Goal: Transaction & Acquisition: Obtain resource

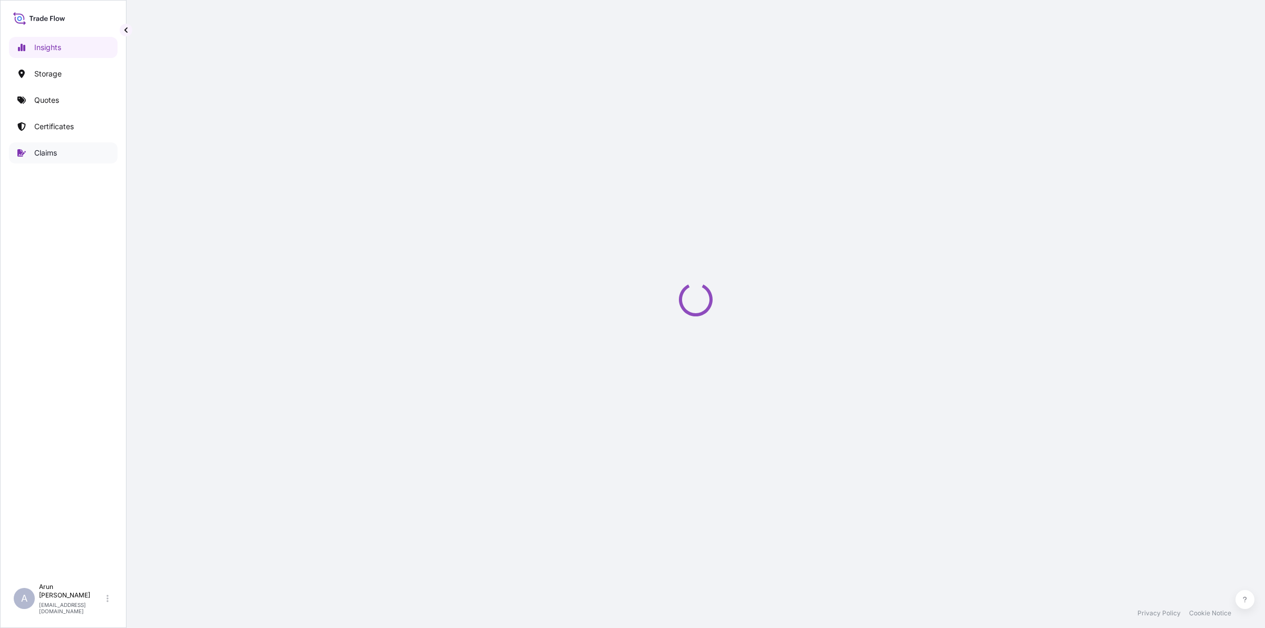
select select "2025"
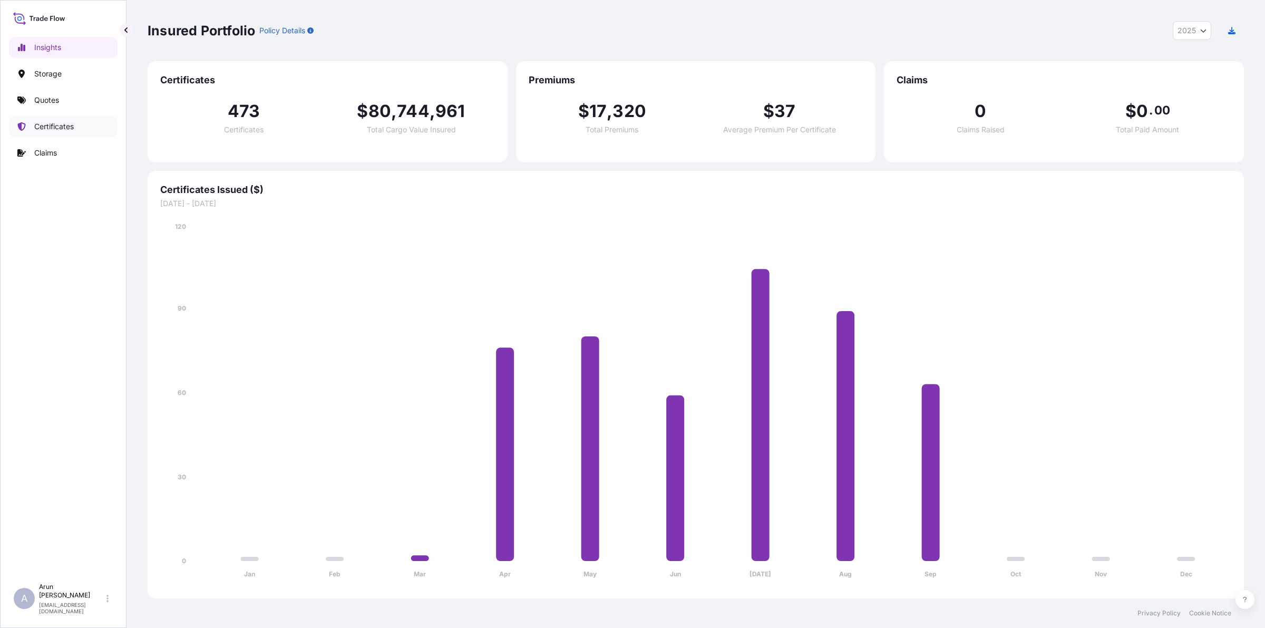
click at [50, 132] on p "Certificates" at bounding box center [54, 126] width 40 height 11
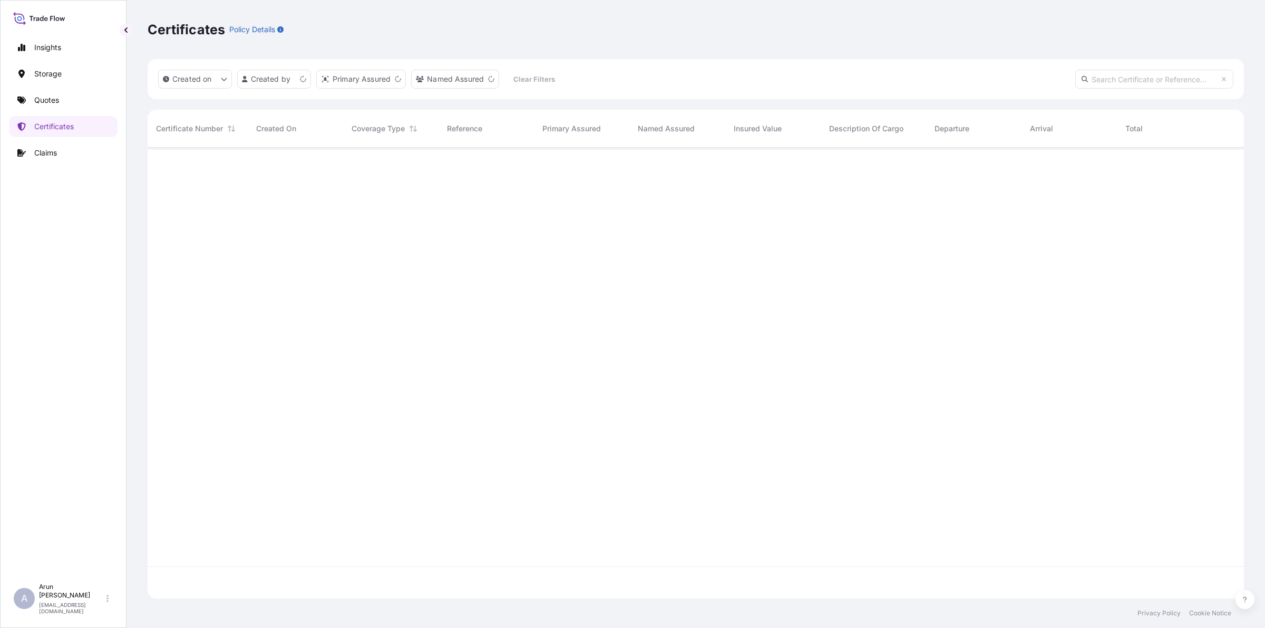
scroll to position [446, 1086]
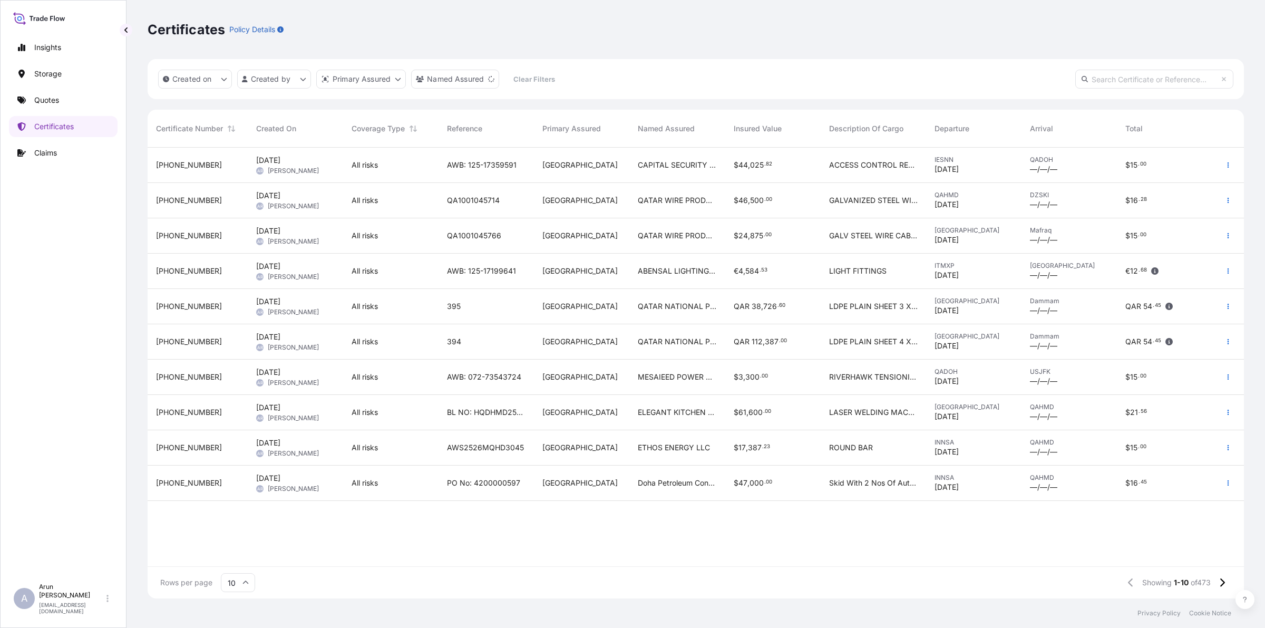
click at [685, 312] on div "QATAR NATIONAL PLASTIC FACTORY WLL" at bounding box center [676, 306] width 95 height 35
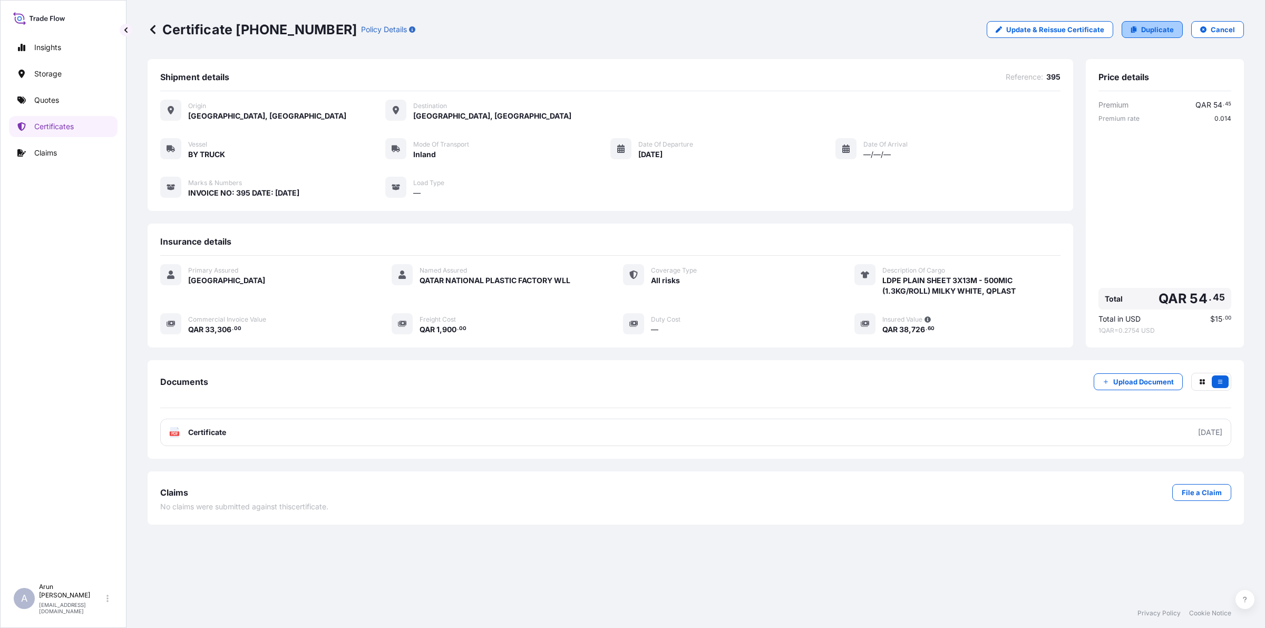
click at [1155, 30] on p "Duplicate" at bounding box center [1157, 29] width 33 height 11
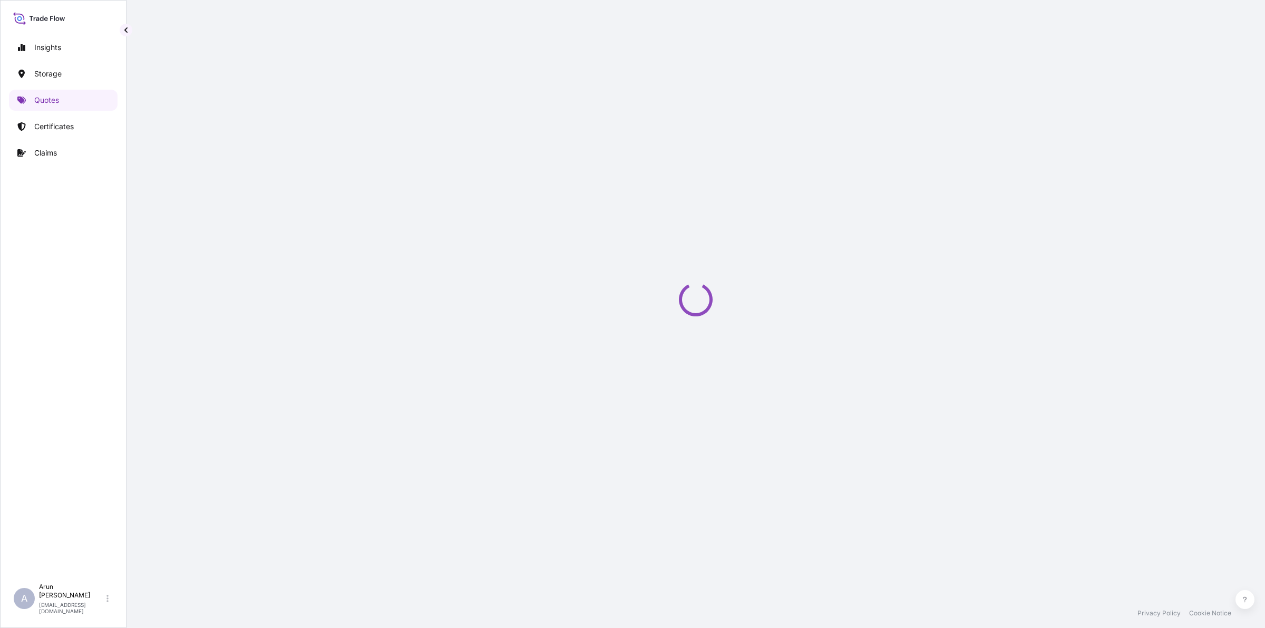
select select "Inland"
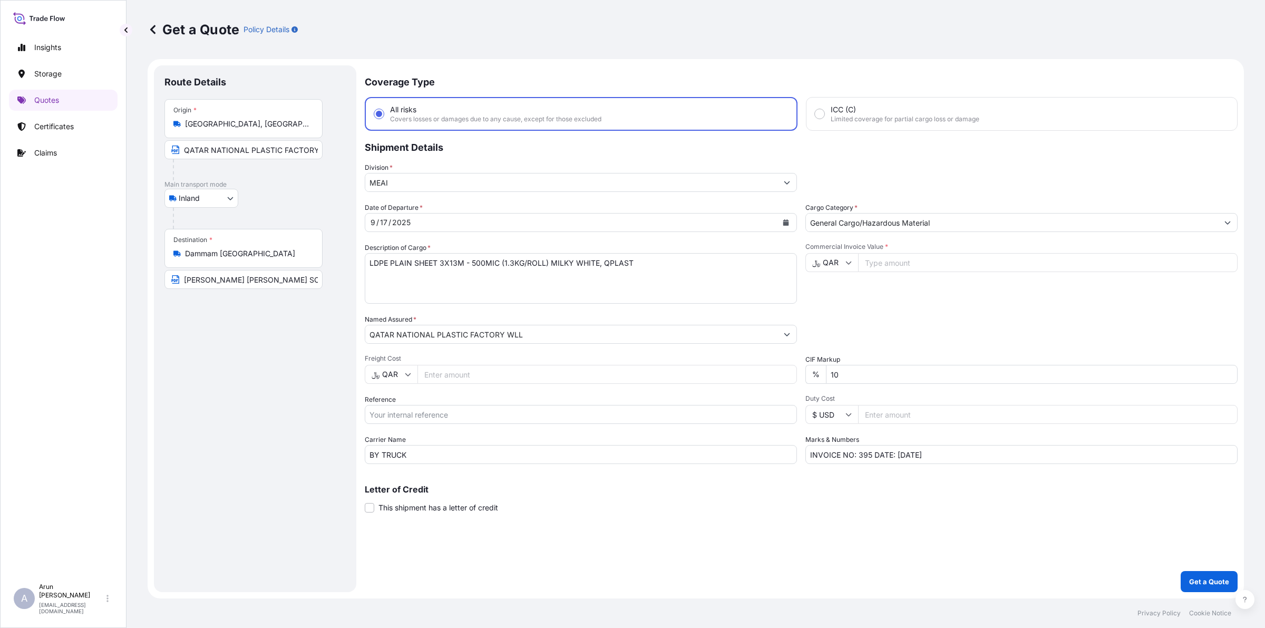
click at [310, 150] on input "QATAR NATIONAL PLASTIC FACTORY [GEOGRAPHIC_DATA], [GEOGRAPHIC_DATA], [GEOGRAPHI…" at bounding box center [243, 149] width 158 height 19
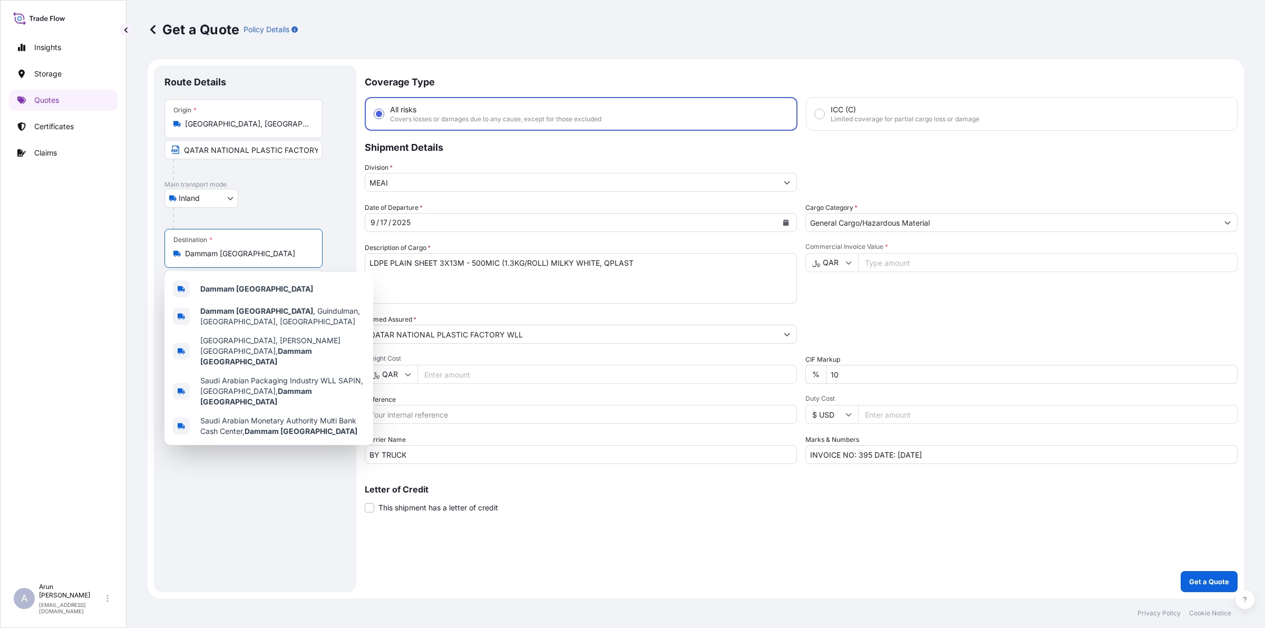
drag, startPoint x: 262, startPoint y: 255, endPoint x: 174, endPoint y: 256, distance: 88.6
click at [174, 256] on div "Dammam [GEOGRAPHIC_DATA]" at bounding box center [243, 253] width 140 height 11
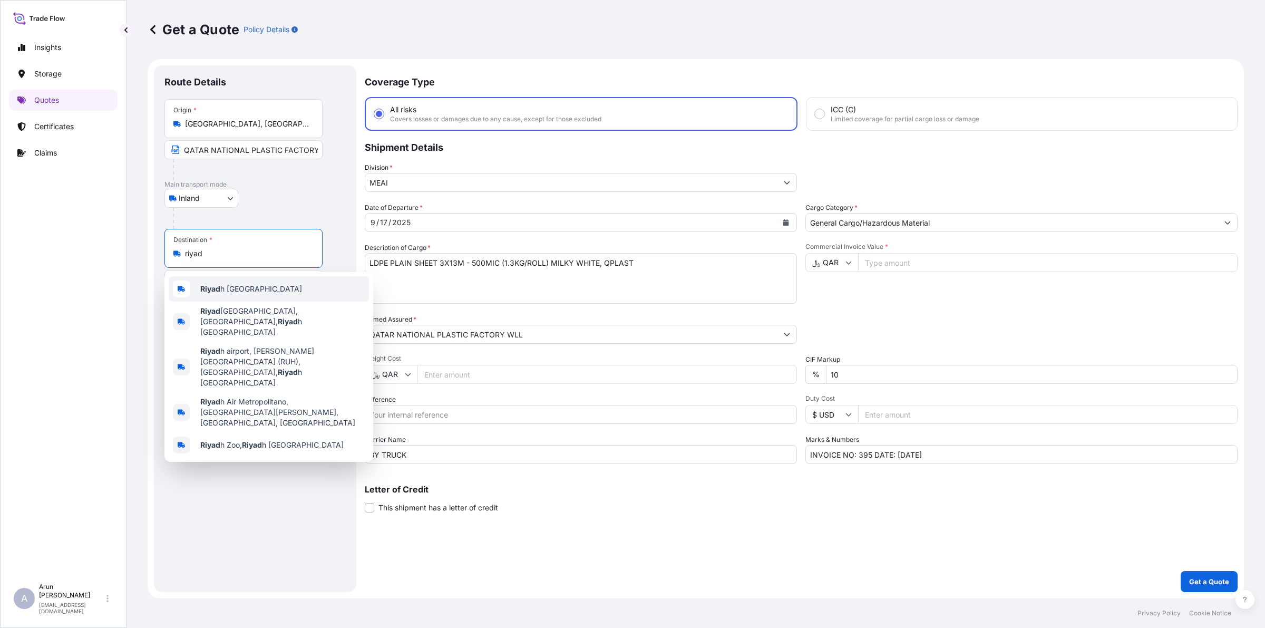
click at [225, 287] on span "Riyad h [GEOGRAPHIC_DATA]" at bounding box center [251, 289] width 102 height 11
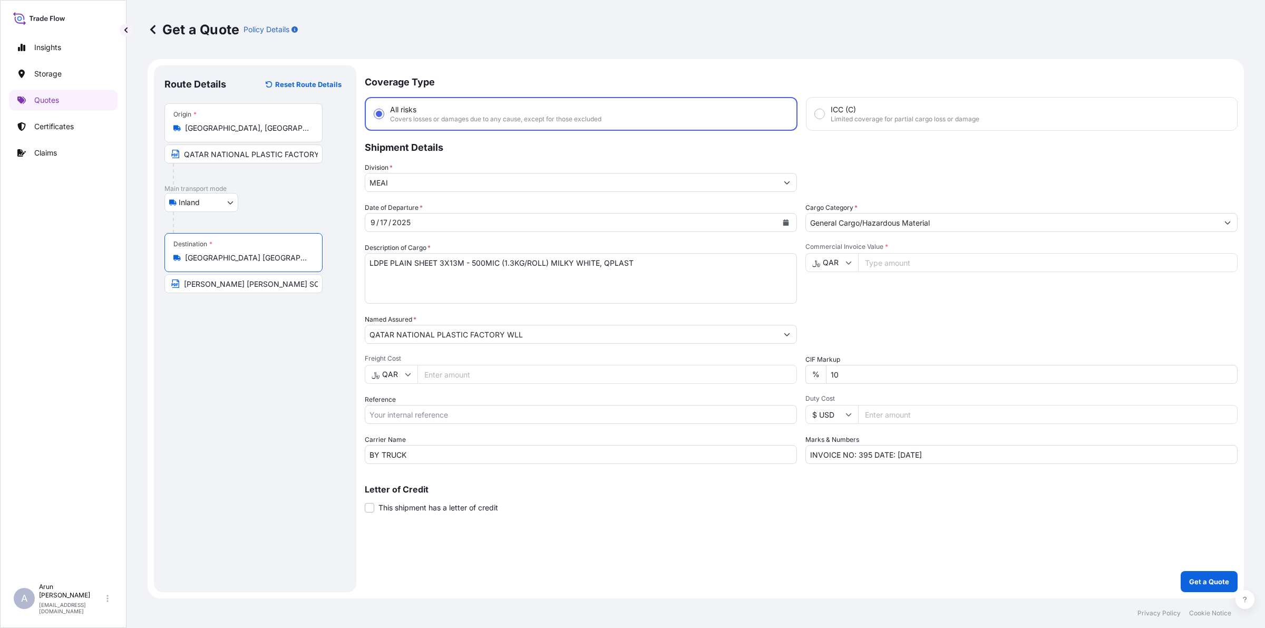
type input "[GEOGRAPHIC_DATA] [GEOGRAPHIC_DATA]"
drag, startPoint x: 184, startPoint y: 287, endPoint x: 346, endPoint y: 299, distance: 162.2
click at [346, 299] on div "Route Details Reset Route Details Place of loading Road / [GEOGRAPHIC_DATA] / I…" at bounding box center [255, 328] width 202 height 527
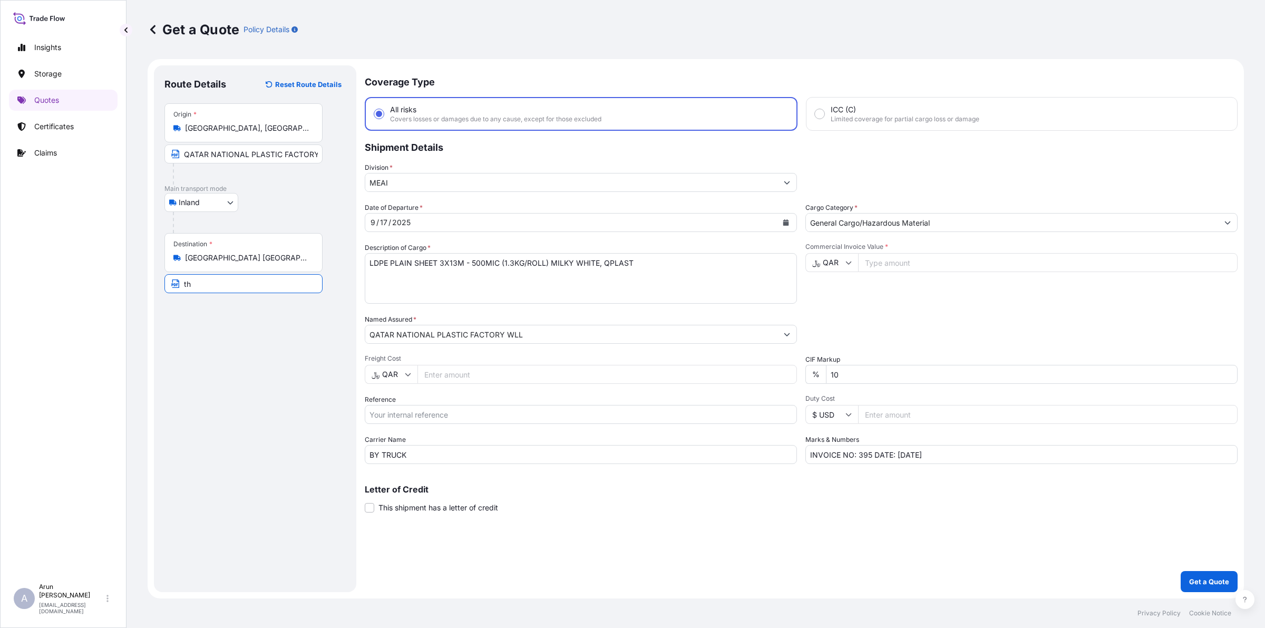
type input "THE INTERNATIONAL COMPANY FOR BUILDING MATERIALS LTD BINEX, [GEOGRAPHIC_DATA], …"
click at [254, 288] on input "THE INTERNATIONAL COMPANY FOR BUILDING MATERIALS LTD BINEX, [GEOGRAPHIC_DATA], …" at bounding box center [243, 283] width 158 height 19
click at [425, 277] on textarea "LDPE PLAIN SHEET 3X13M - 500MIC (1.3KG/ROLL) MILKY WHITE, QPLAST" at bounding box center [581, 278] width 432 height 51
click at [444, 262] on textarea "LDPE PLAIN SHEET 3X13M - 500MIC (1.3KG/ROLL) MILKY WHITE, QPLAST" at bounding box center [581, 278] width 432 height 51
click at [517, 283] on textarea "LDPE PLAIN SHEET 3X13M - 500MIC (1.3KG/ROLL) MILKY WHITE, QPLAST" at bounding box center [581, 278] width 432 height 51
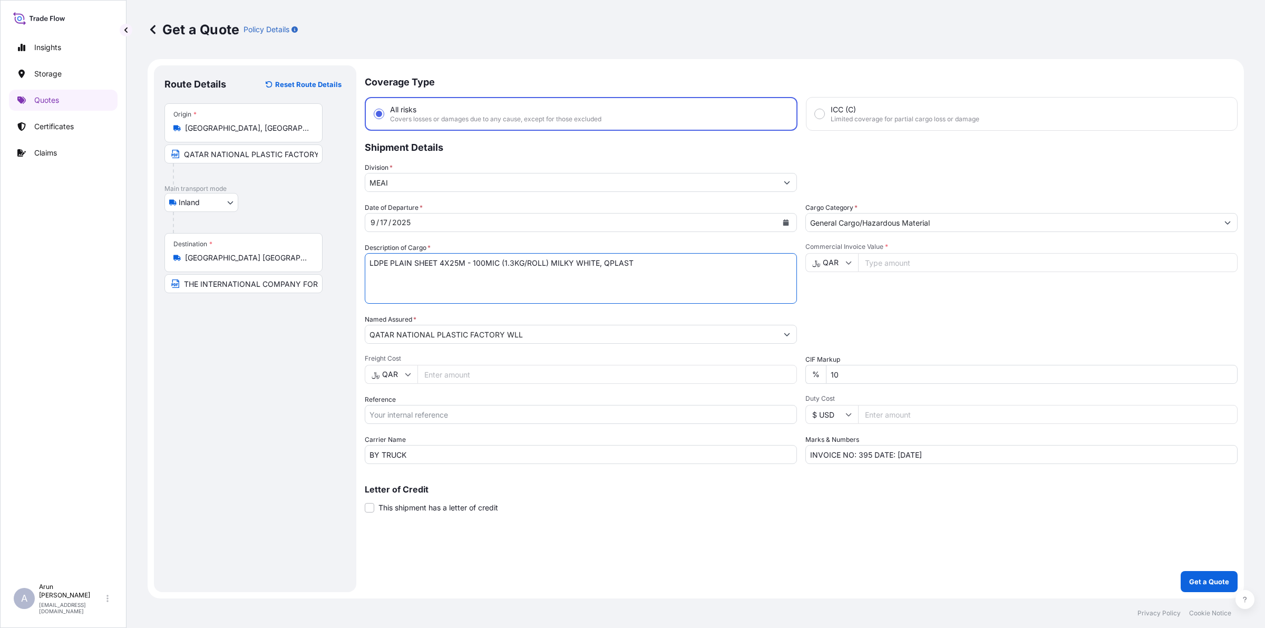
drag, startPoint x: 506, startPoint y: 260, endPoint x: 554, endPoint y: 264, distance: 48.1
click at [509, 261] on textarea "LDPE PLAIN SHEET 3X13M - 500MIC (1.3KG/ROLL) MILKY WHITE, QPLAST" at bounding box center [581, 278] width 432 height 51
click at [511, 261] on textarea "LDPE PLAIN SHEET 3X13M - 500MIC (1.3KG/ROLL) MILKY WHITE, QPLAST" at bounding box center [581, 278] width 432 height 51
drag, startPoint x: 552, startPoint y: 265, endPoint x: 600, endPoint y: 265, distance: 47.4
click at [552, 265] on textarea "LDPE PLAIN SHEET 3X13M - 500MIC (1.3KG/ROLL) MILKY WHITE, QPLAST" at bounding box center [581, 278] width 432 height 51
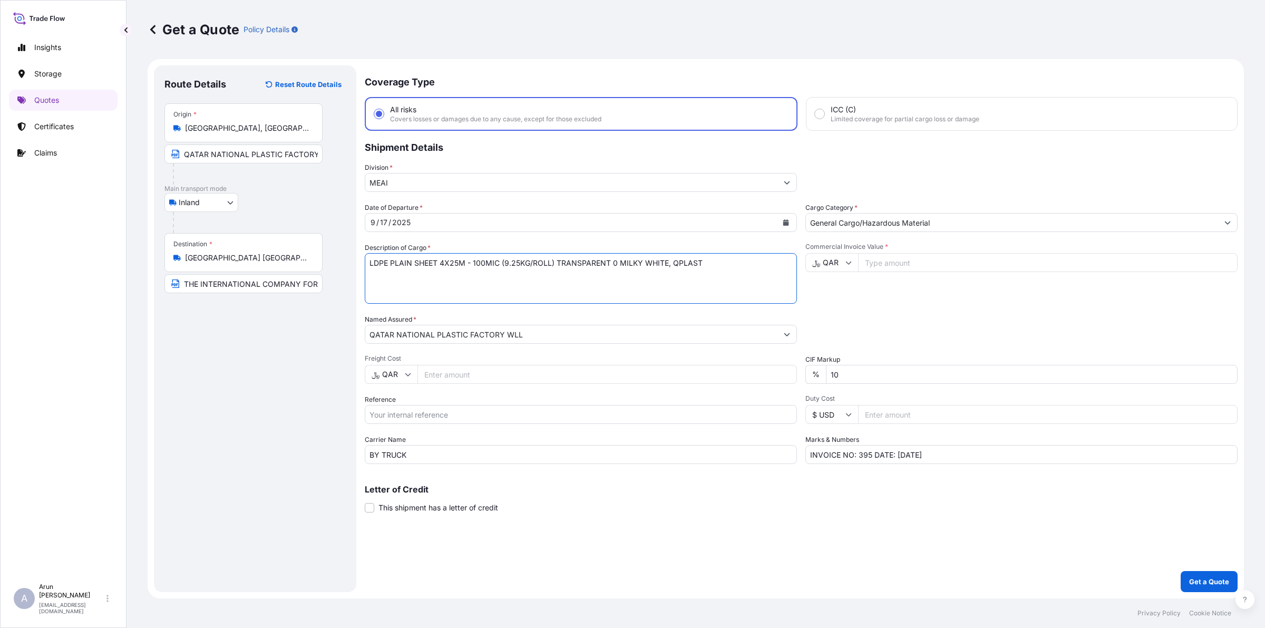
drag, startPoint x: 438, startPoint y: 262, endPoint x: 766, endPoint y: 267, distance: 327.9
click at [766, 267] on textarea "LDPE PLAIN SHEET 3X13M - 500MIC (1.3KG/ROLL) MILKY WHITE, QPLAST" at bounding box center [581, 278] width 432 height 51
type textarea "LDPE PLAIN SHEET"
click at [497, 377] on input "Freight Cost" at bounding box center [606, 374] width 379 height 19
type input "2400"
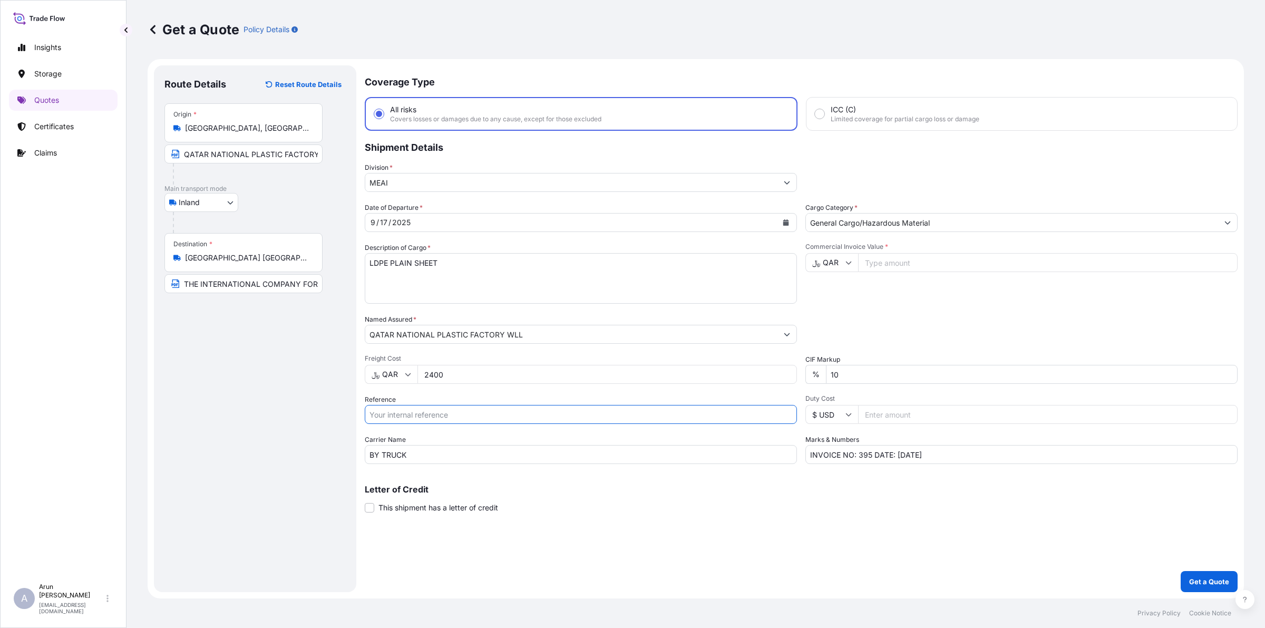
click at [449, 414] on input "Reference" at bounding box center [581, 414] width 432 height 19
type input "393"
click at [786, 219] on icon "Calendar" at bounding box center [786, 222] width 6 height 6
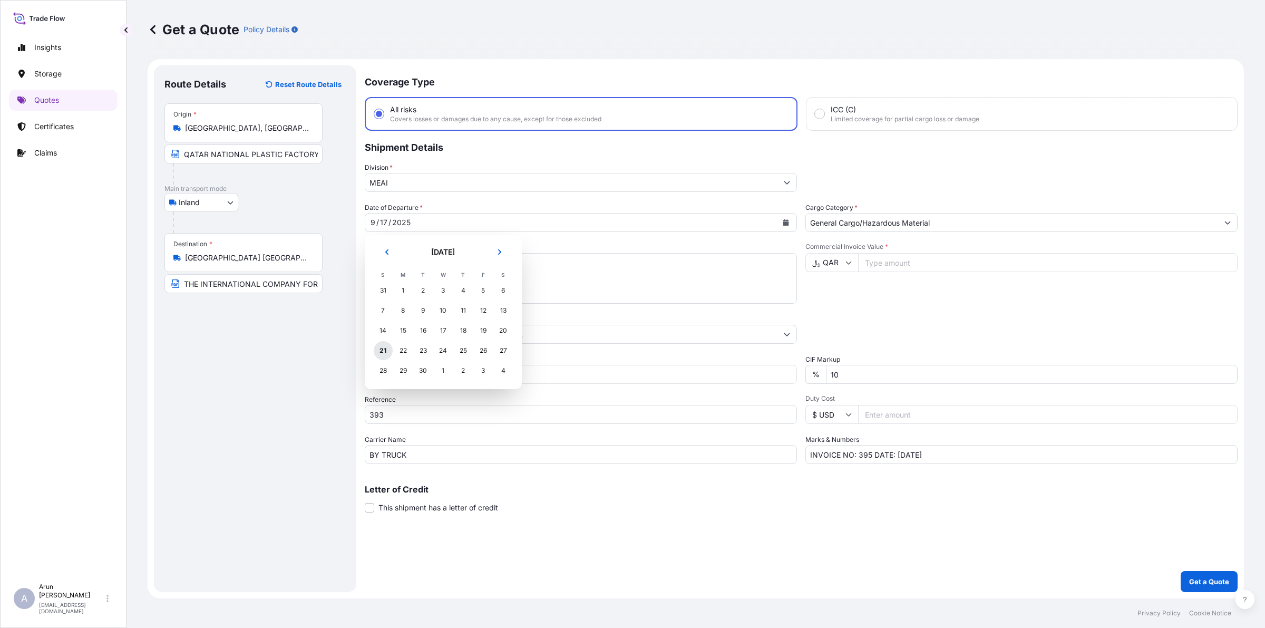
click at [386, 346] on div "21" at bounding box center [383, 350] width 19 height 19
click at [883, 259] on input "Commercial Invoice Value *" at bounding box center [1047, 262] width 379 height 19
type input "107160"
click at [868, 452] on input "INVOICE NO: 395 DATE: [DATE]" at bounding box center [1021, 454] width 432 height 19
click at [902, 455] on input "INVOICE NO: 393 DATE: [DATE]" at bounding box center [1021, 454] width 432 height 19
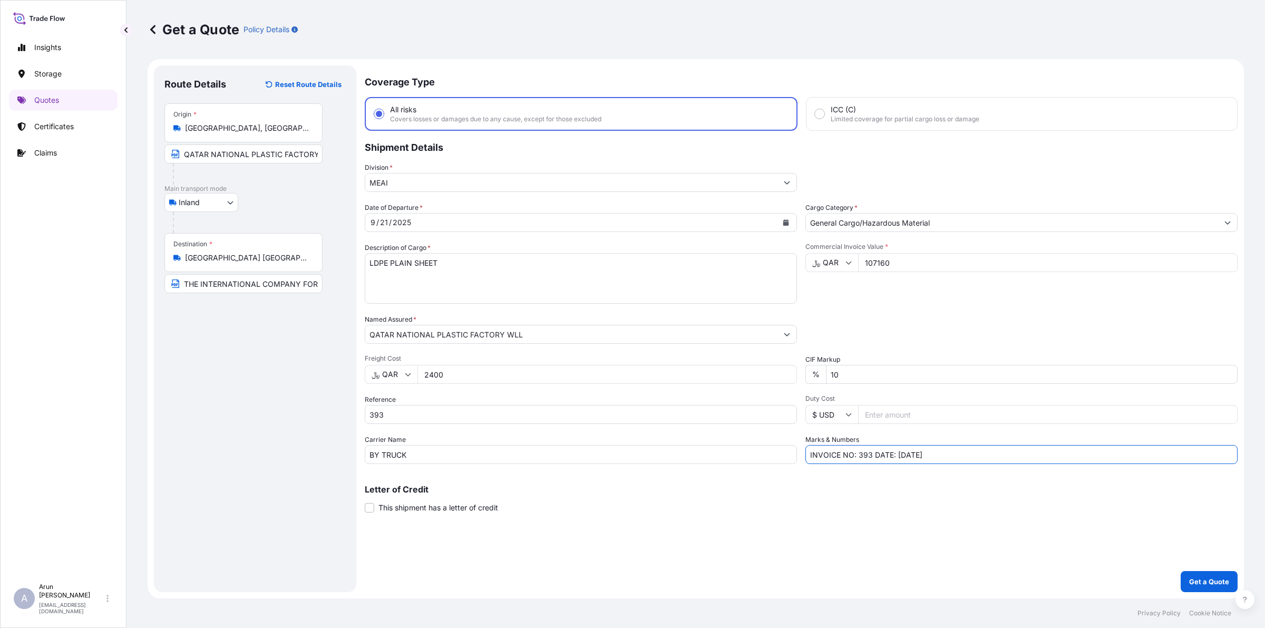
type input "INVOICE NO: 393 DATE: [DATE]"
click at [968, 436] on div "Marks & Numbers INVOICE NO: 393 DATE: [DATE]" at bounding box center [1021, 449] width 432 height 30
click at [1216, 587] on button "Get a Quote" at bounding box center [1209, 581] width 57 height 21
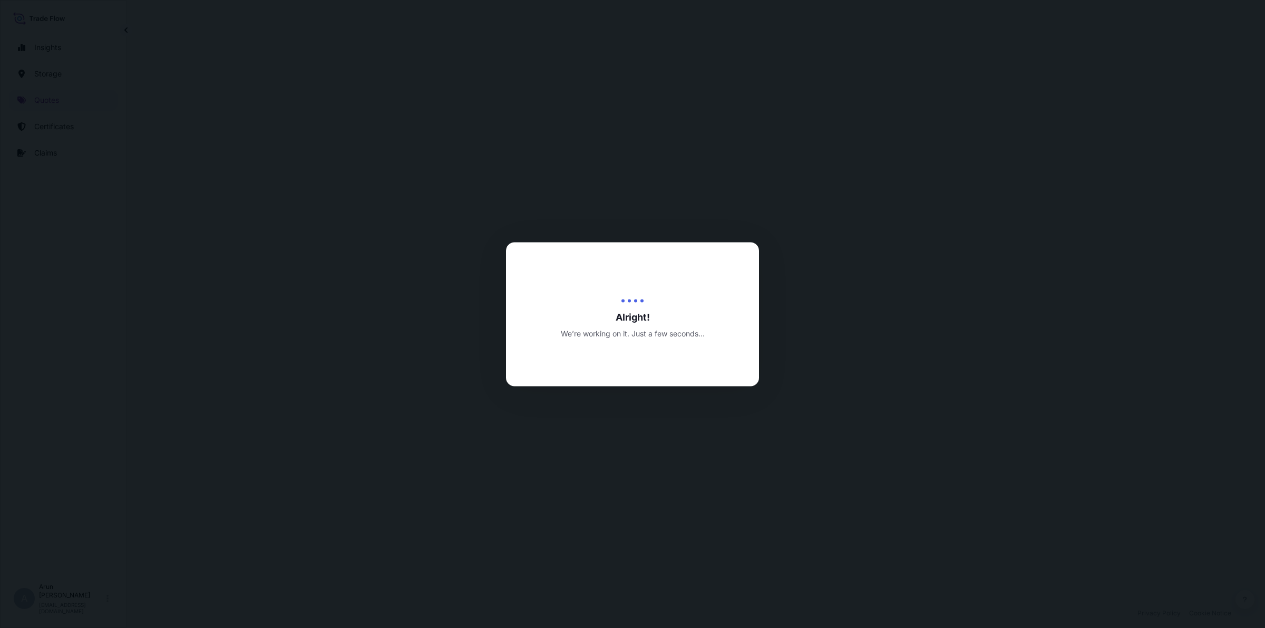
select select "Inland"
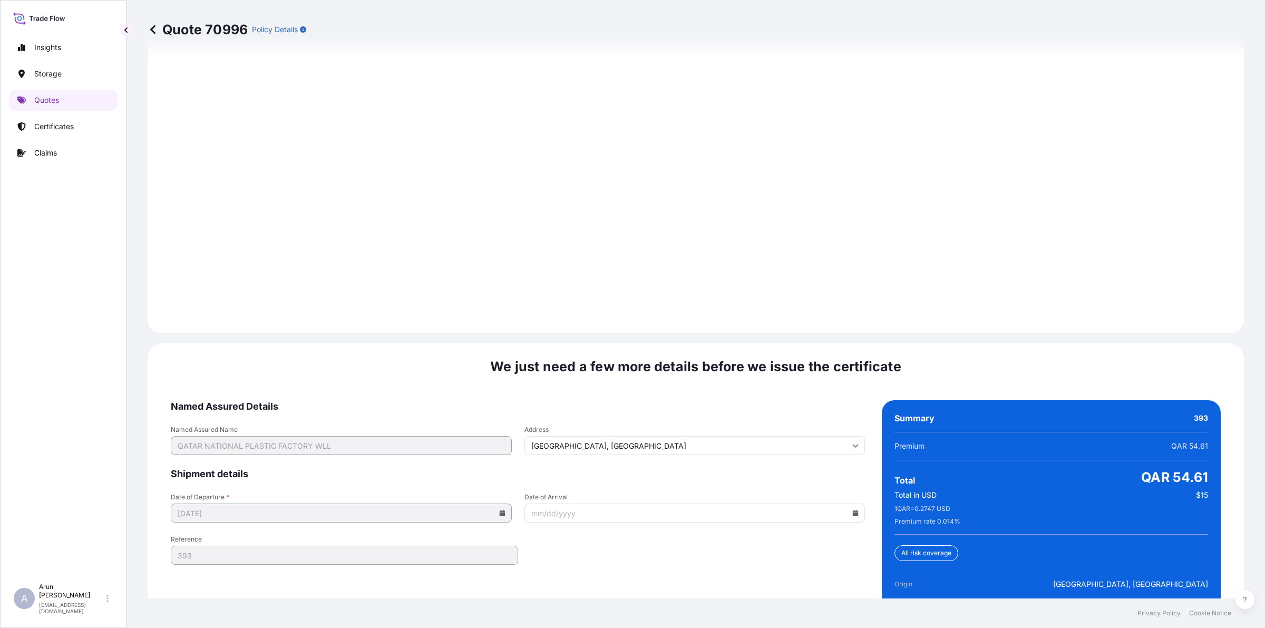
scroll to position [1423, 0]
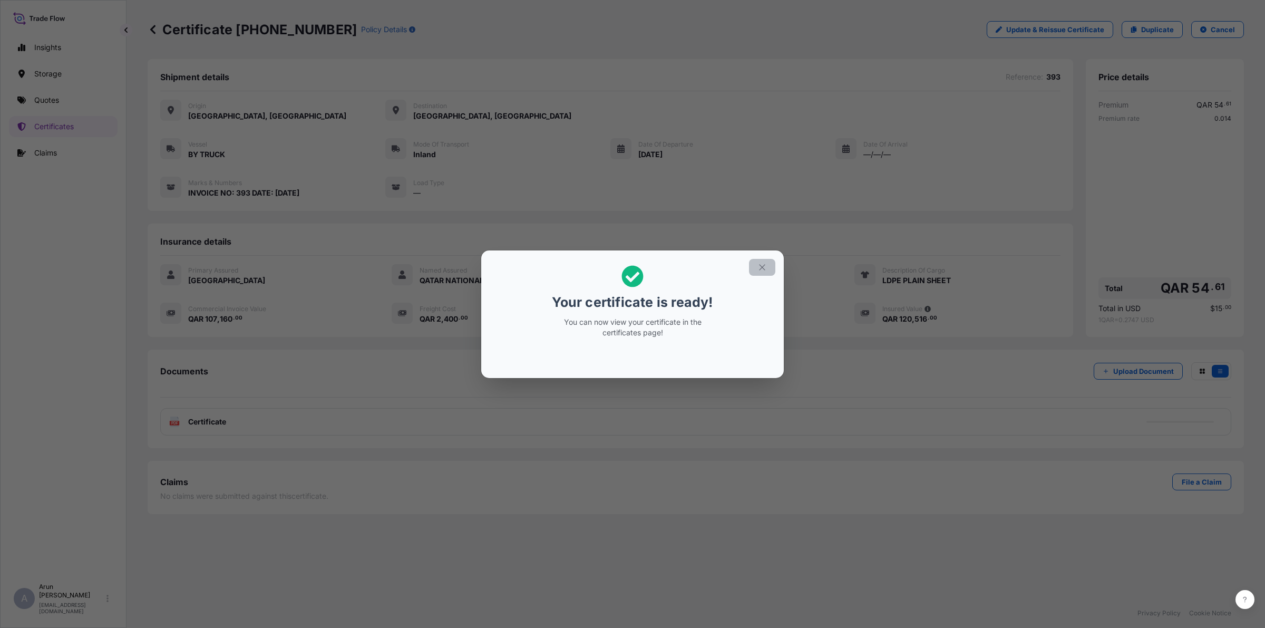
click at [765, 265] on icon "button" at bounding box center [761, 266] width 9 height 9
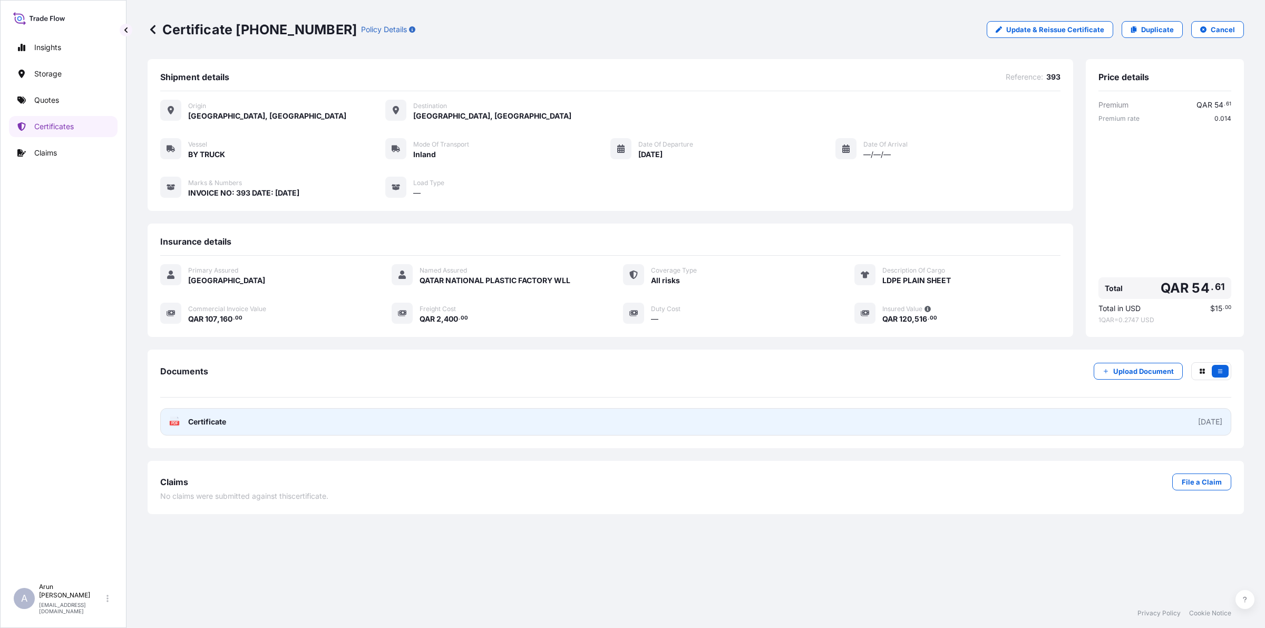
click at [246, 422] on link "PDF Certificate [DATE]" at bounding box center [695, 421] width 1071 height 27
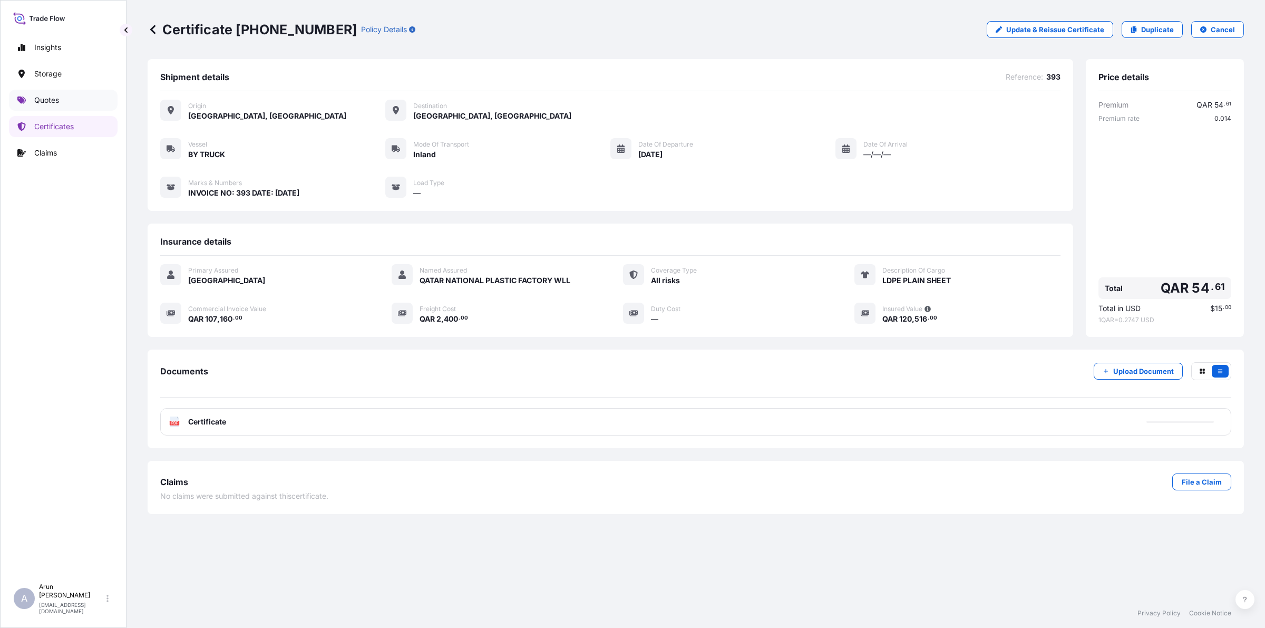
click at [46, 95] on p "Quotes" at bounding box center [46, 100] width 25 height 11
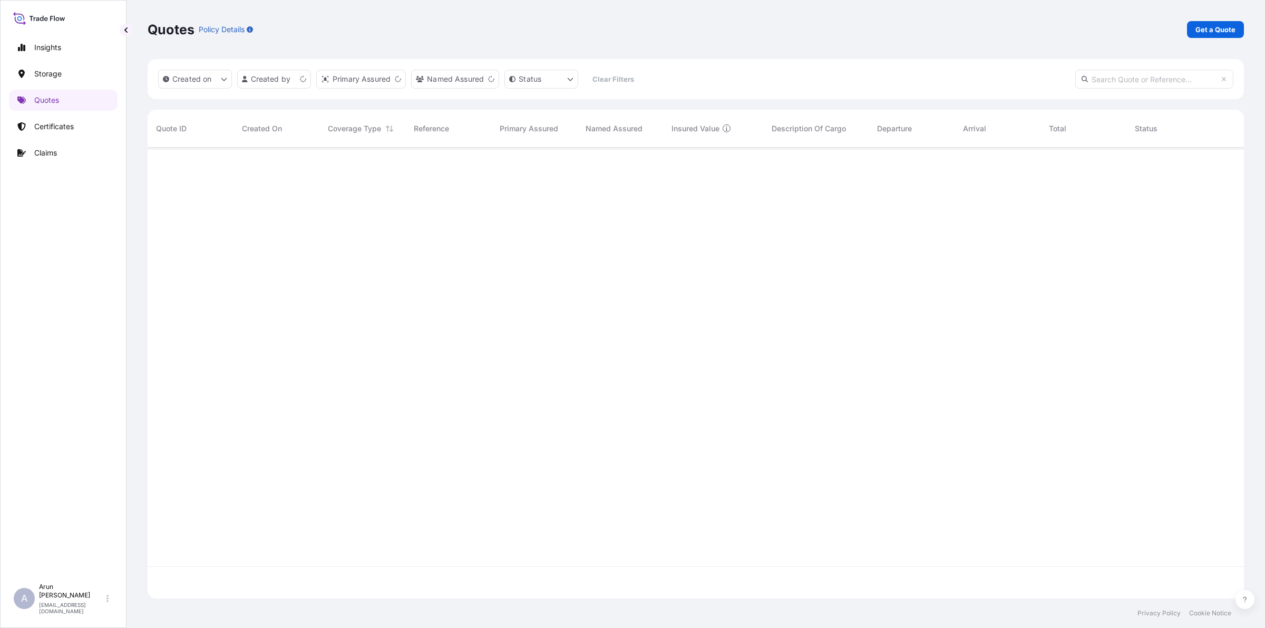
scroll to position [446, 1086]
click at [1215, 29] on p "Get a Quote" at bounding box center [1215, 29] width 40 height 11
select select "Water"
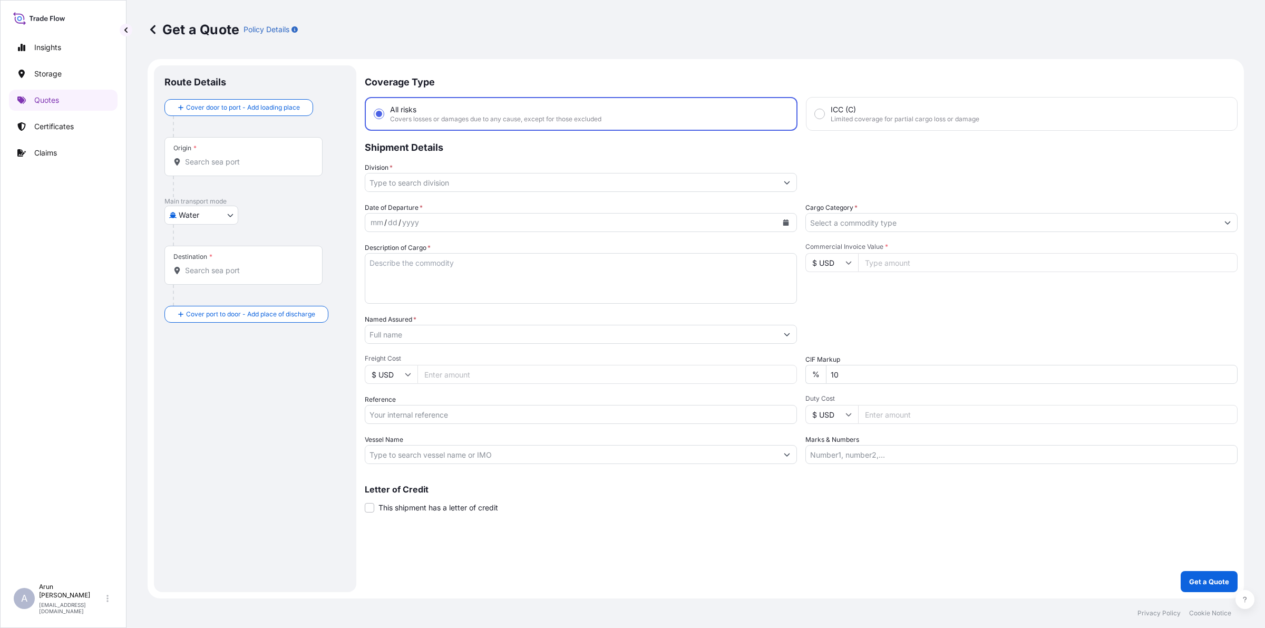
click at [223, 216] on body "Insights Storage Quotes Certificates Claims A [PERSON_NAME] [PERSON_NAME][EMAIL…" at bounding box center [632, 314] width 1265 height 628
click at [187, 240] on span "Air" at bounding box center [188, 242] width 9 height 11
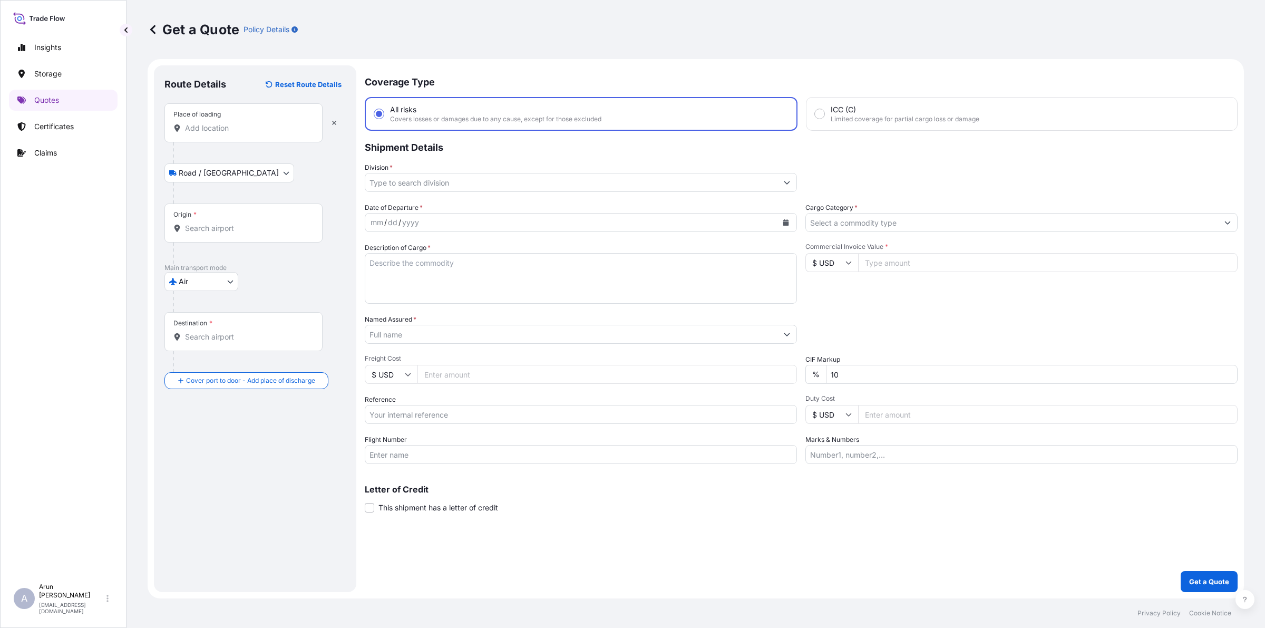
click at [207, 120] on div "Place of loading" at bounding box center [243, 122] width 158 height 39
click at [207, 123] on input "Place of loading" at bounding box center [247, 128] width 124 height 11
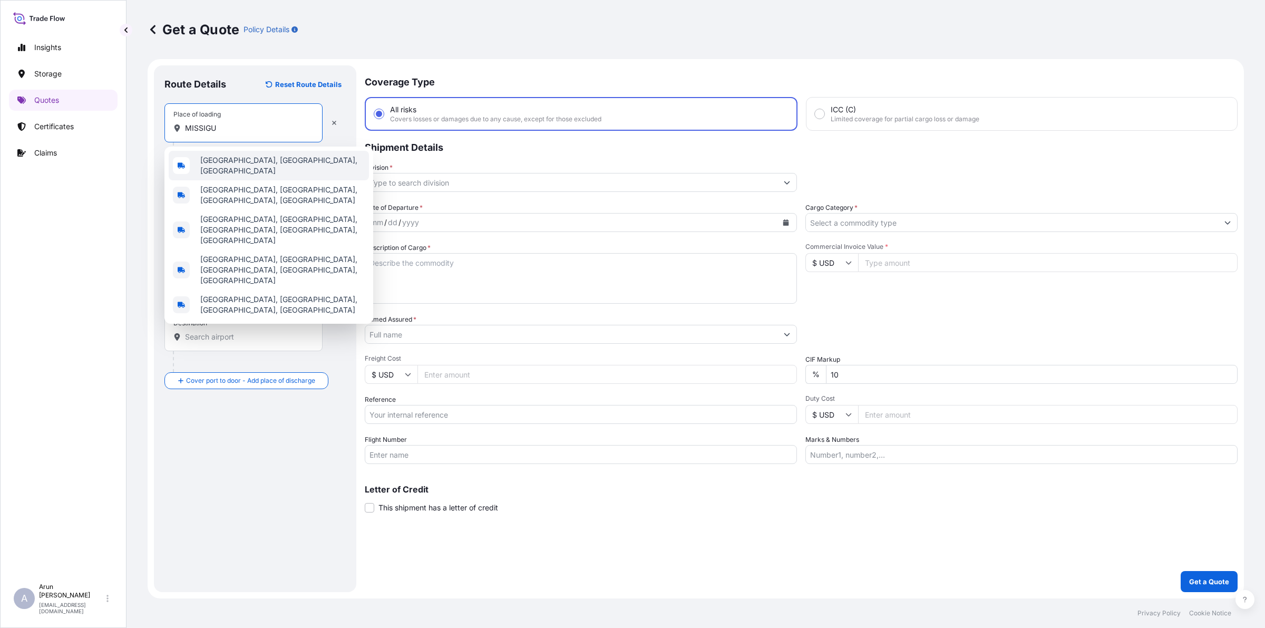
click at [241, 167] on span "[GEOGRAPHIC_DATA], [GEOGRAPHIC_DATA], [GEOGRAPHIC_DATA]" at bounding box center [282, 165] width 164 height 21
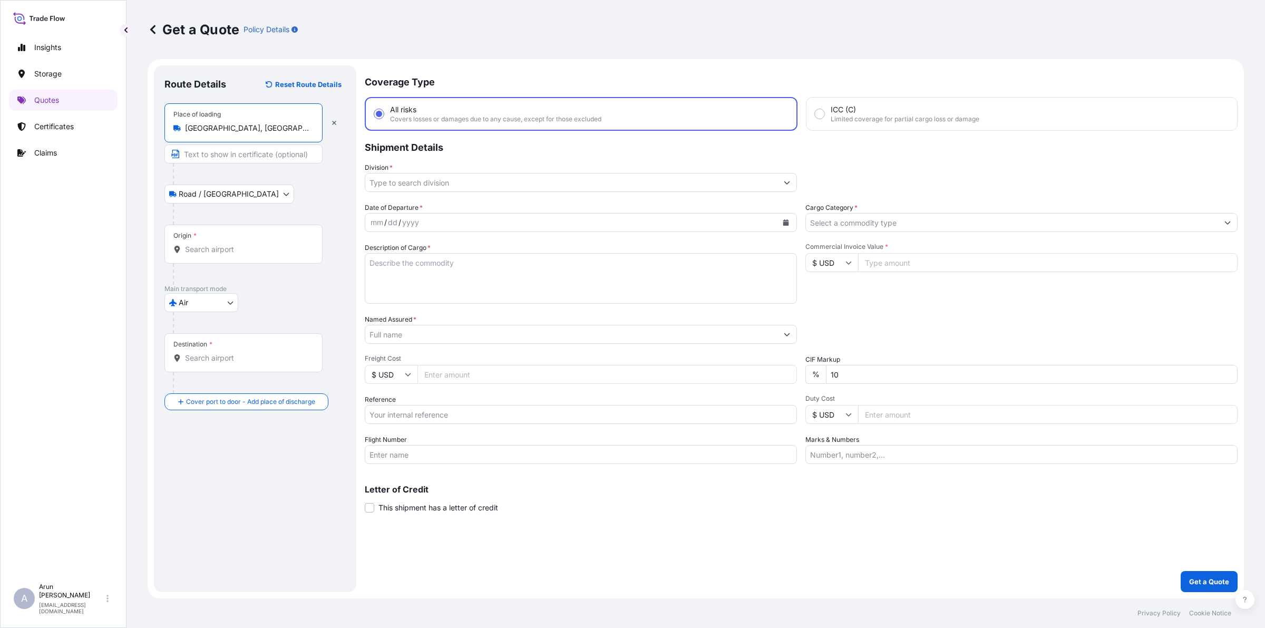
type input "[GEOGRAPHIC_DATA], [GEOGRAPHIC_DATA], [GEOGRAPHIC_DATA]"
click at [244, 246] on input "Origin *" at bounding box center [247, 249] width 124 height 11
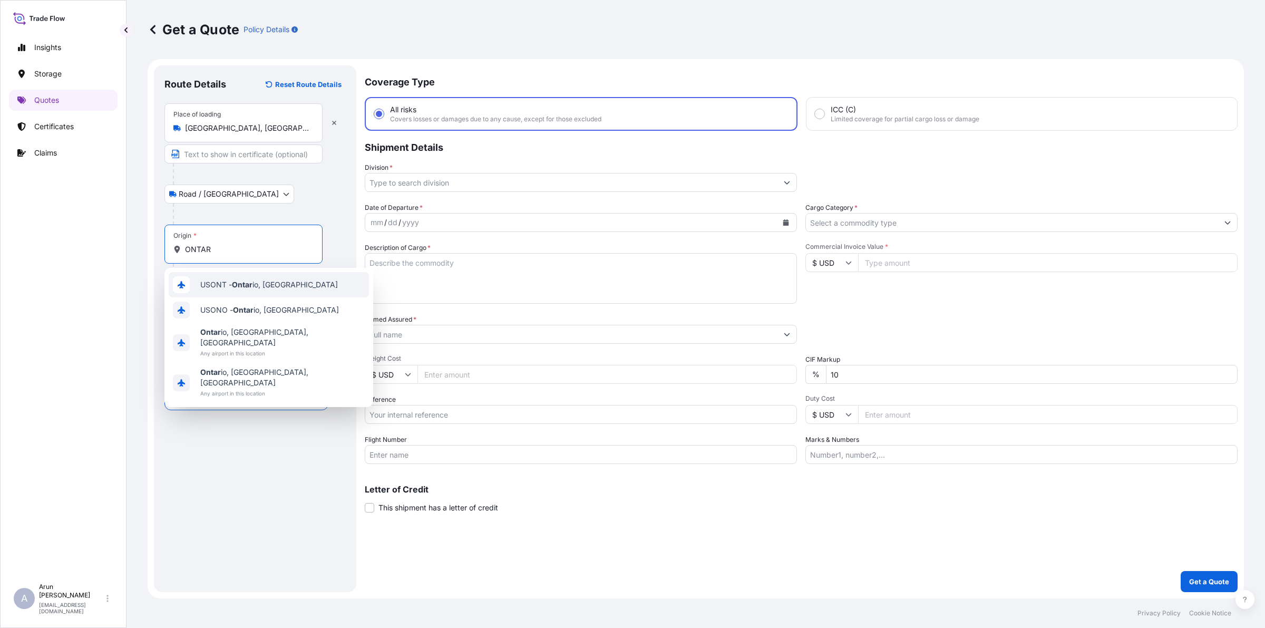
type input "ONTAR"
click at [452, 173] on div at bounding box center [581, 182] width 432 height 19
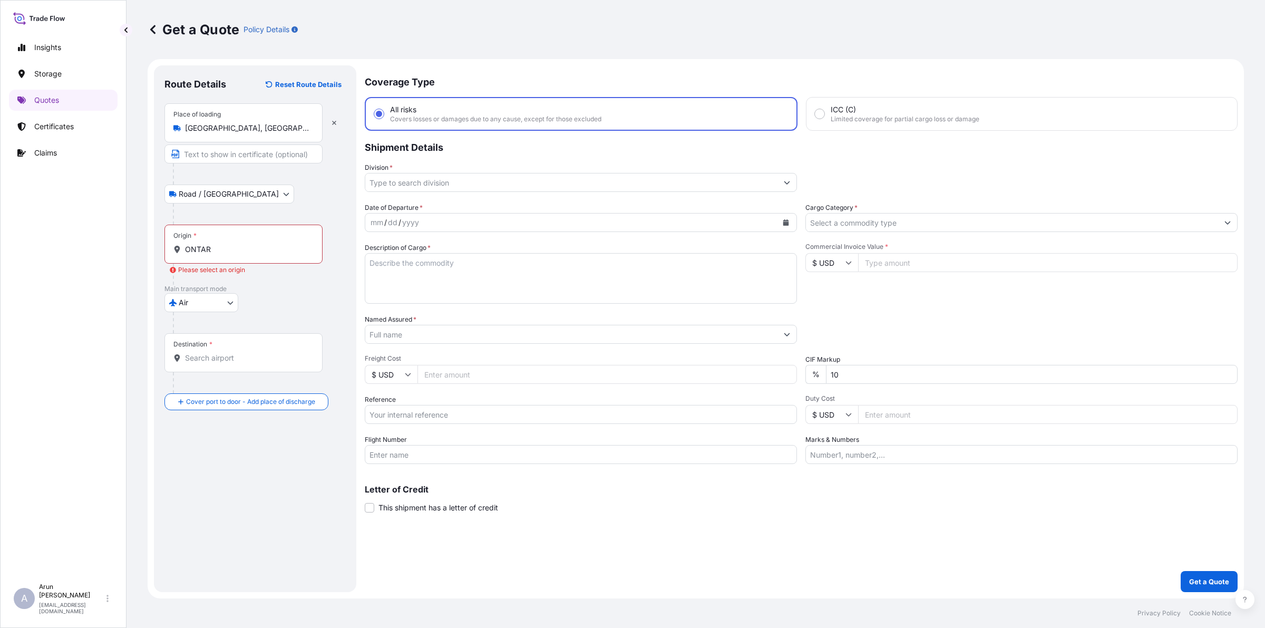
click at [459, 192] on div "Coverage Type All risks Covers losses or damages due to any cause, except for t…" at bounding box center [801, 328] width 873 height 527
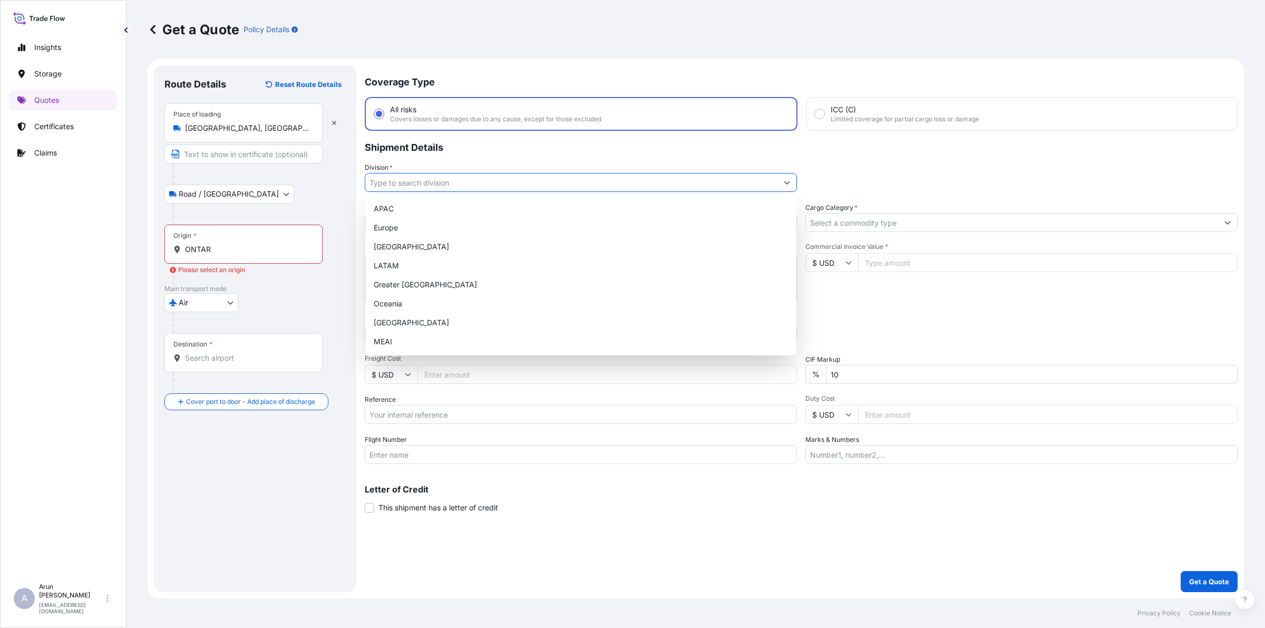
click at [788, 183] on icon "Show suggestions" at bounding box center [787, 182] width 6 height 6
click at [393, 344] on div "MEAI" at bounding box center [580, 341] width 423 height 19
type input "MEAI"
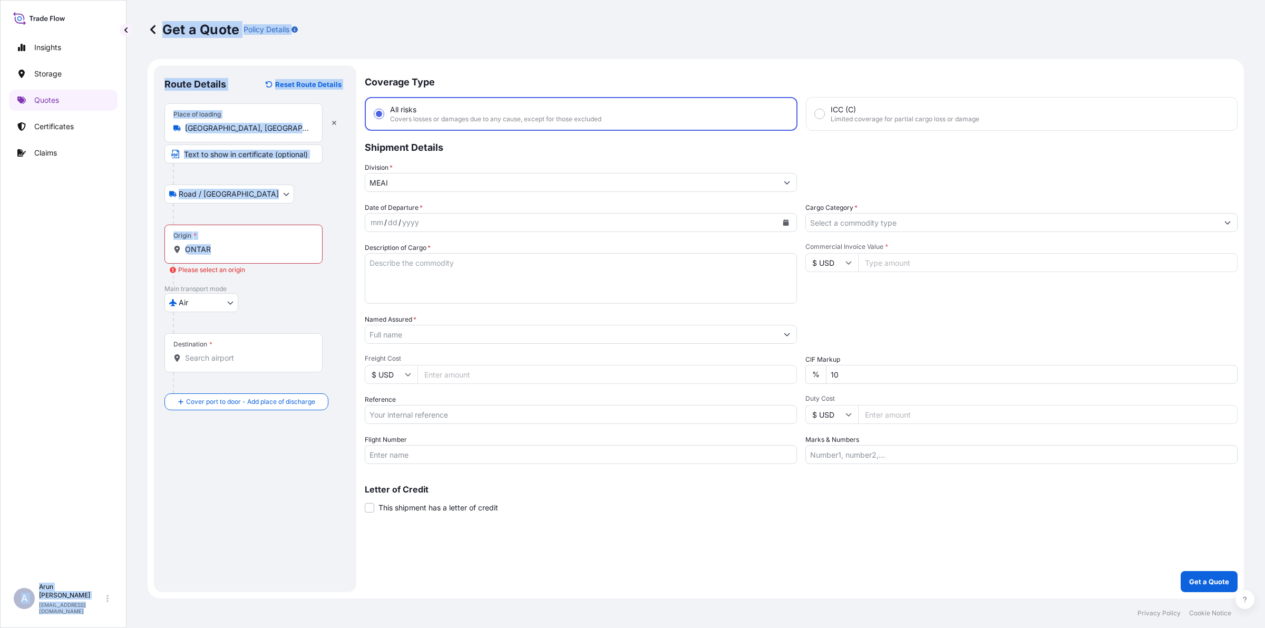
drag, startPoint x: 249, startPoint y: 261, endPoint x: 124, endPoint y: 309, distance: 134.3
click at [124, 309] on div "Insights Storage Quotes Certificates Claims A [PERSON_NAME] [PERSON_NAME][EMAIL…" at bounding box center [632, 314] width 1265 height 628
click at [268, 245] on input "ONTAR" at bounding box center [247, 249] width 124 height 11
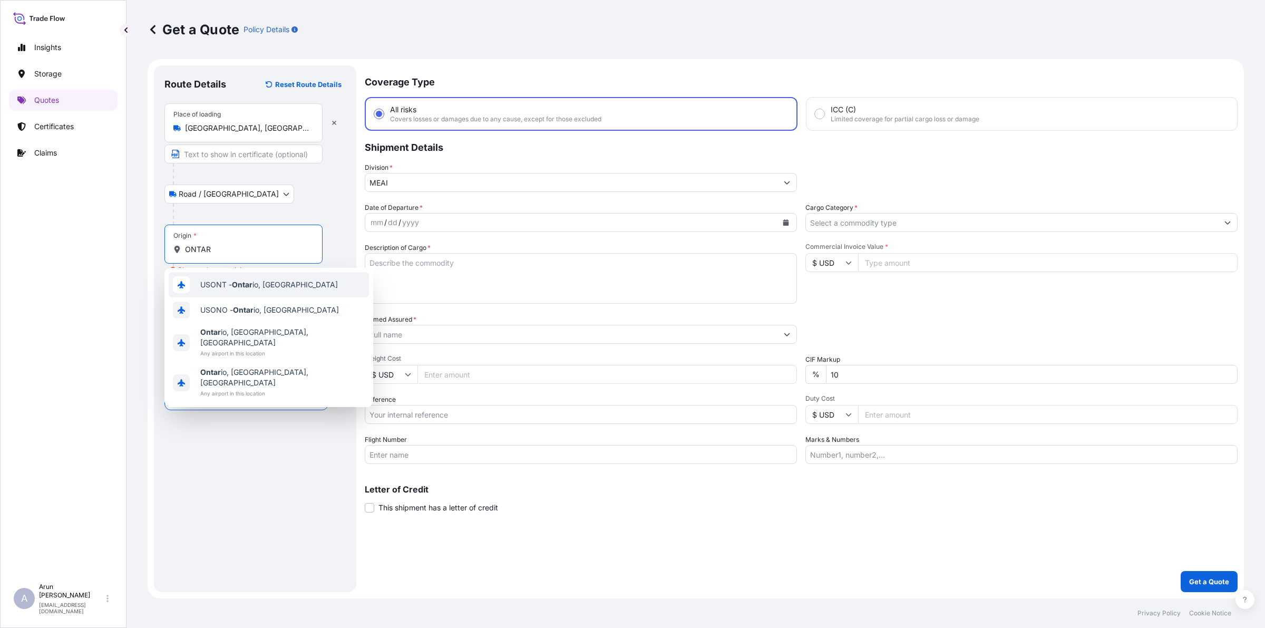
click at [464, 374] on input "Freight Cost" at bounding box center [606, 374] width 379 height 19
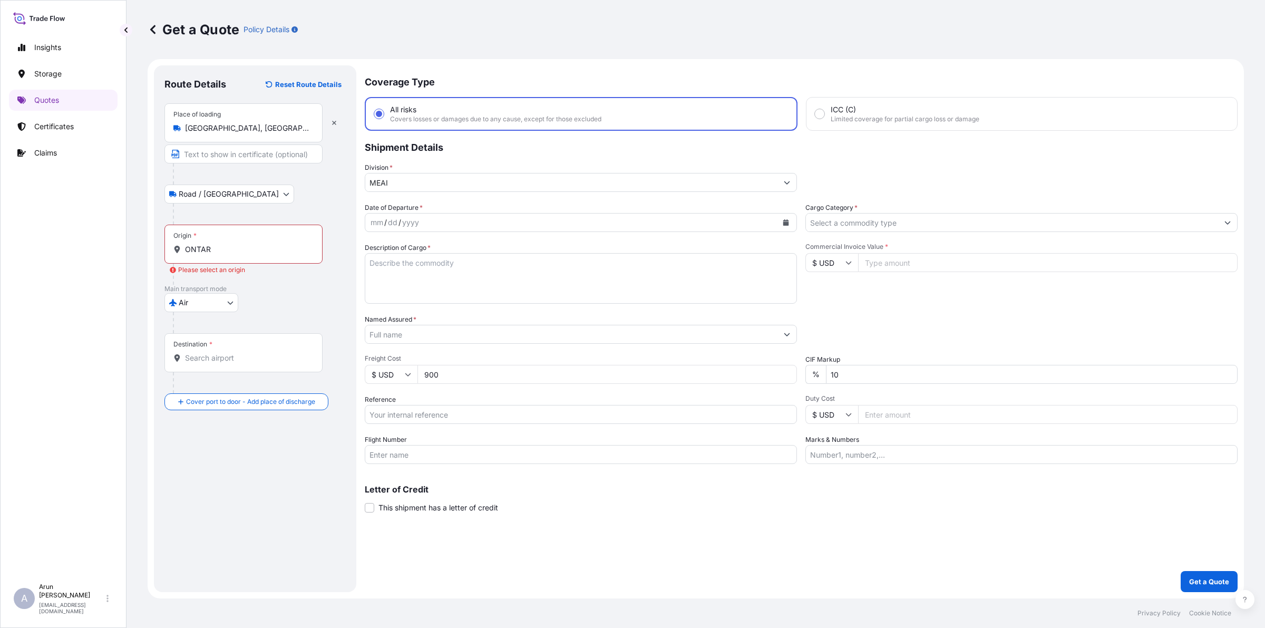
type input "900"
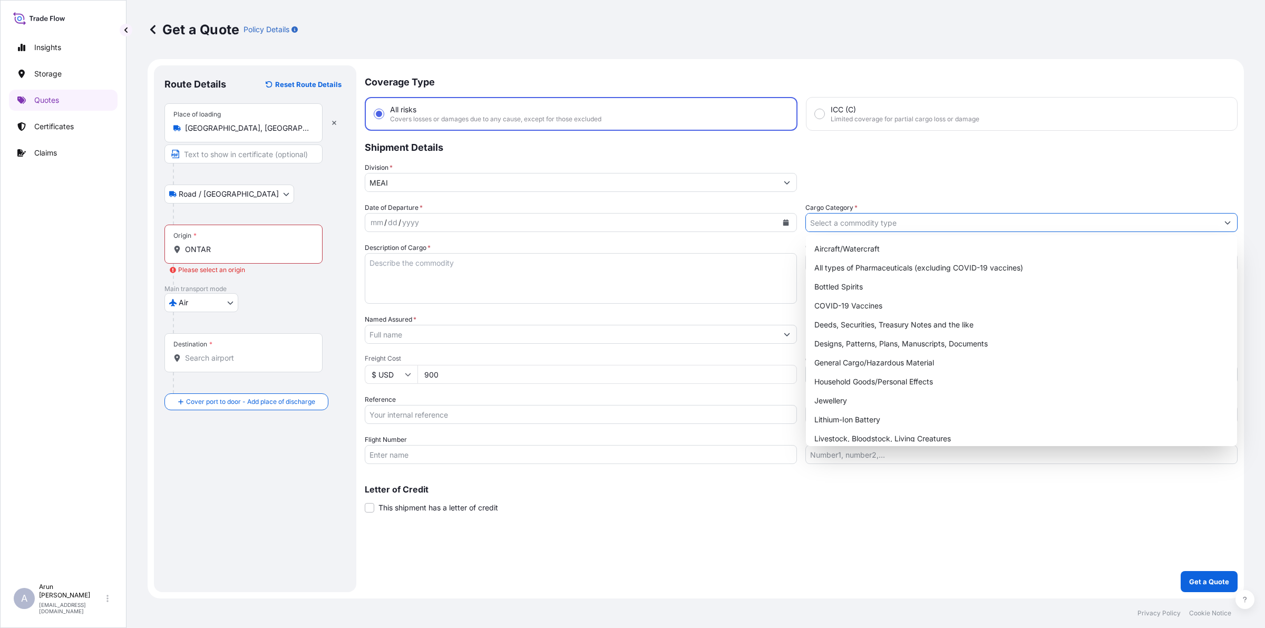
click at [987, 217] on input "Cargo Category *" at bounding box center [1012, 222] width 412 height 19
click at [904, 364] on div "General Cargo/Hazardous Material" at bounding box center [1021, 362] width 423 height 19
type input "General Cargo/Hazardous Material"
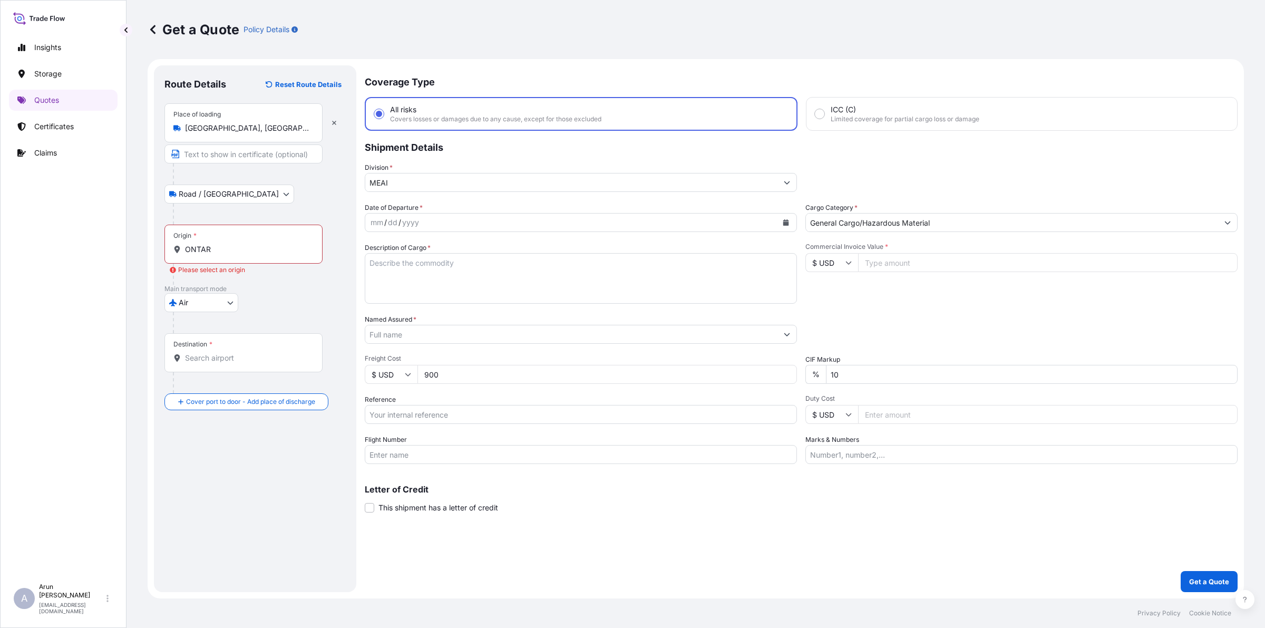
click at [225, 364] on div "Destination *" at bounding box center [243, 352] width 158 height 39
click at [225, 363] on input "Destination *" at bounding box center [247, 358] width 124 height 11
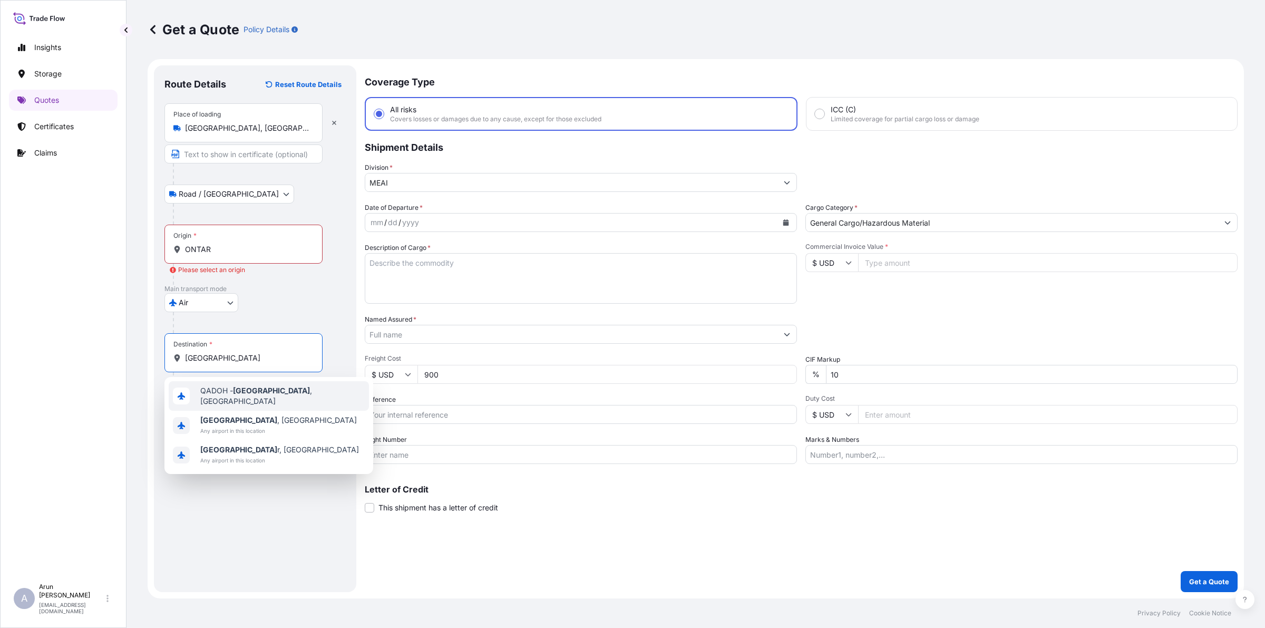
click at [250, 400] on div "QADOH - [GEOGRAPHIC_DATA] , [GEOGRAPHIC_DATA]" at bounding box center [269, 396] width 200 height 30
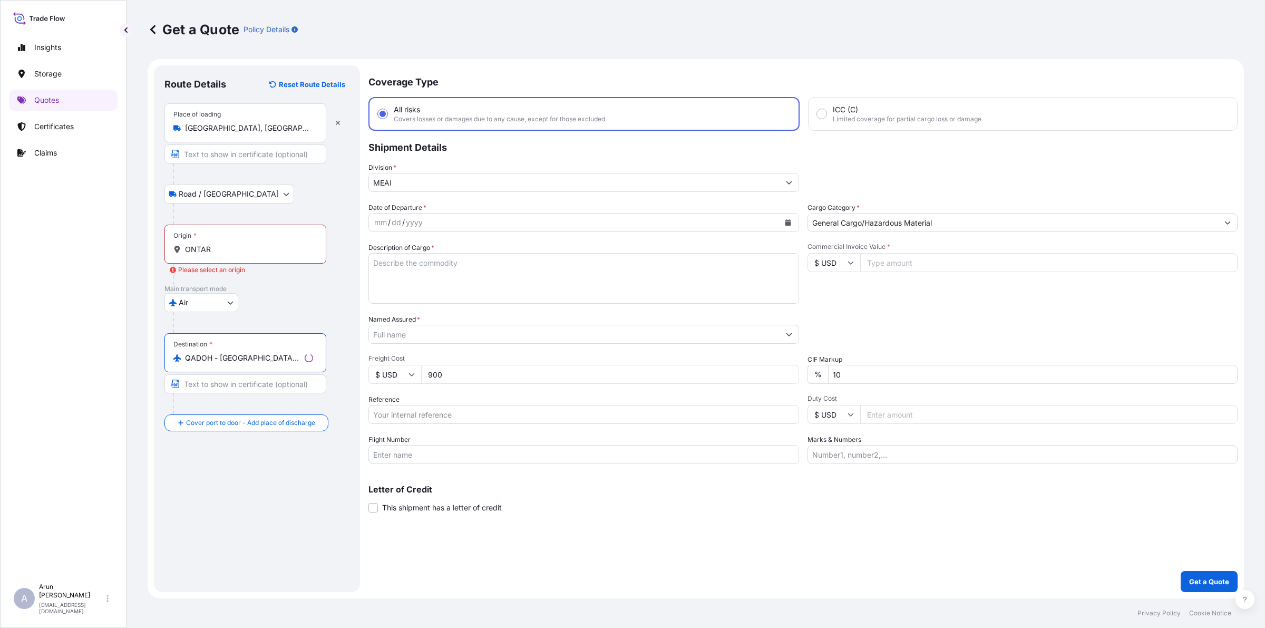
type input "QADOH - [GEOGRAPHIC_DATA], [GEOGRAPHIC_DATA]"
click at [223, 160] on input "Text to appear on certificate" at bounding box center [245, 153] width 162 height 19
click at [241, 156] on input "MISSISYSTEMS INC., [GEOGRAPHIC_DATA], [GEOGRAPHIC_DATA], [GEOGRAPHIC_DATA]" at bounding box center [243, 153] width 158 height 19
drag, startPoint x: 241, startPoint y: 156, endPoint x: 372, endPoint y: 177, distance: 132.4
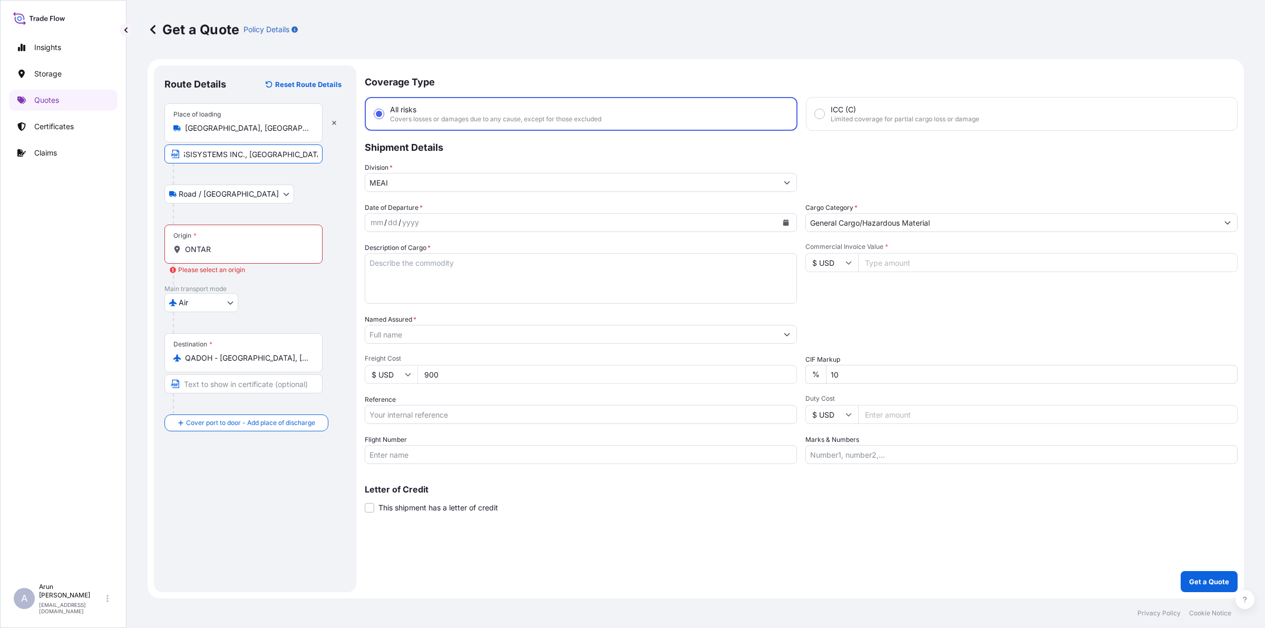
click at [372, 177] on form "Route Details Reset Route Details Place of loading [GEOGRAPHIC_DATA], [GEOGRAPH…" at bounding box center [696, 328] width 1096 height 539
drag, startPoint x: 183, startPoint y: 127, endPoint x: 289, endPoint y: 133, distance: 105.6
click at [289, 133] on div "[GEOGRAPHIC_DATA], [GEOGRAPHIC_DATA], [GEOGRAPHIC_DATA]" at bounding box center [243, 128] width 140 height 11
click at [289, 133] on input "[GEOGRAPHIC_DATA], [GEOGRAPHIC_DATA], [GEOGRAPHIC_DATA]" at bounding box center [247, 128] width 124 height 11
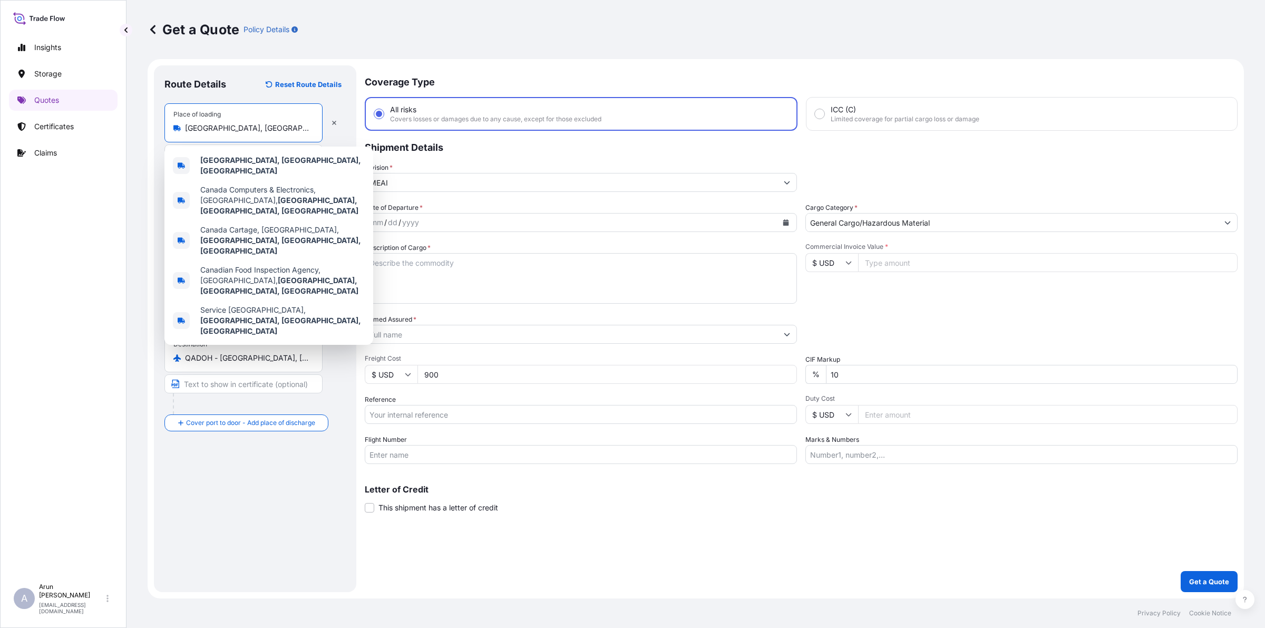
drag, startPoint x: 269, startPoint y: 129, endPoint x: 182, endPoint y: 135, distance: 86.7
click at [182, 135] on div "Place of loading [GEOGRAPHIC_DATA], [GEOGRAPHIC_DATA], [GEOGRAPHIC_DATA]" at bounding box center [243, 122] width 158 height 39
click at [235, 157] on span "[GEOGRAPHIC_DATA], [GEOGRAPHIC_DATA], [GEOGRAPHIC_DATA]" at bounding box center [282, 165] width 164 height 21
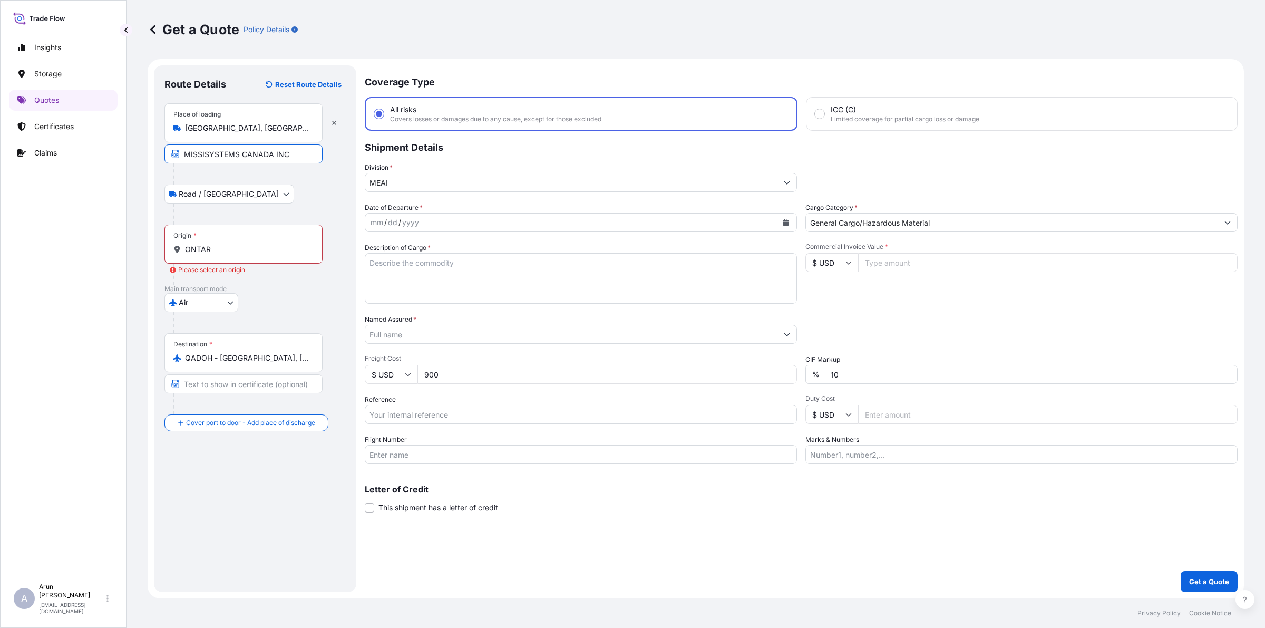
click at [298, 154] on input "MISSISYSTEMS CANADA INC" at bounding box center [243, 153] width 158 height 19
paste input "[GEOGRAPHIC_DATA], [GEOGRAPHIC_DATA], [GEOGRAPHIC_DATA]"
type input "MISSISYSTEMS CANADA INC, [GEOGRAPHIC_DATA], [GEOGRAPHIC_DATA], [GEOGRAPHIC_DATA]"
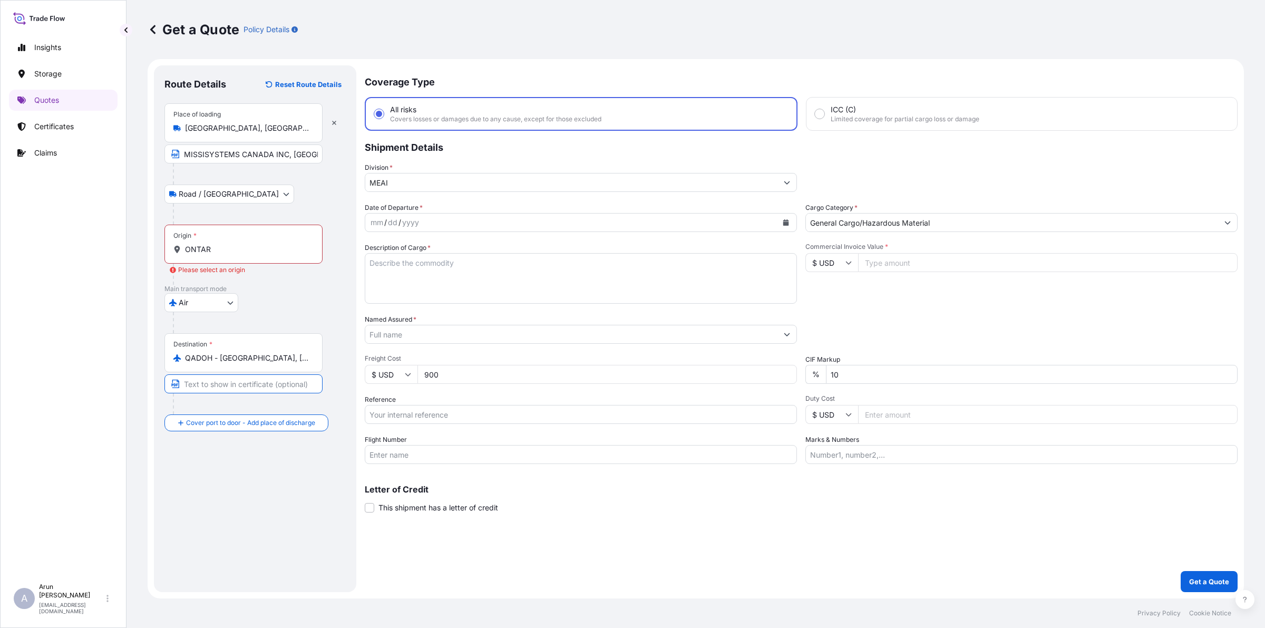
click at [262, 386] on input "Text to appear on certificate" at bounding box center [243, 383] width 158 height 19
click at [240, 501] on div "Route Details Reset Route Details Place of loading [GEOGRAPHIC_DATA], [GEOGRAPH…" at bounding box center [254, 328] width 181 height 505
click at [238, 484] on input "Place of Discharge" at bounding box center [247, 479] width 124 height 11
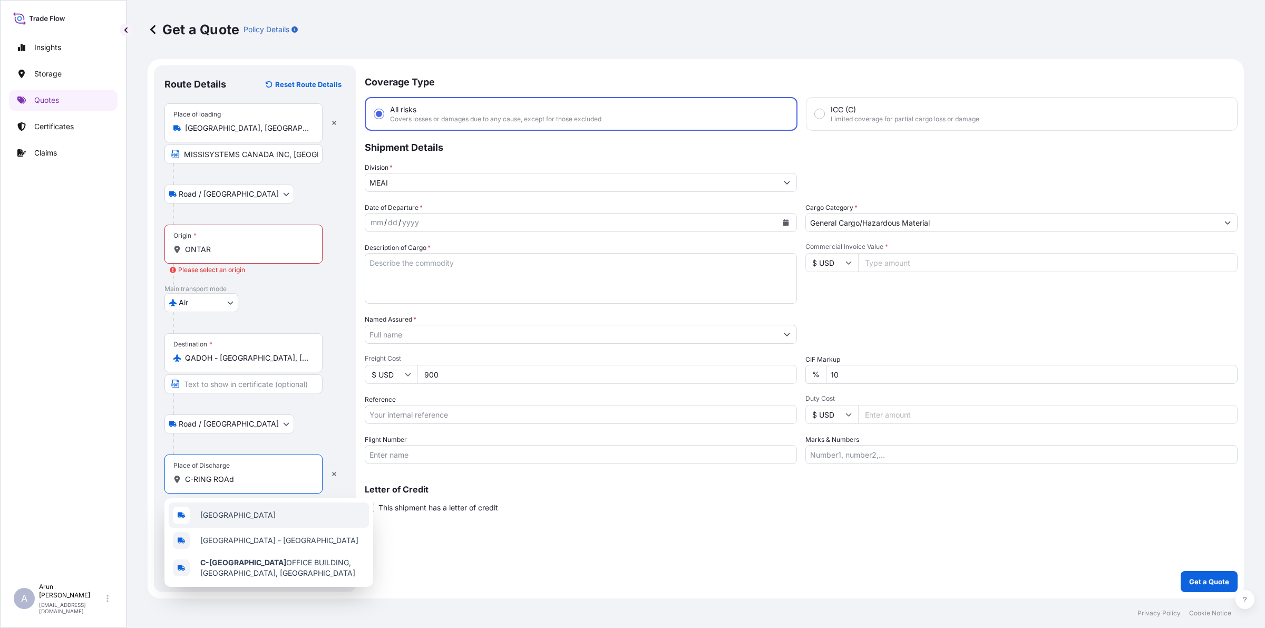
click at [260, 517] on span "[GEOGRAPHIC_DATA]" at bounding box center [237, 515] width 75 height 11
type input "[GEOGRAPHIC_DATA]"
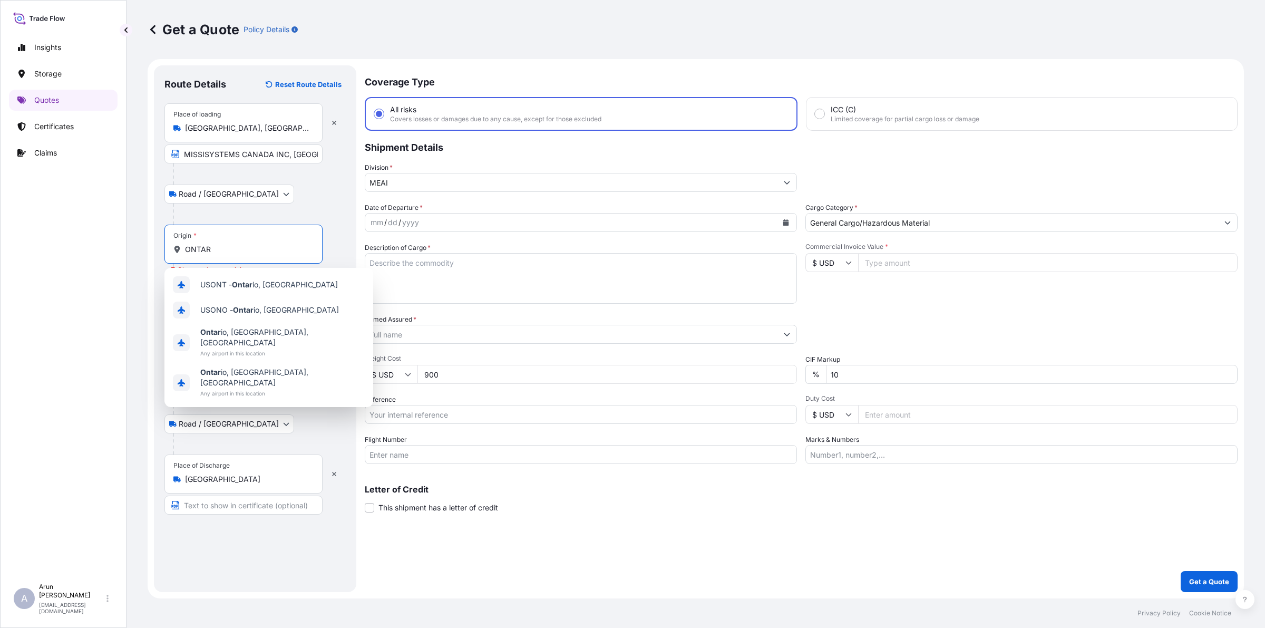
drag, startPoint x: 216, startPoint y: 253, endPoint x: 149, endPoint y: 261, distance: 67.9
click at [149, 261] on form "Route Details Reset Route Details Place of loading [GEOGRAPHIC_DATA], [GEOGRAPH…" at bounding box center [696, 328] width 1096 height 539
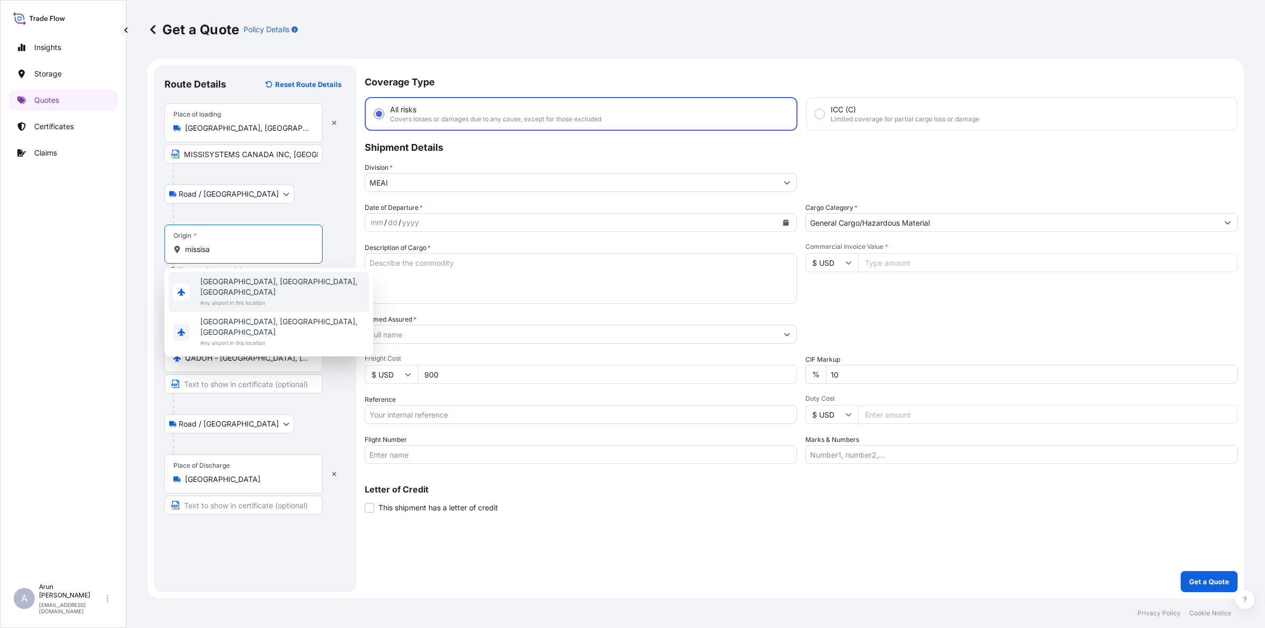
click at [240, 282] on span "[GEOGRAPHIC_DATA], [GEOGRAPHIC_DATA], [GEOGRAPHIC_DATA]" at bounding box center [282, 286] width 164 height 21
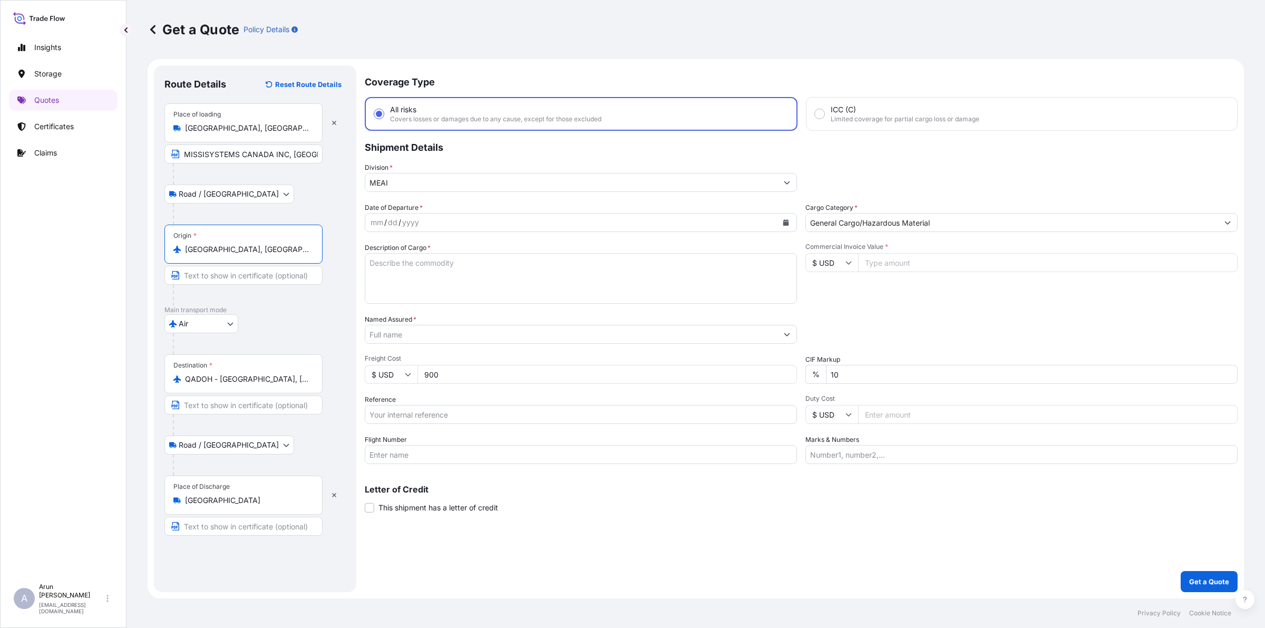
type input "[GEOGRAPHIC_DATA], [GEOGRAPHIC_DATA], [GEOGRAPHIC_DATA]"
click at [251, 525] on input "Text to appear on certificate" at bounding box center [243, 526] width 158 height 19
drag, startPoint x: 180, startPoint y: 499, endPoint x: 275, endPoint y: 508, distance: 94.8
click at [275, 508] on div "Place of Discharge [GEOGRAPHIC_DATA]" at bounding box center [243, 494] width 158 height 39
copy icon
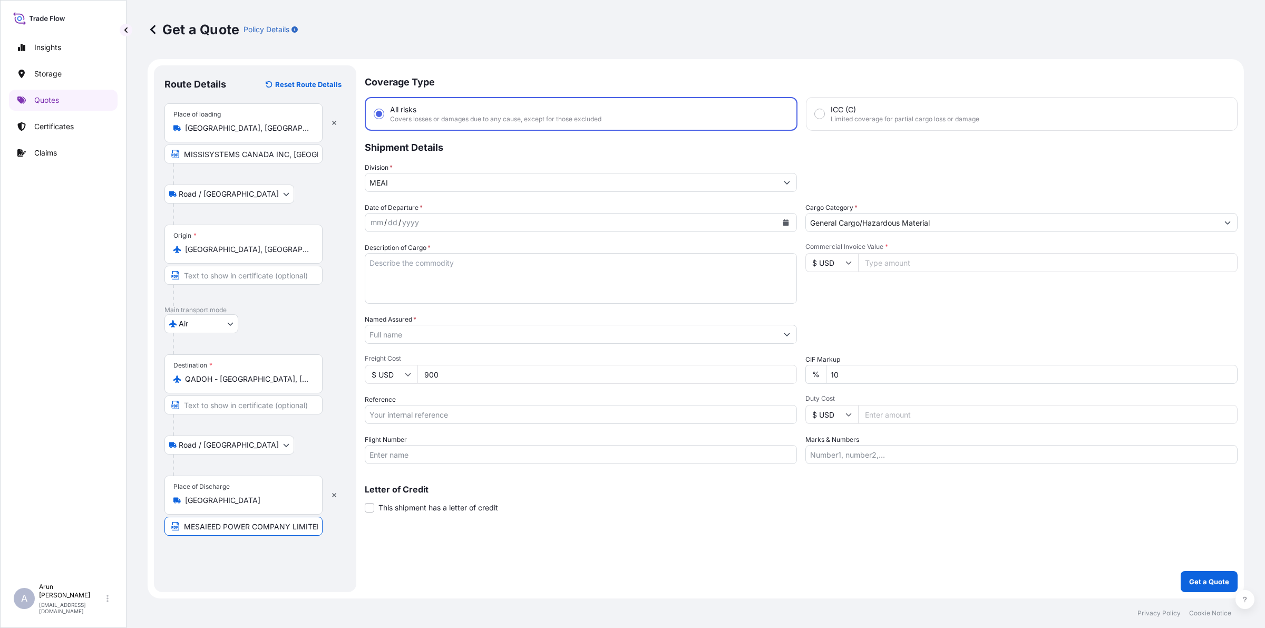
click at [299, 532] on input "MESAIEED POWER COMPANY LIMITED, [GEOGRAPHIC_DATA], [GEOGRAPHIC_DATA]" at bounding box center [243, 526] width 158 height 19
drag, startPoint x: 251, startPoint y: 528, endPoint x: 406, endPoint y: 533, distance: 155.0
click at [406, 533] on form "Route Details Reset Route Details Place of loading [GEOGRAPHIC_DATA], [GEOGRAPH…" at bounding box center [696, 328] width 1096 height 539
paste input "[GEOGRAPHIC_DATA]"
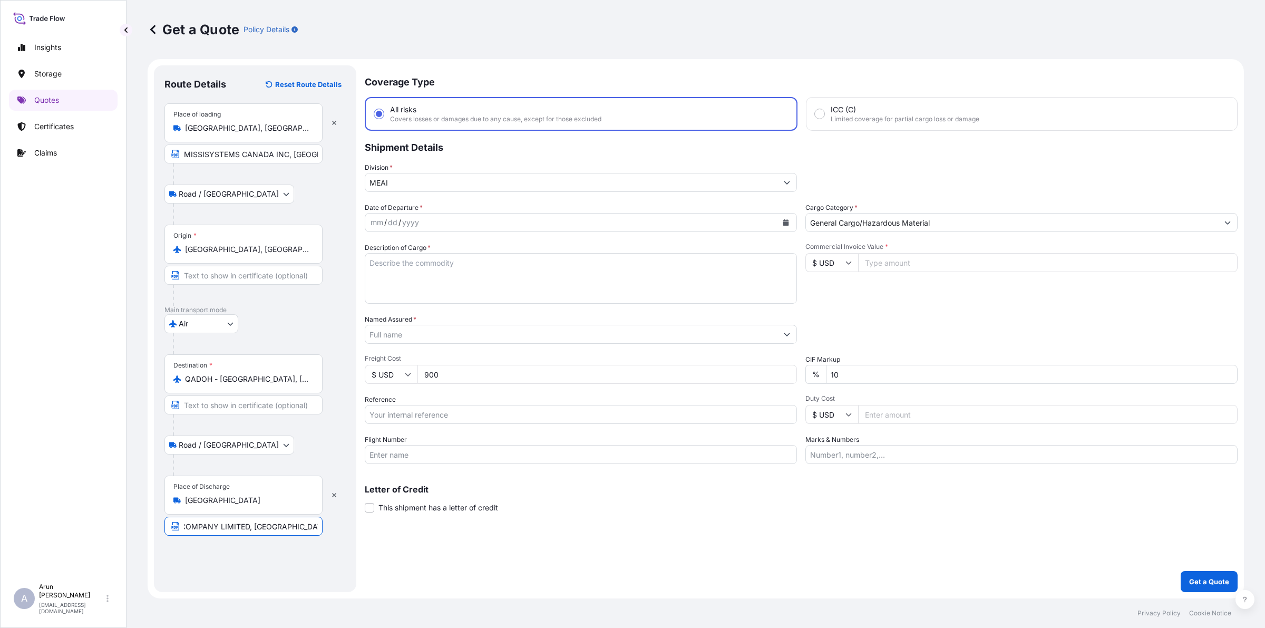
scroll to position [0, 95]
type input "MESAIEED POWER COMPANY LIMITED, [GEOGRAPHIC_DATA], [GEOGRAPHIC_DATA]"
click at [523, 225] on div "mm / dd / yyyy" at bounding box center [571, 222] width 412 height 19
click at [786, 216] on button "Calendar" at bounding box center [785, 222] width 17 height 17
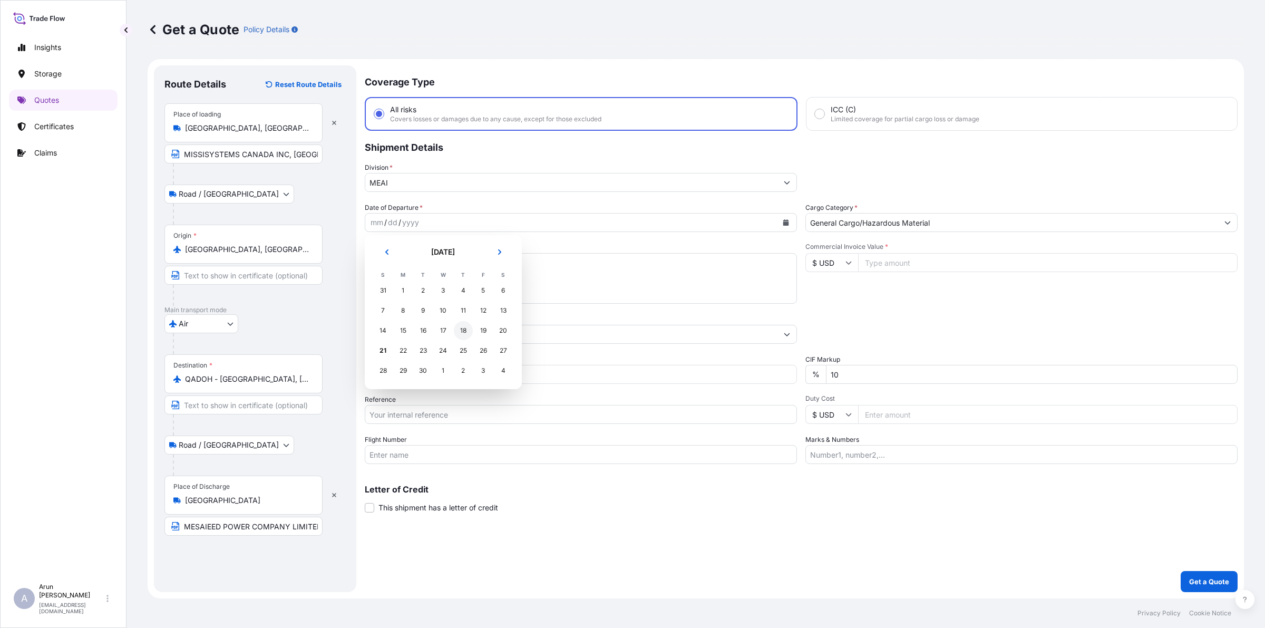
click at [464, 338] on div "18" at bounding box center [463, 330] width 19 height 19
click at [462, 278] on textarea "Description of Cargo *" at bounding box center [581, 278] width 432 height 51
type textarea "a"
type textarea "ACCESSORIES-CONTROL UNITS FIRE DETECTION AND ALARM SYSTEM"
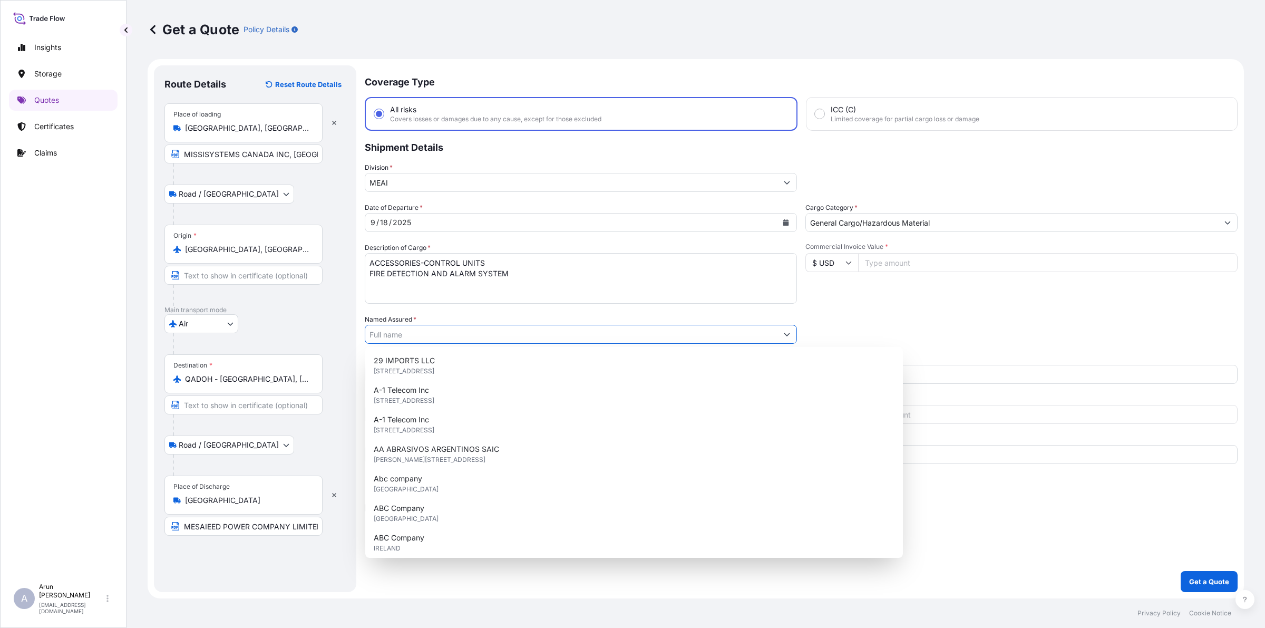
click at [472, 340] on input "Named Assured *" at bounding box center [571, 334] width 412 height 19
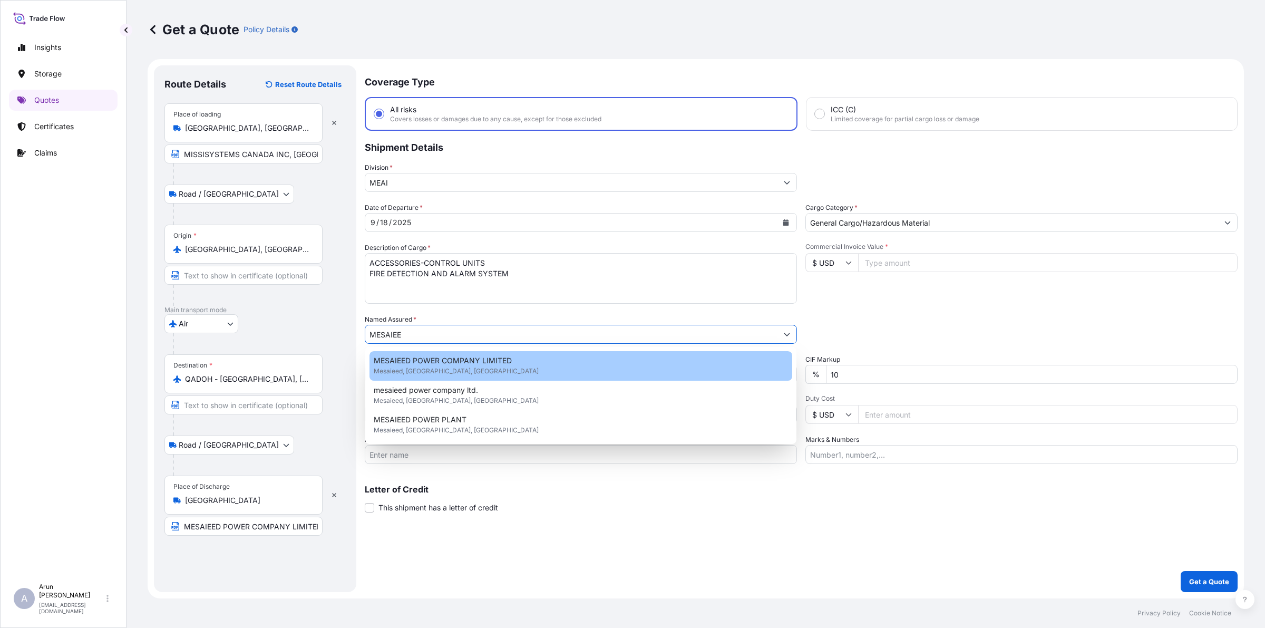
click at [439, 365] on span "MESAIEED POWER COMPANY LIMITED" at bounding box center [443, 360] width 138 height 11
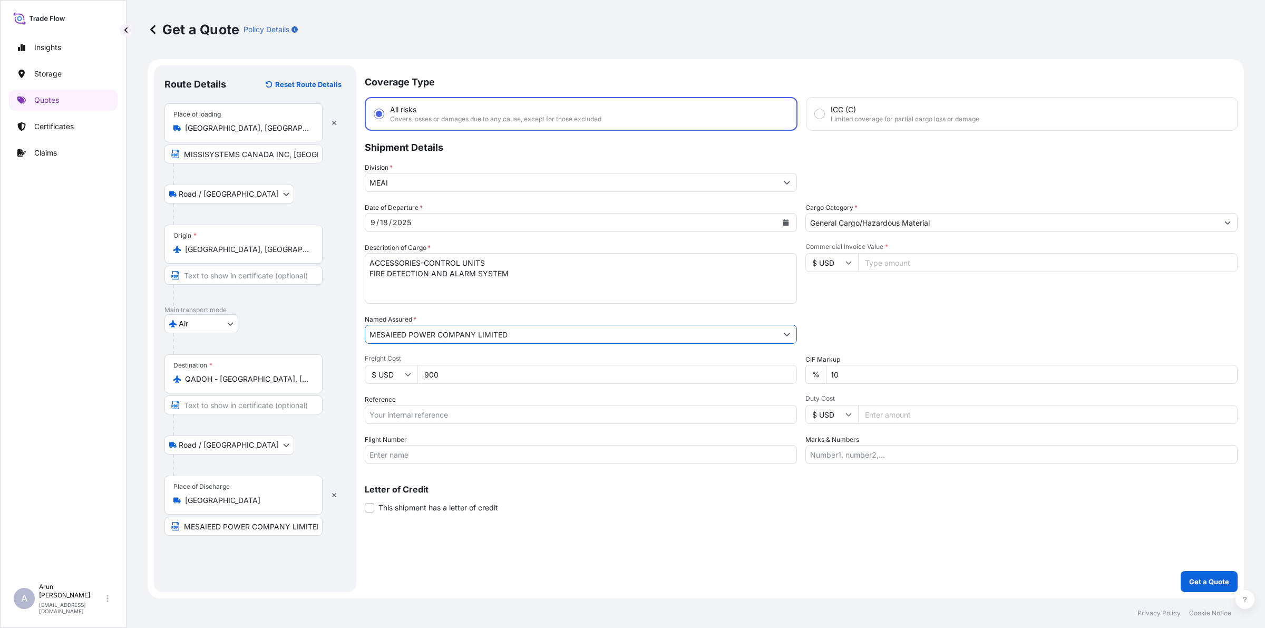
type input "MESAIEED POWER COMPANY LIMITED"
click at [459, 410] on input "Reference" at bounding box center [581, 414] width 432 height 19
drag, startPoint x: 388, startPoint y: 413, endPoint x: 405, endPoint y: 413, distance: 16.9
click at [405, 413] on input "884468886180" at bounding box center [581, 414] width 432 height 19
click at [457, 412] on input "884468886180" at bounding box center [581, 414] width 432 height 19
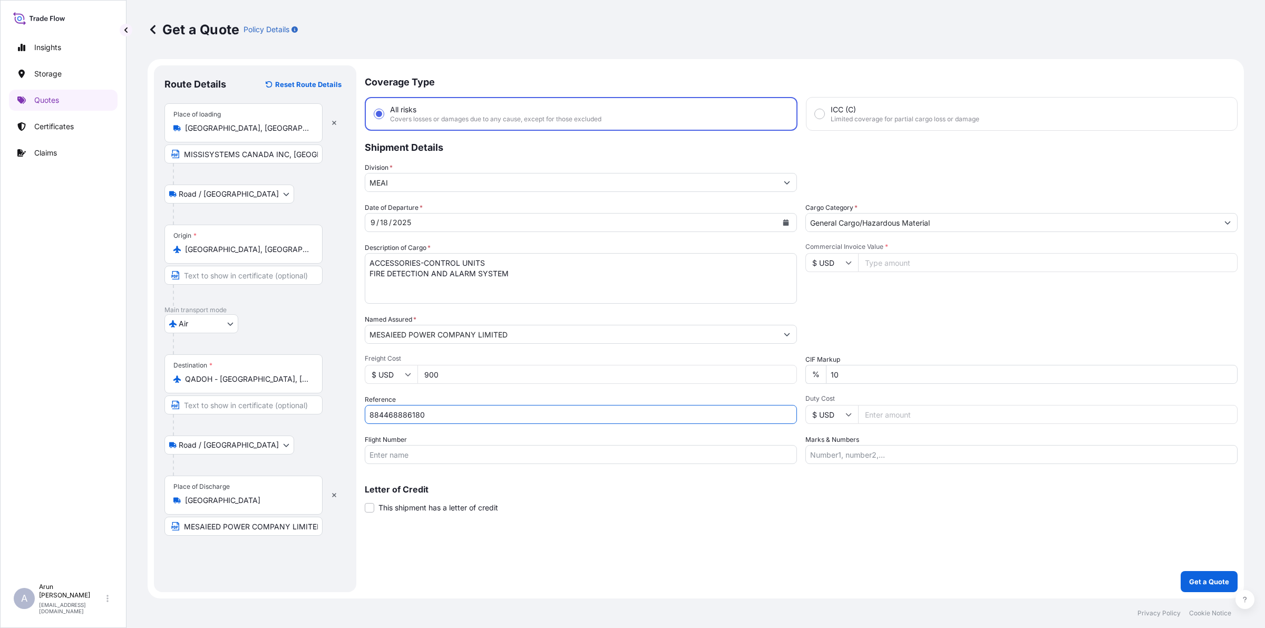
type input "884468886180"
click at [422, 456] on input "Flight Number" at bounding box center [581, 454] width 432 height 19
type input "BY AIR"
click at [907, 267] on input "Commercial Invoice Value *" at bounding box center [1047, 262] width 379 height 19
click at [843, 259] on input "$ USD" at bounding box center [831, 262] width 53 height 19
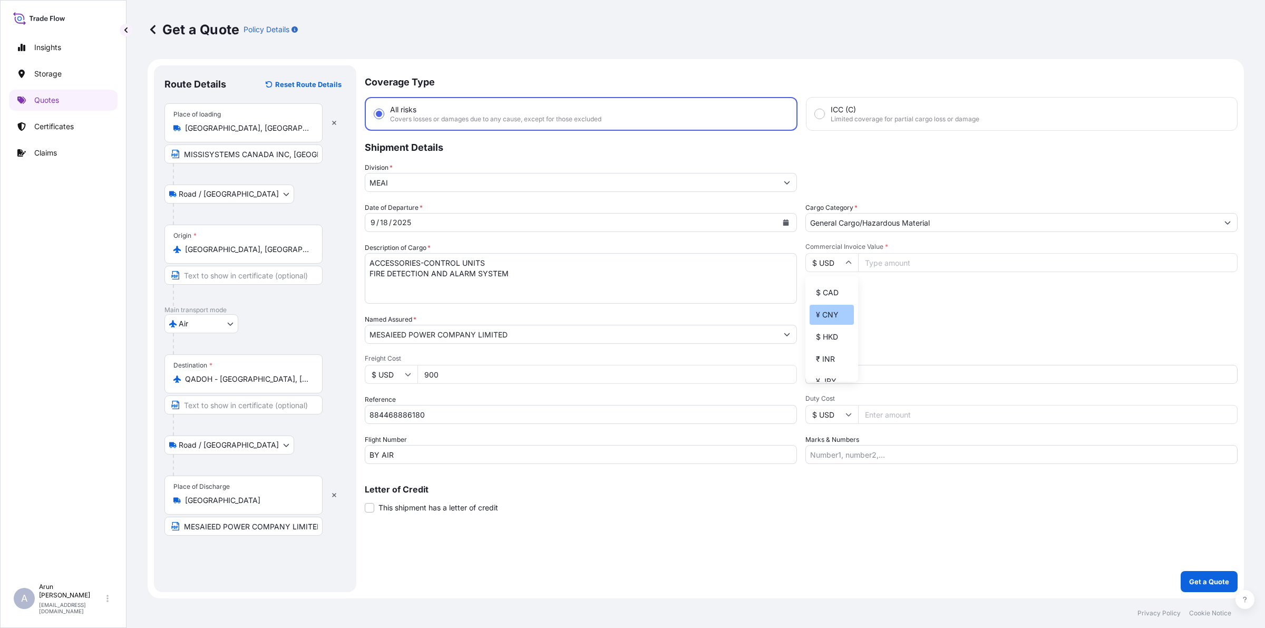
scroll to position [132, 0]
click at [828, 301] on div "$ CAD" at bounding box center [832, 291] width 44 height 20
type input "$ CAD"
click at [411, 372] on input "$ USD" at bounding box center [391, 374] width 53 height 19
drag, startPoint x: 390, startPoint y: 443, endPoint x: 409, endPoint y: 431, distance: 22.8
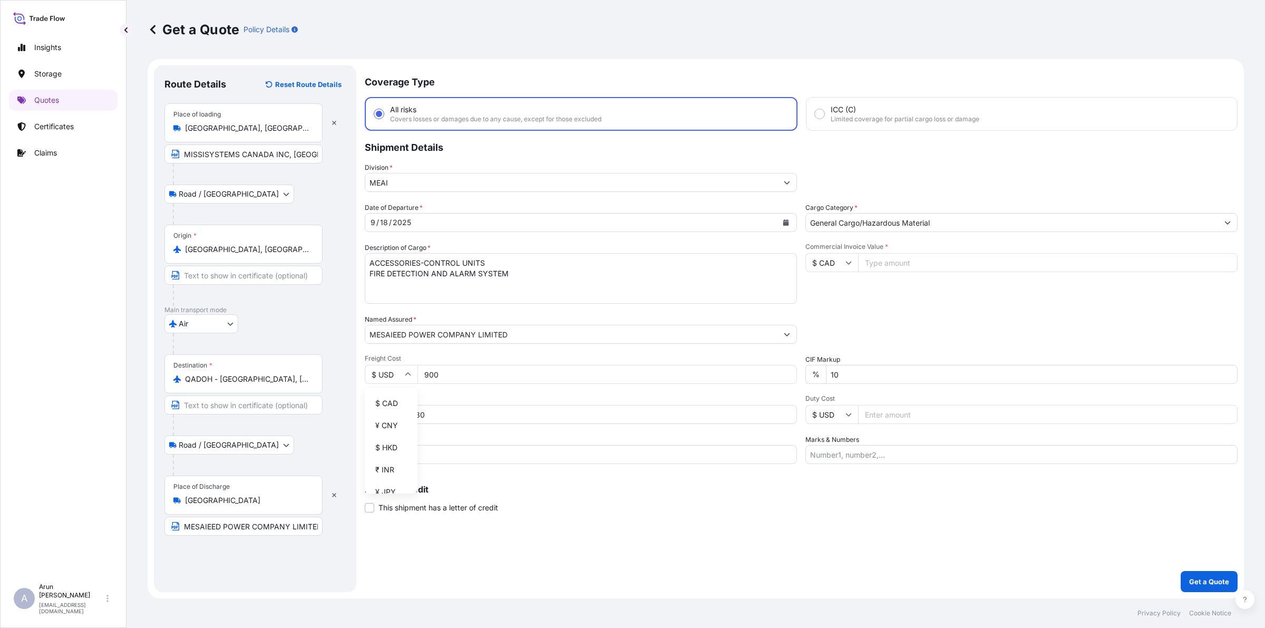
click at [391, 413] on div "$ CAD" at bounding box center [391, 403] width 44 height 20
type input "$ CAD"
click at [912, 264] on input "Commercial Invoice Value *" at bounding box center [1047, 262] width 379 height 19
type input "7628.86"
click at [846, 373] on input "10" at bounding box center [1032, 374] width 412 height 19
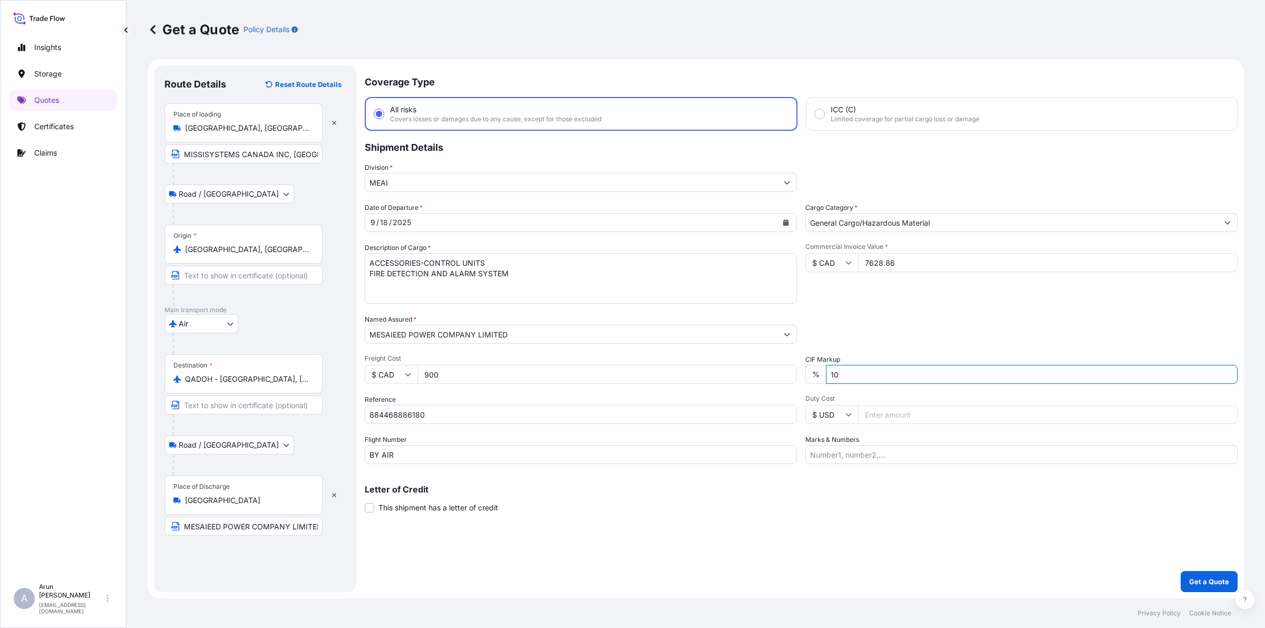
click at [909, 445] on input "Marks & Numbers" at bounding box center [1021, 454] width 432 height 19
drag, startPoint x: 856, startPoint y: 453, endPoint x: 894, endPoint y: 459, distance: 37.8
click at [894, 459] on input "INVOICE NO: 626/2025 DATE: [DATE]" at bounding box center [1021, 454] width 432 height 19
click at [934, 455] on input "INVOICE NO: 8250712925 DATE: [DATE]" at bounding box center [1021, 454] width 432 height 19
type input "INVOICE NO: 8250712925 DATE: [DATE]"
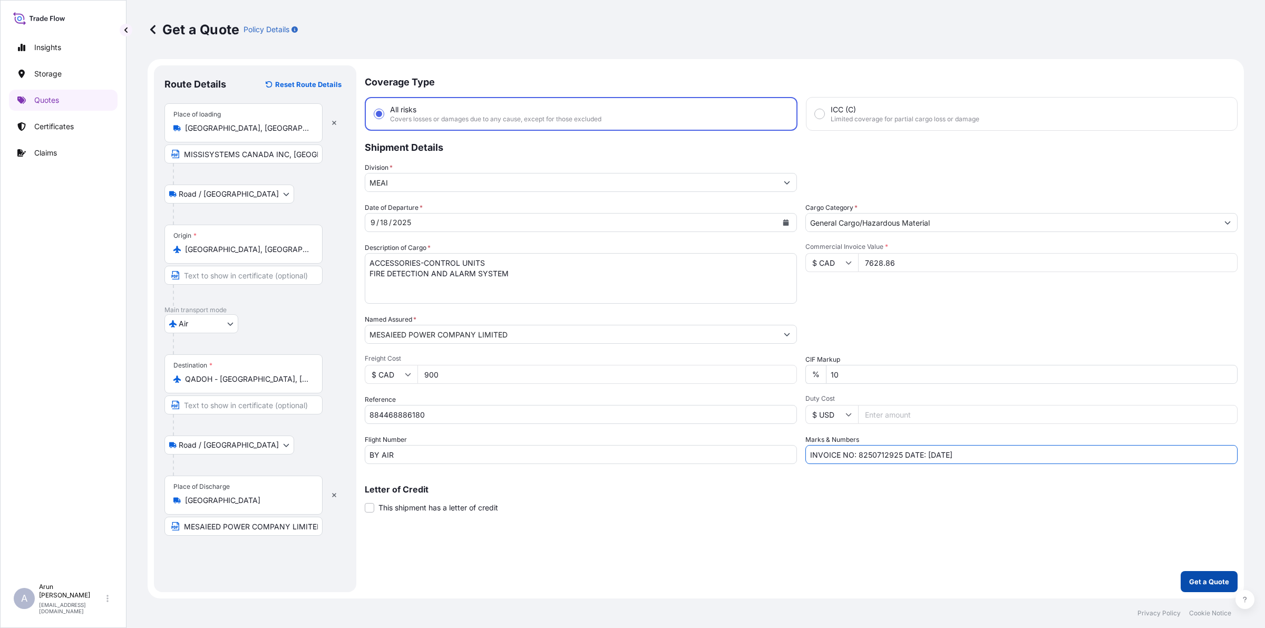
click at [1198, 580] on p "Get a Quote" at bounding box center [1209, 581] width 40 height 11
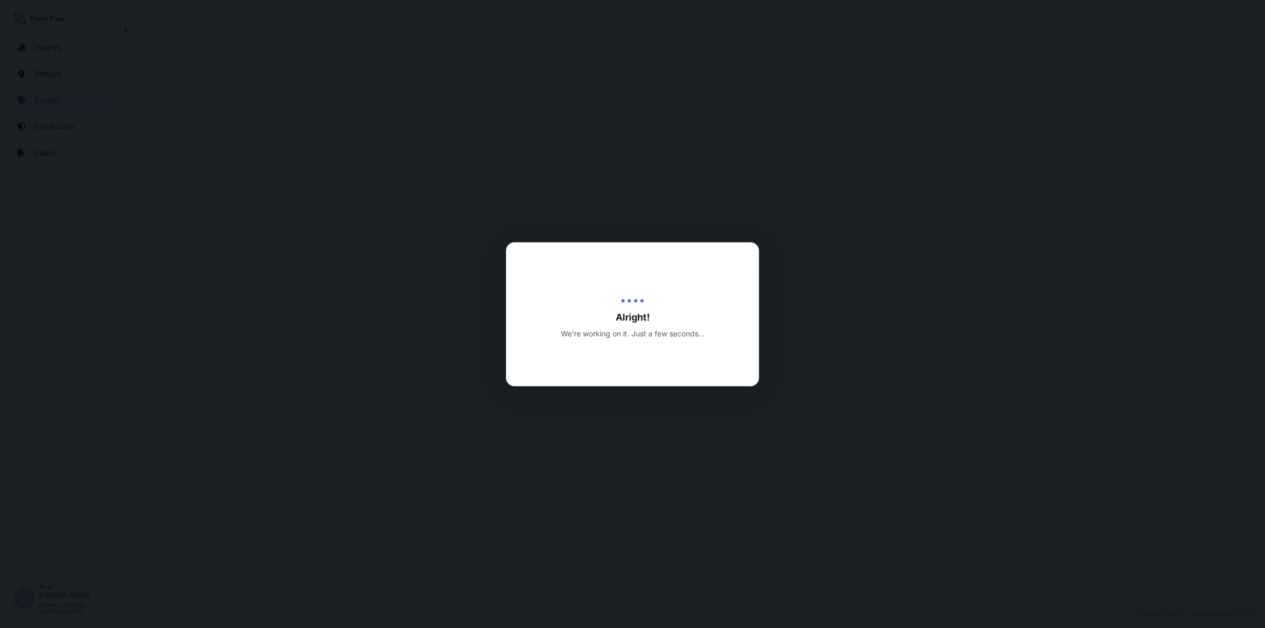
select select "Road / [GEOGRAPHIC_DATA]"
select select "Air"
select select "Road / [GEOGRAPHIC_DATA]"
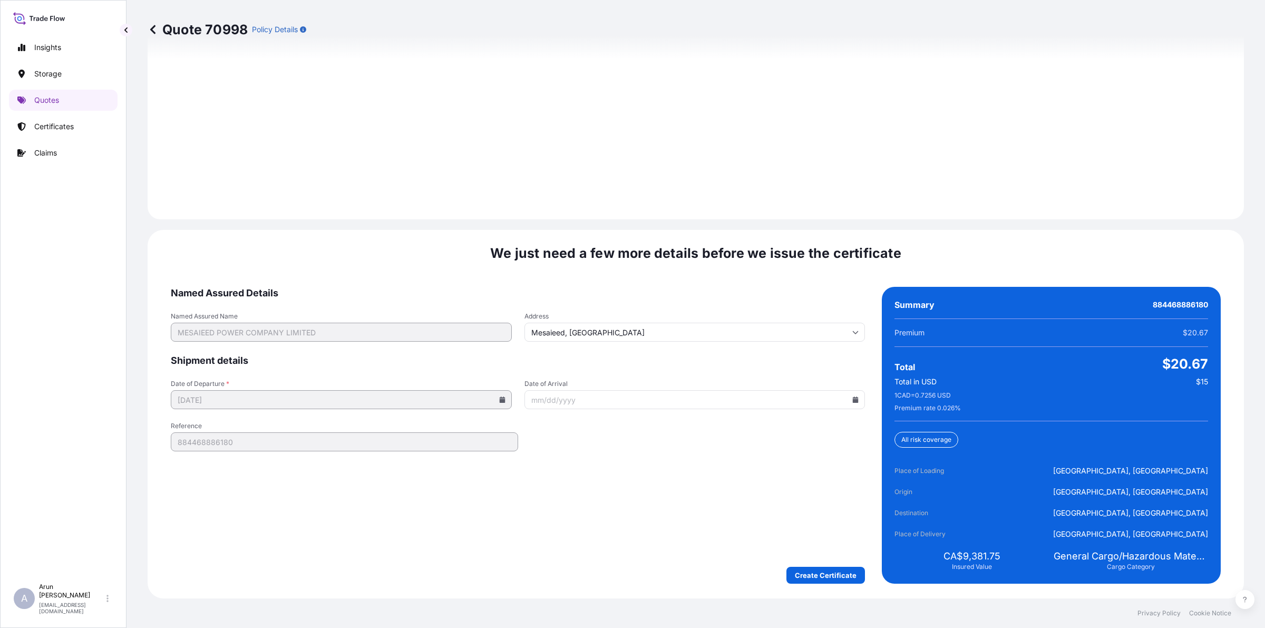
scroll to position [1511, 0]
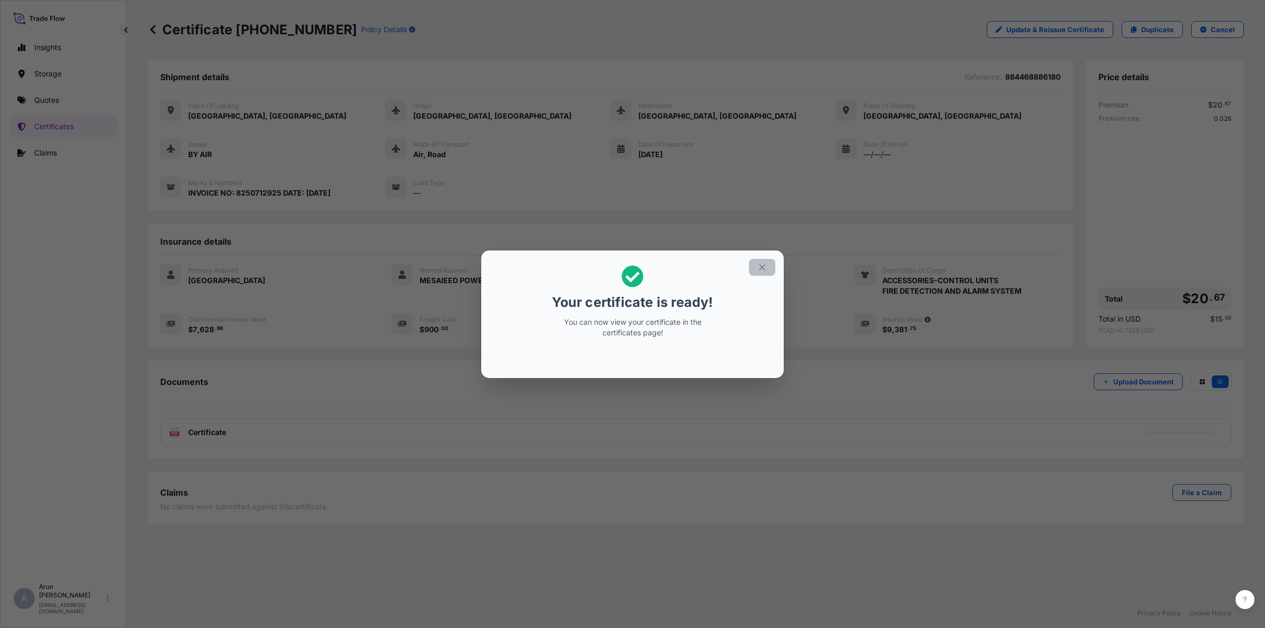
click at [760, 264] on icon "button" at bounding box center [761, 266] width 9 height 9
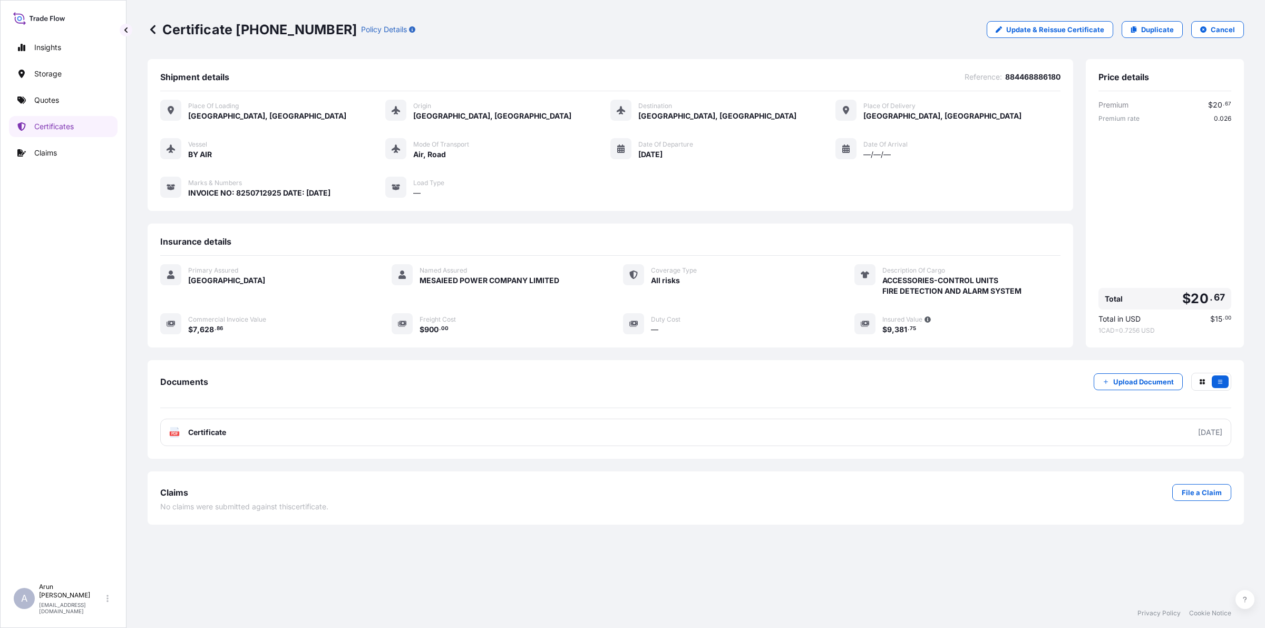
click at [192, 432] on span "Certificate" at bounding box center [207, 432] width 38 height 11
click at [62, 104] on link "Quotes" at bounding box center [63, 100] width 109 height 21
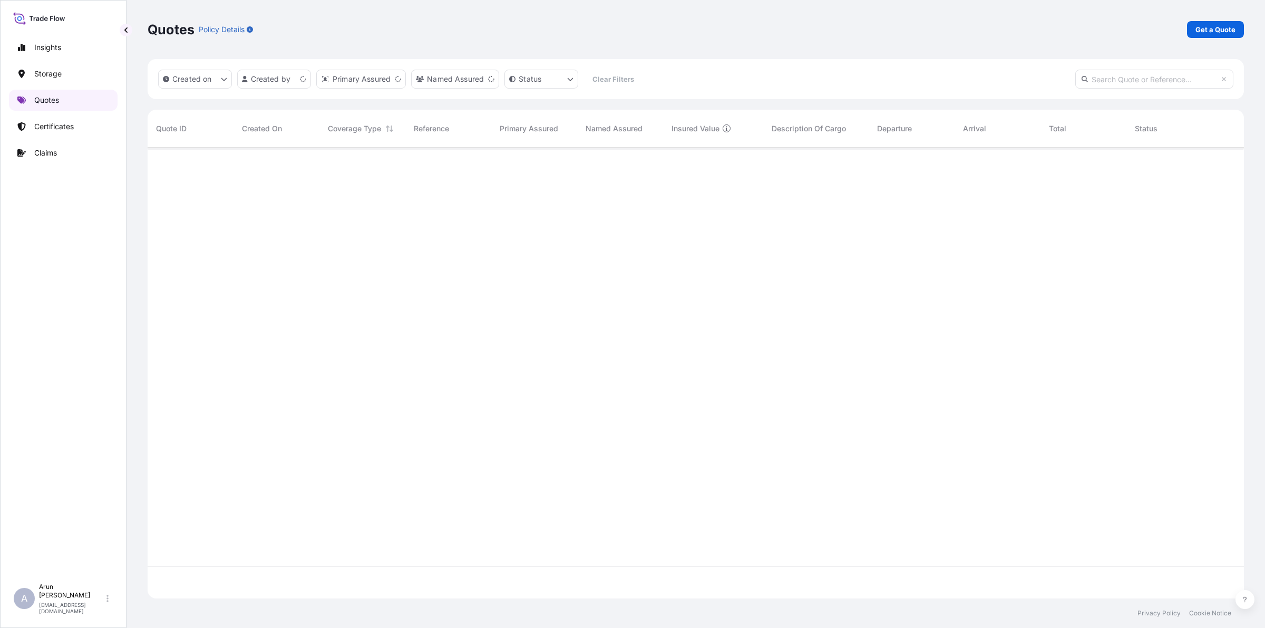
scroll to position [446, 1086]
click at [1216, 30] on p "Get a Quote" at bounding box center [1215, 29] width 40 height 11
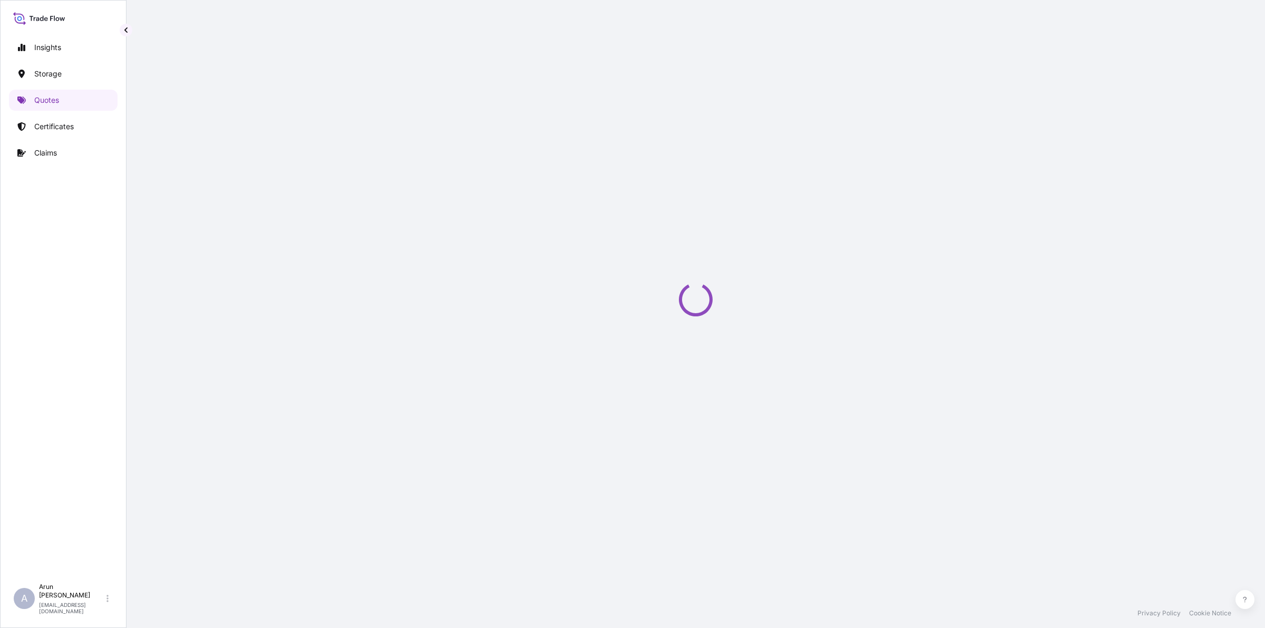
select select "Road / [GEOGRAPHIC_DATA]"
select select "Water"
select select "Road / [GEOGRAPHIC_DATA]"
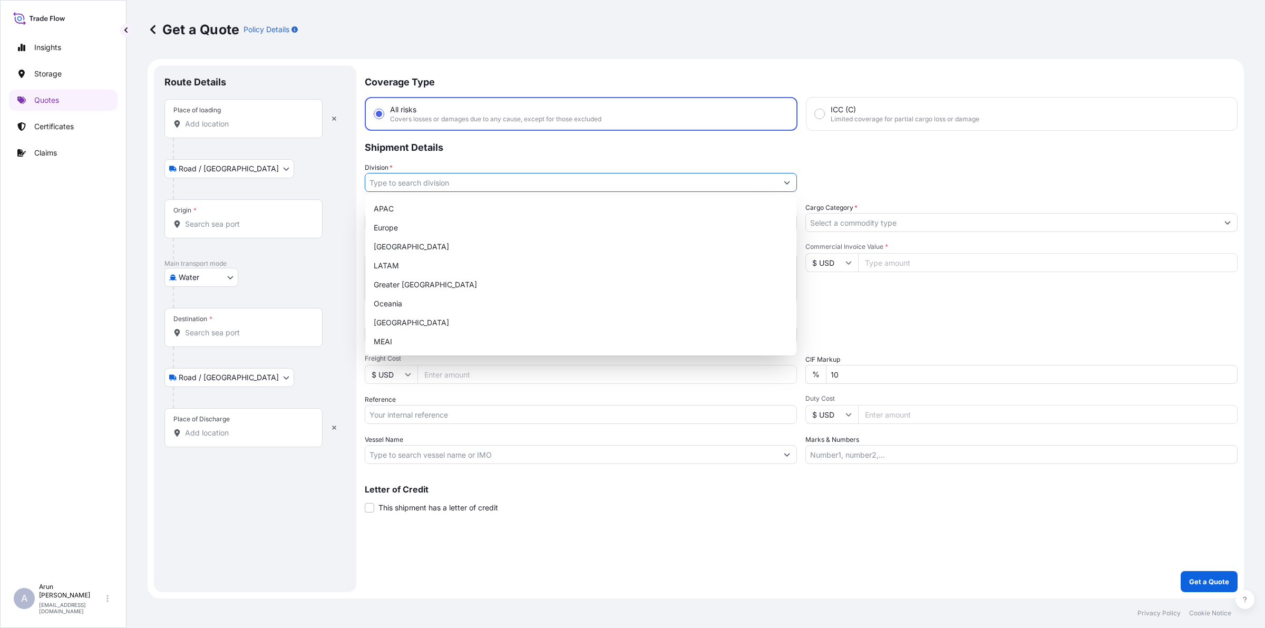
click at [762, 186] on input "Division *" at bounding box center [571, 182] width 412 height 19
click at [415, 334] on div "MEAI" at bounding box center [580, 341] width 423 height 19
type input "MEAI"
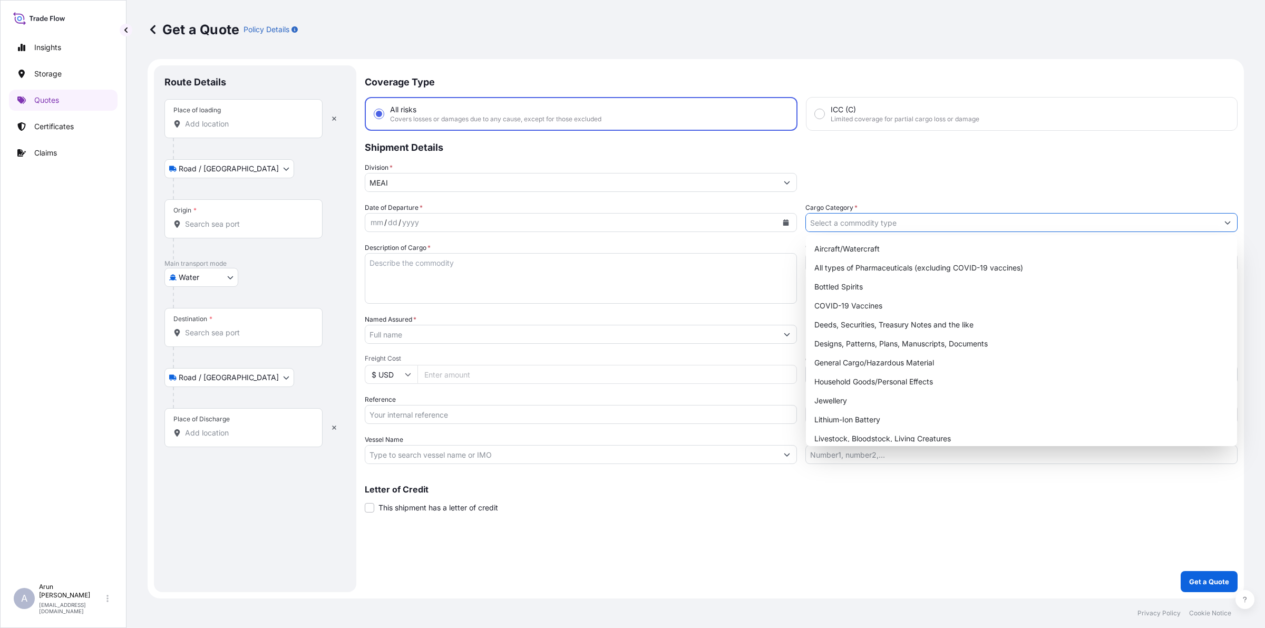
click at [887, 223] on input "Cargo Category *" at bounding box center [1012, 222] width 412 height 19
click at [839, 358] on div "General Cargo/Hazardous Material" at bounding box center [1021, 362] width 423 height 19
type input "General Cargo/Hazardous Material"
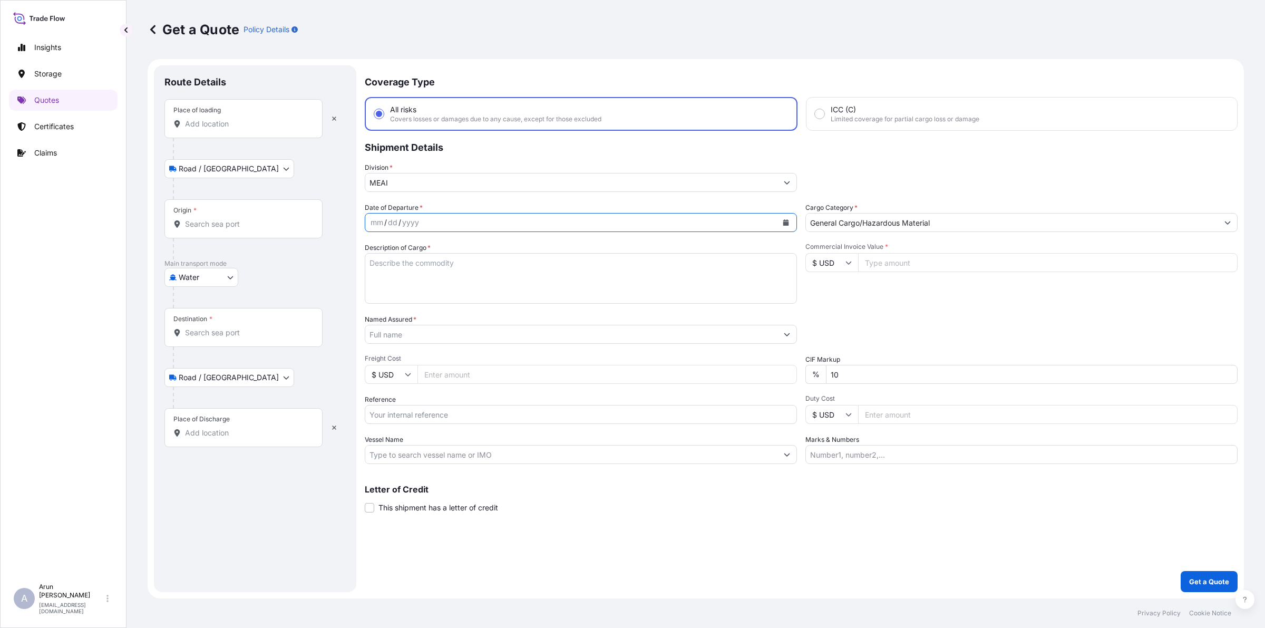
click at [788, 224] on icon "Calendar" at bounding box center [786, 222] width 6 height 6
click at [389, 255] on icon "Previous" at bounding box center [387, 252] width 6 height 6
click at [384, 389] on div "31" at bounding box center [383, 390] width 19 height 19
click at [236, 129] on input "Place of loading" at bounding box center [247, 124] width 124 height 11
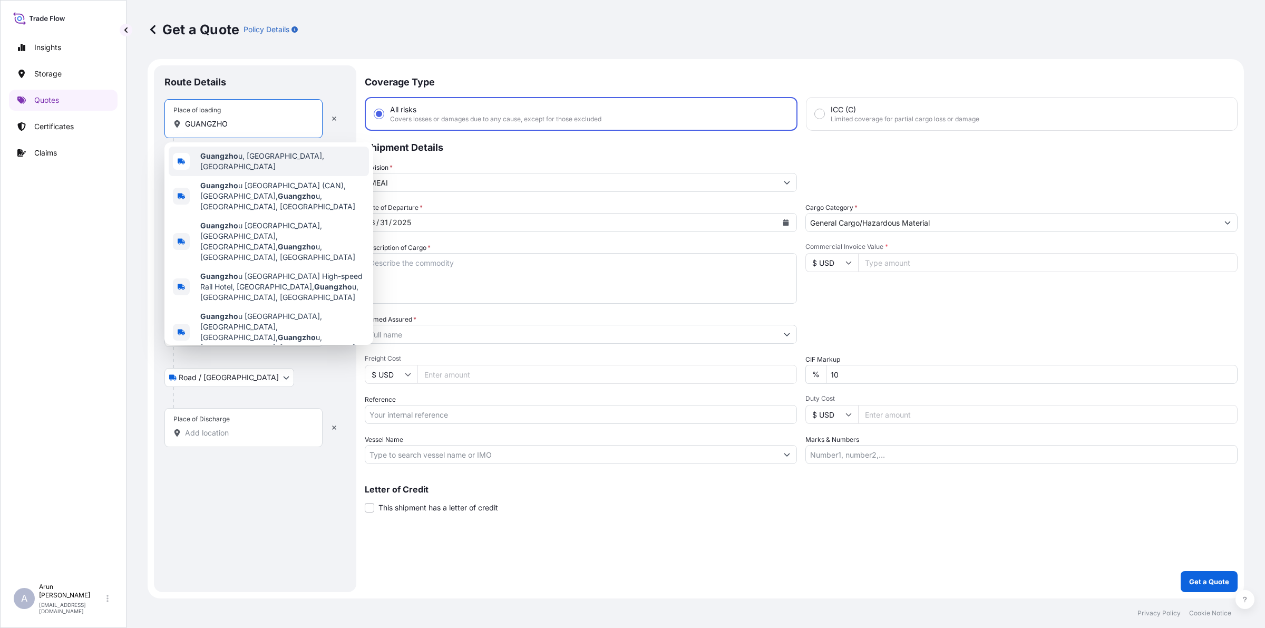
click at [236, 158] on b "Guangzho" at bounding box center [219, 155] width 38 height 9
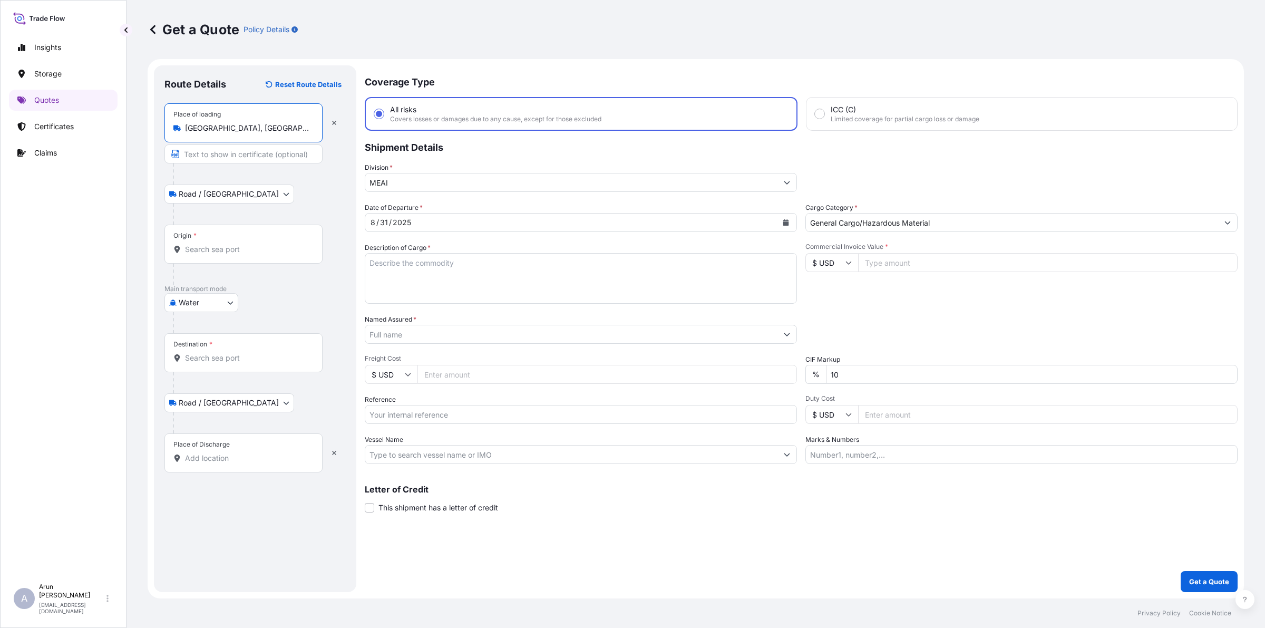
type input "[GEOGRAPHIC_DATA], [GEOGRAPHIC_DATA], [GEOGRAPHIC_DATA]"
click at [219, 155] on input "Text to appear on certificate" at bounding box center [243, 153] width 158 height 19
paste input "GUANGZHOU XINSHENGTAI IMPORT AND EXPORT CO., LTD"
drag, startPoint x: 183, startPoint y: 130, endPoint x: 259, endPoint y: 133, distance: 75.4
click at [259, 133] on div "Place of loading [GEOGRAPHIC_DATA], [GEOGRAPHIC_DATA], [GEOGRAPHIC_DATA]" at bounding box center [243, 122] width 158 height 39
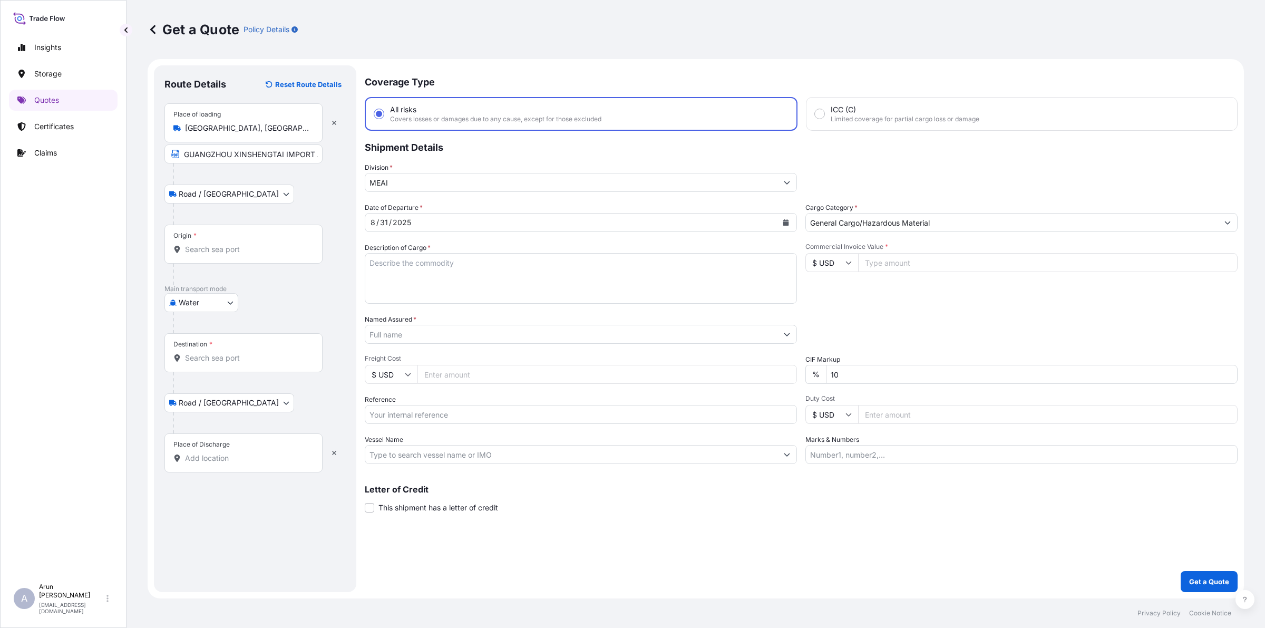
click at [287, 127] on input "[GEOGRAPHIC_DATA], [GEOGRAPHIC_DATA], [GEOGRAPHIC_DATA]" at bounding box center [247, 128] width 124 height 11
drag, startPoint x: 184, startPoint y: 126, endPoint x: 323, endPoint y: 136, distance: 138.9
click at [323, 136] on div "Place of loading [GEOGRAPHIC_DATA], [GEOGRAPHIC_DATA], [GEOGRAPHIC_DATA] [GEOGR…" at bounding box center [254, 133] width 181 height 60
copy icon
click at [314, 158] on input "GUANGZHOU XINSHENGTAI IMPORT AND EXPORT CO., LTD" at bounding box center [243, 153] width 158 height 19
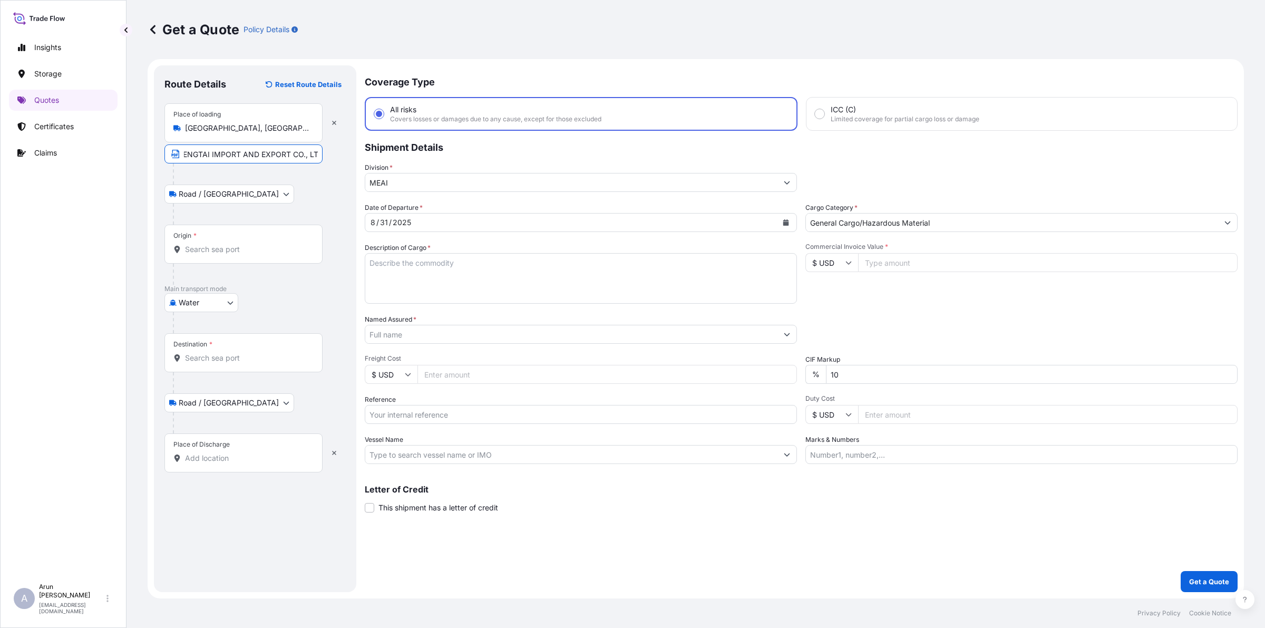
scroll to position [0, 78]
paste input "[GEOGRAPHIC_DATA], [GEOGRAPHIC_DATA], [GEOGRAPHIC_DATA]"
type input "GUANGZHOU XINSHENGTAI IMPORT AND EXPORT CO., LTD, [GEOGRAPHIC_DATA], [GEOGRAPHI…"
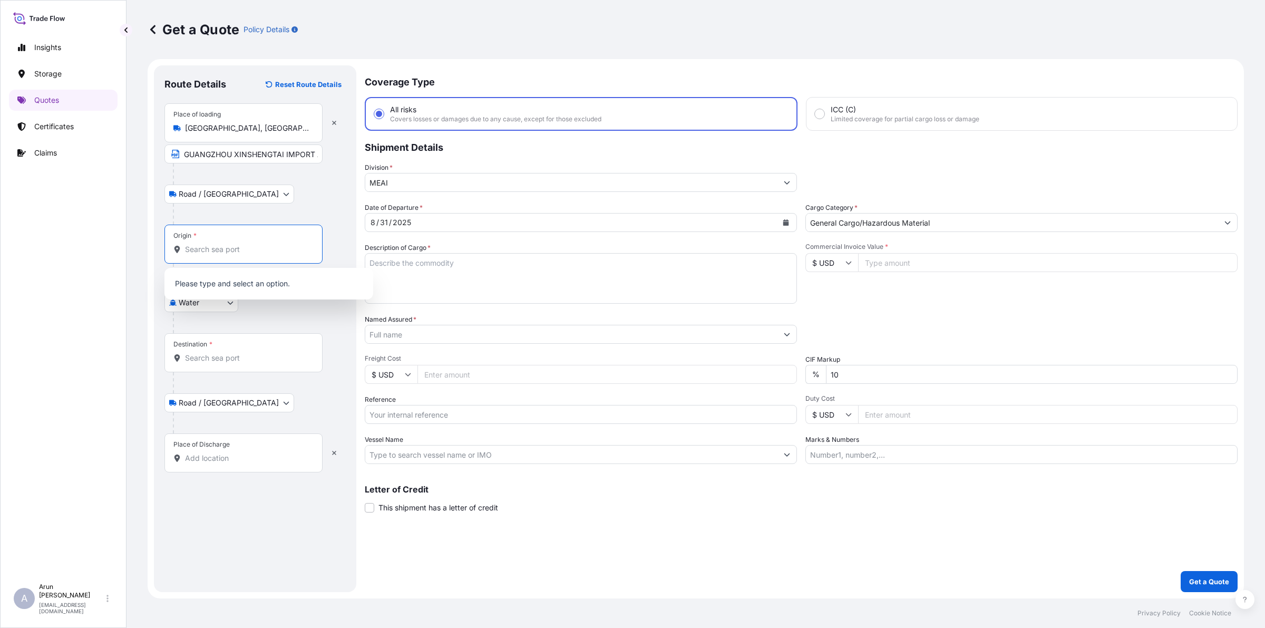
click at [217, 252] on input "Origin *" at bounding box center [247, 249] width 124 height 11
click at [222, 290] on div "CNLSN - Lansha n Pt, [GEOGRAPHIC_DATA]" at bounding box center [269, 284] width 200 height 25
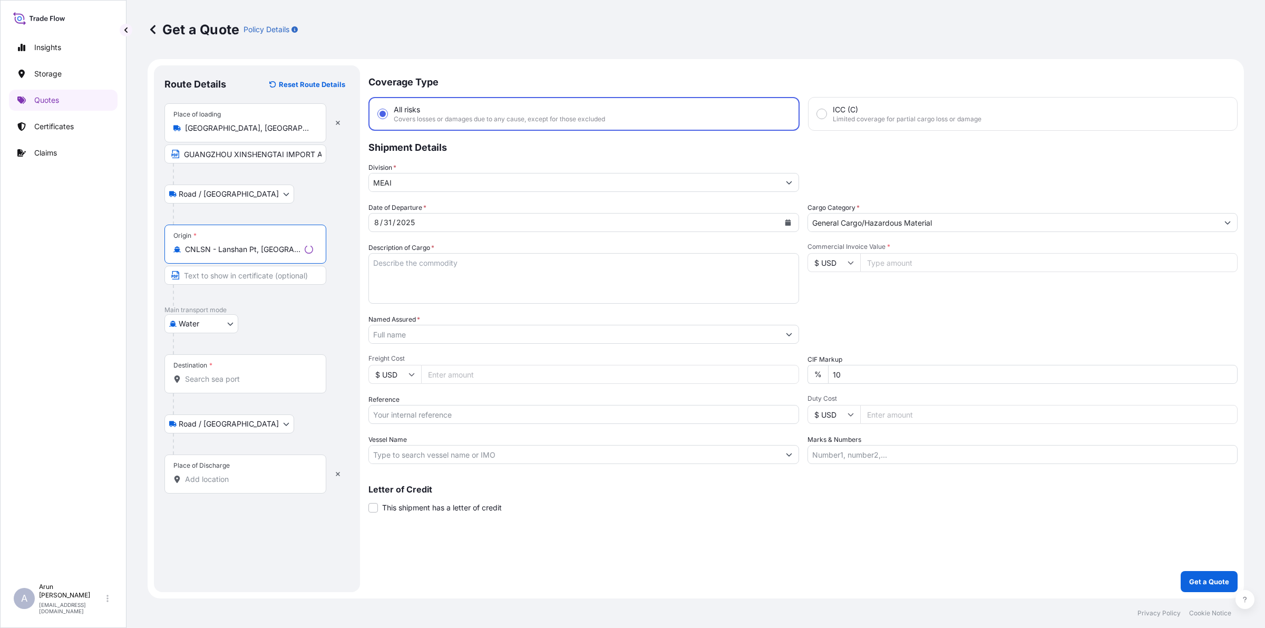
type input "CNLSN - Lanshan Pt, [GEOGRAPHIC_DATA]"
click at [226, 383] on input "Destination *" at bounding box center [249, 379] width 128 height 11
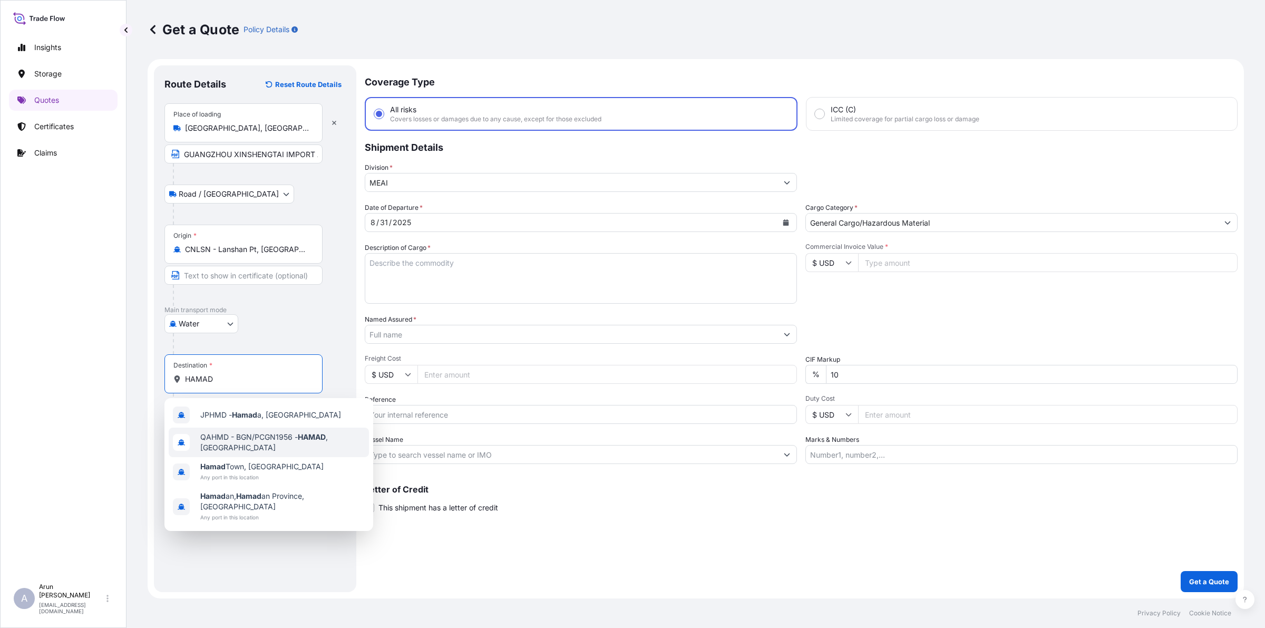
click at [251, 436] on span "QAHMD - BGN/PCGN1956 - HAMAD , [GEOGRAPHIC_DATA]" at bounding box center [282, 442] width 164 height 21
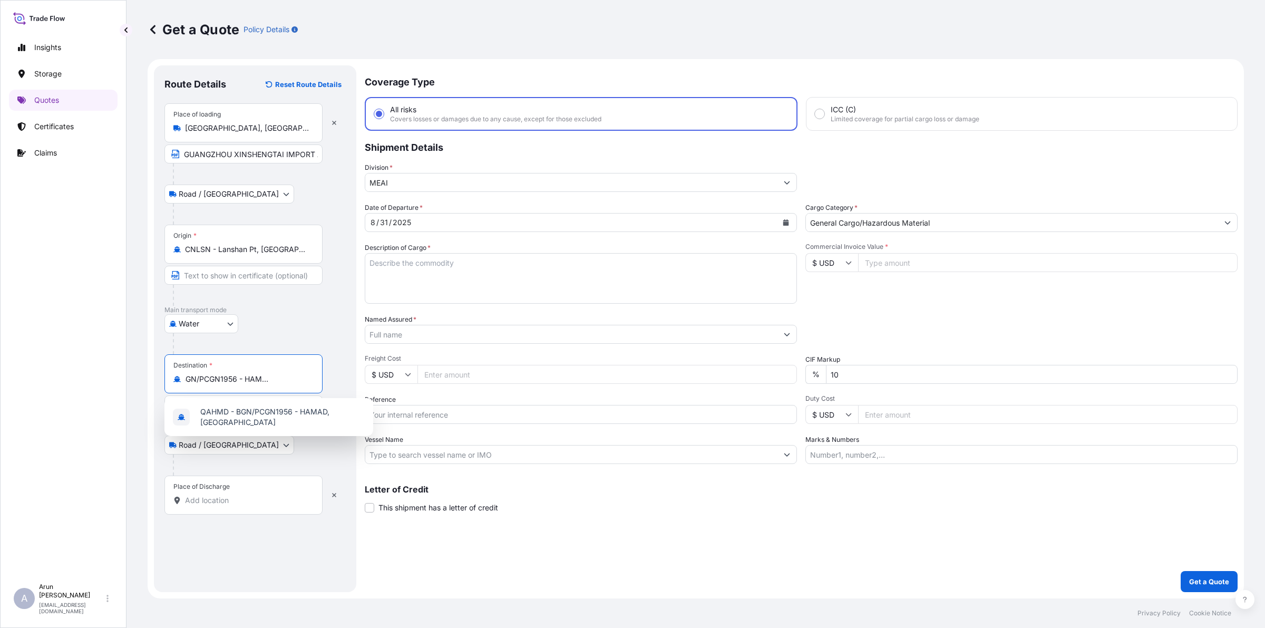
scroll to position [0, 36]
click at [290, 404] on div "QAHMD - BGN/PCGN1956 - HAMAD, [GEOGRAPHIC_DATA]" at bounding box center [269, 417] width 200 height 30
type input "QAHMD - BGN/PCGN1956 - HAMAD, [GEOGRAPHIC_DATA]"
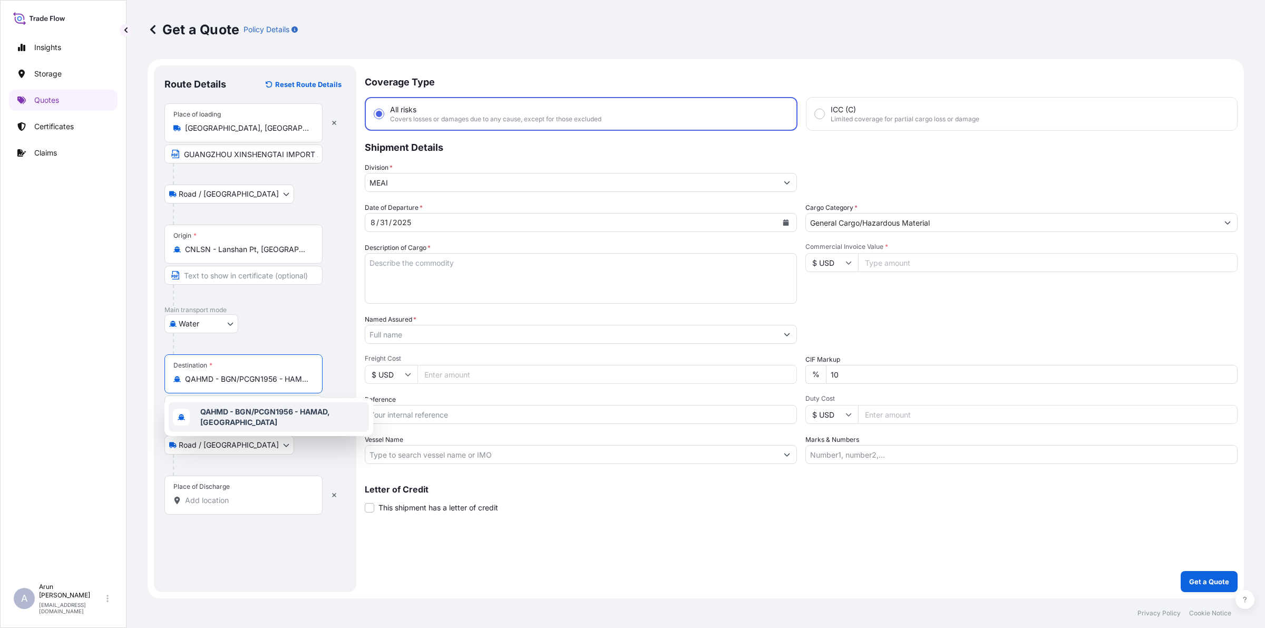
click at [228, 420] on div "QAHMD - BGN/PCGN1956 - HAMAD, [GEOGRAPHIC_DATA]" at bounding box center [269, 417] width 200 height 30
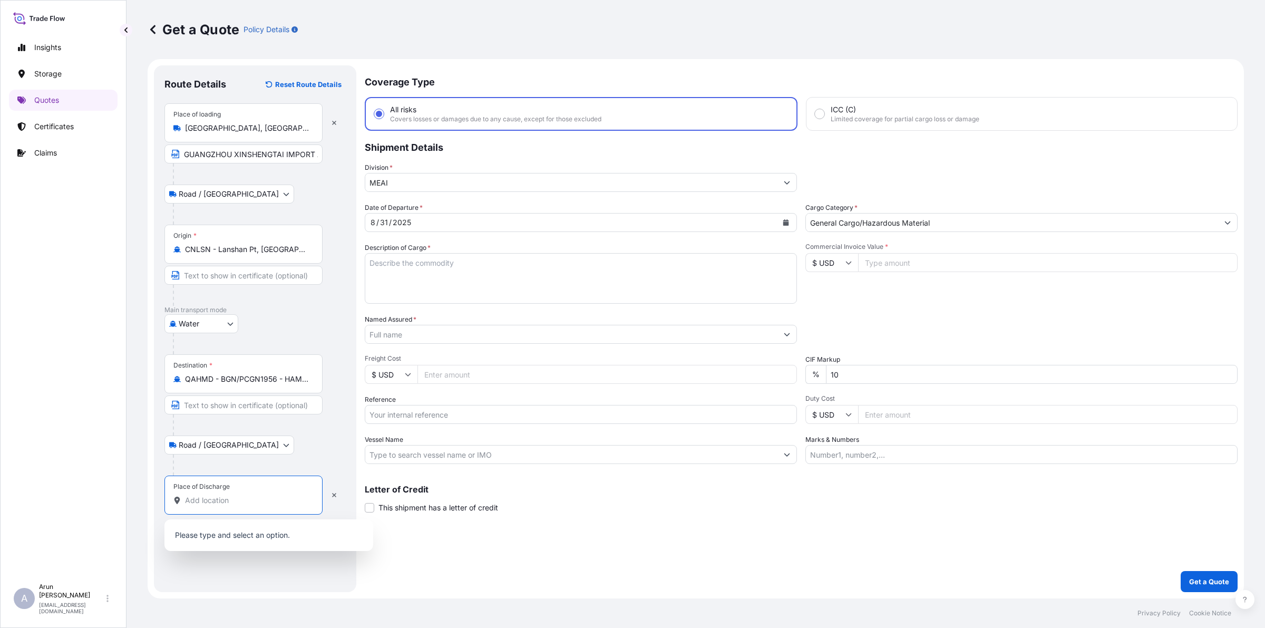
click at [217, 498] on input "Place of Discharge" at bounding box center [247, 500] width 124 height 11
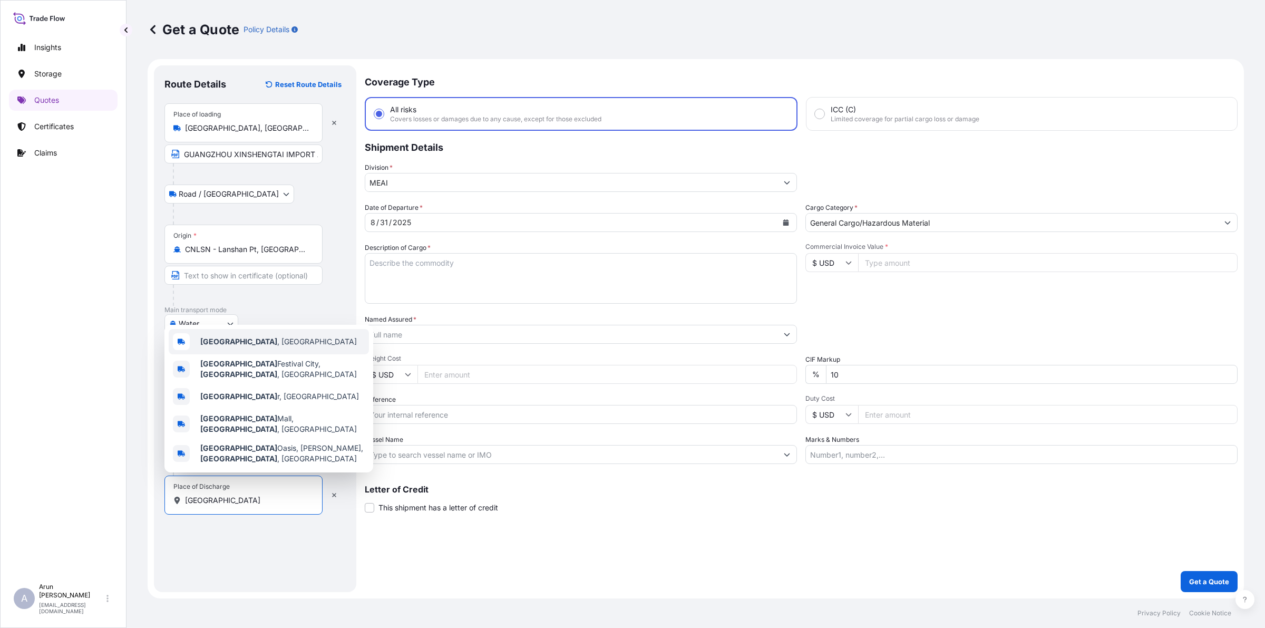
click at [236, 347] on span "[GEOGRAPHIC_DATA] , [GEOGRAPHIC_DATA]" at bounding box center [278, 341] width 157 height 11
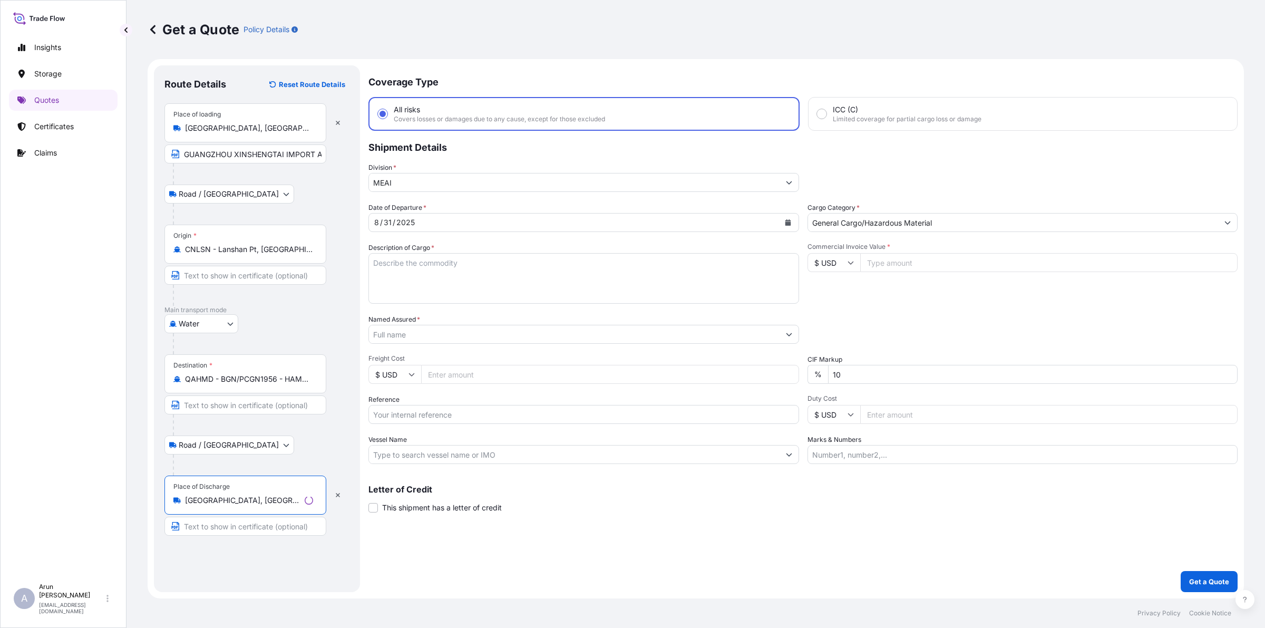
type input "[GEOGRAPHIC_DATA], [GEOGRAPHIC_DATA]"
click at [227, 531] on input "Text to appear on certificate" at bounding box center [245, 526] width 162 height 19
click at [463, 330] on input "Named Assured *" at bounding box center [571, 334] width 412 height 19
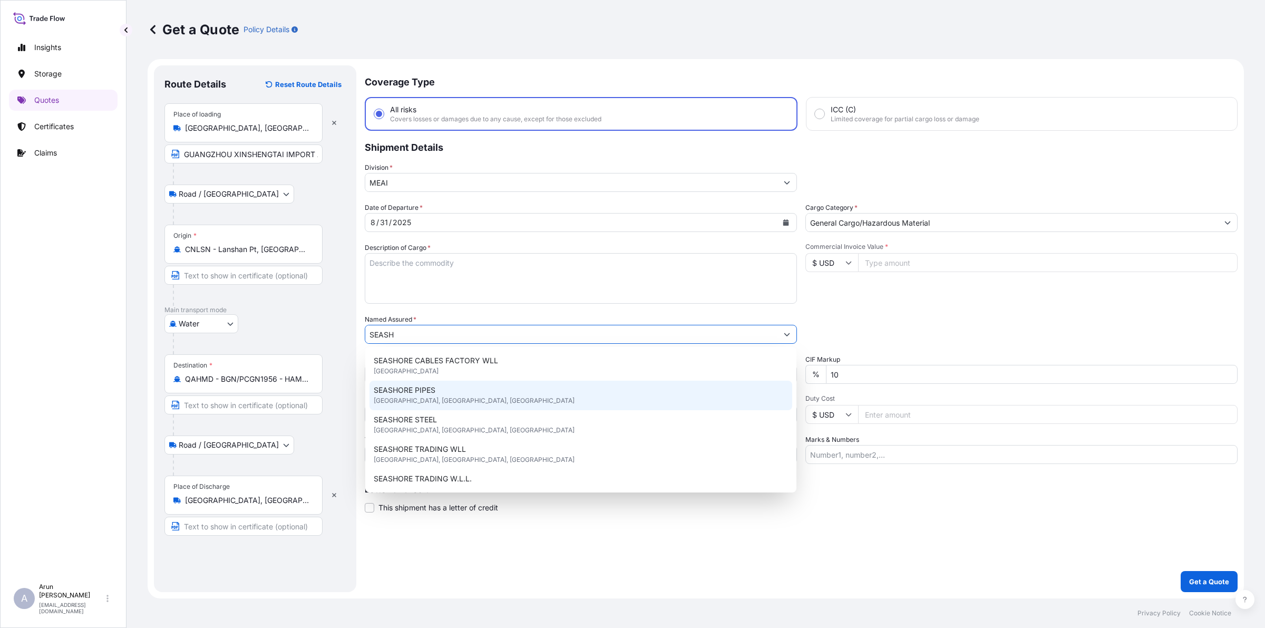
click at [414, 387] on span "SEASHORE PIPES" at bounding box center [405, 390] width 62 height 11
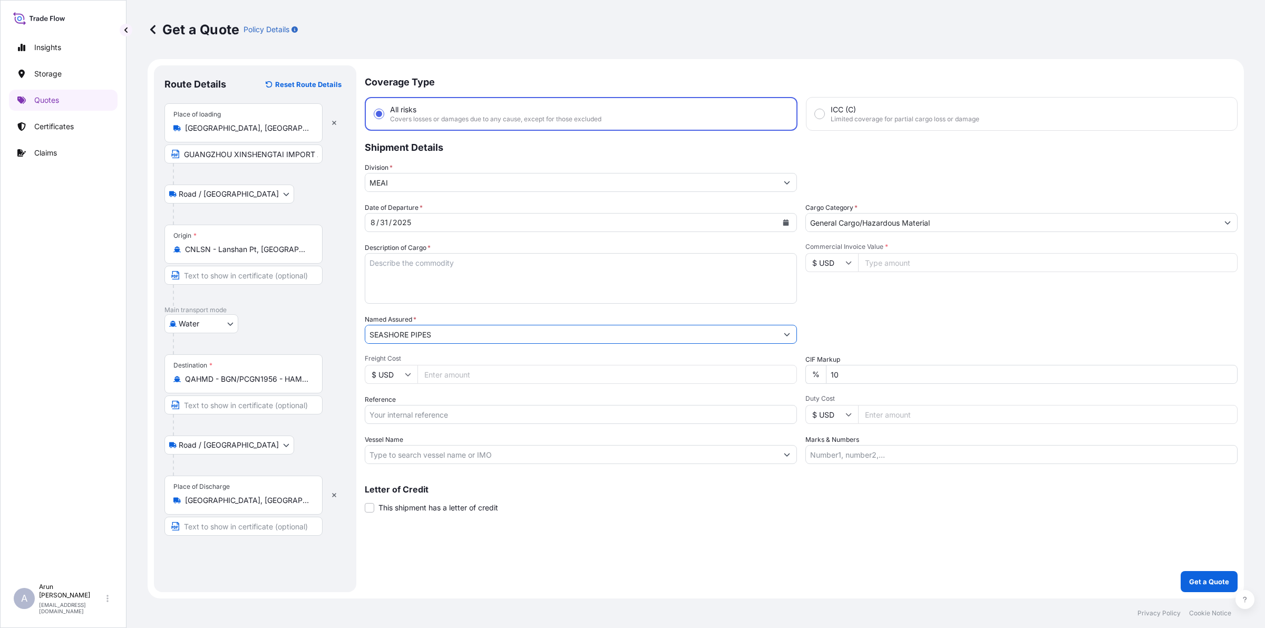
drag, startPoint x: 438, startPoint y: 336, endPoint x: 363, endPoint y: 343, distance: 75.7
click at [363, 343] on form "Route Details Reset Route Details Place of loading [GEOGRAPHIC_DATA], [GEOGRAPH…" at bounding box center [696, 328] width 1096 height 539
type input "SEASHORE PIPES"
click at [236, 526] on input "Text to appear on certificate" at bounding box center [243, 526] width 158 height 19
paste input "SEASHORE PIPES"
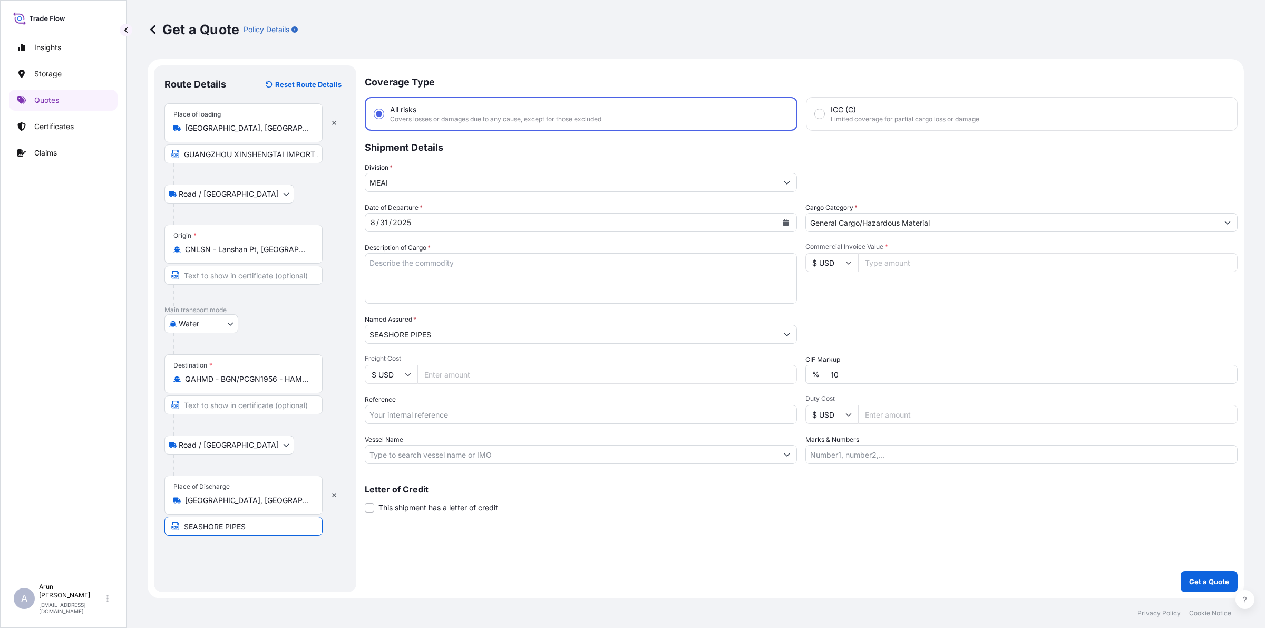
type input "SEASHORE PIPES, [GEOGRAPHIC_DATA], QATR"
click at [449, 279] on textarea "Description of Cargo *" at bounding box center [581, 278] width 432 height 51
type textarea "HOT ROLLED STEEL COILS"
click at [441, 377] on input "Freight Cost" at bounding box center [606, 374] width 379 height 19
type input "117031.6"
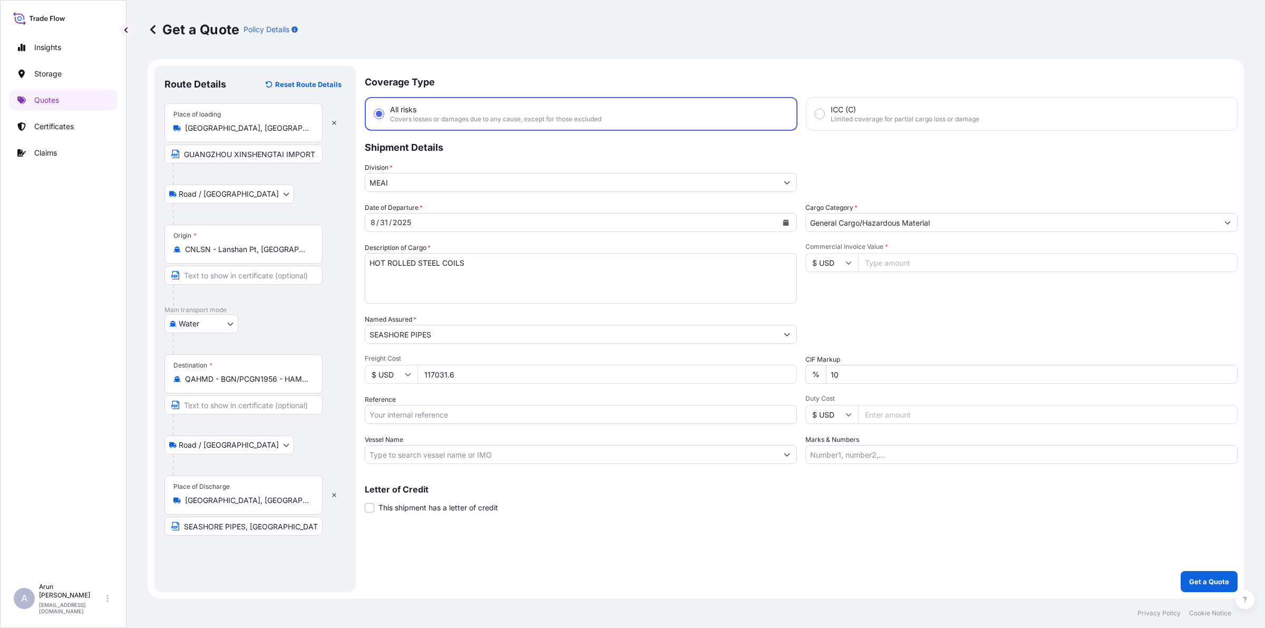
click at [480, 415] on input "Reference" at bounding box center [581, 414] width 432 height 19
drag, startPoint x: 408, startPoint y: 407, endPoint x: 336, endPoint y: 418, distance: 73.6
click at [336, 418] on form "Route Details Reset Route Details Place of loading [GEOGRAPHIC_DATA], [GEOGRAPH…" at bounding box center [696, 328] width 1096 height 539
type input "TF/9111/25"
click at [396, 450] on input "Vessel Name" at bounding box center [571, 454] width 412 height 19
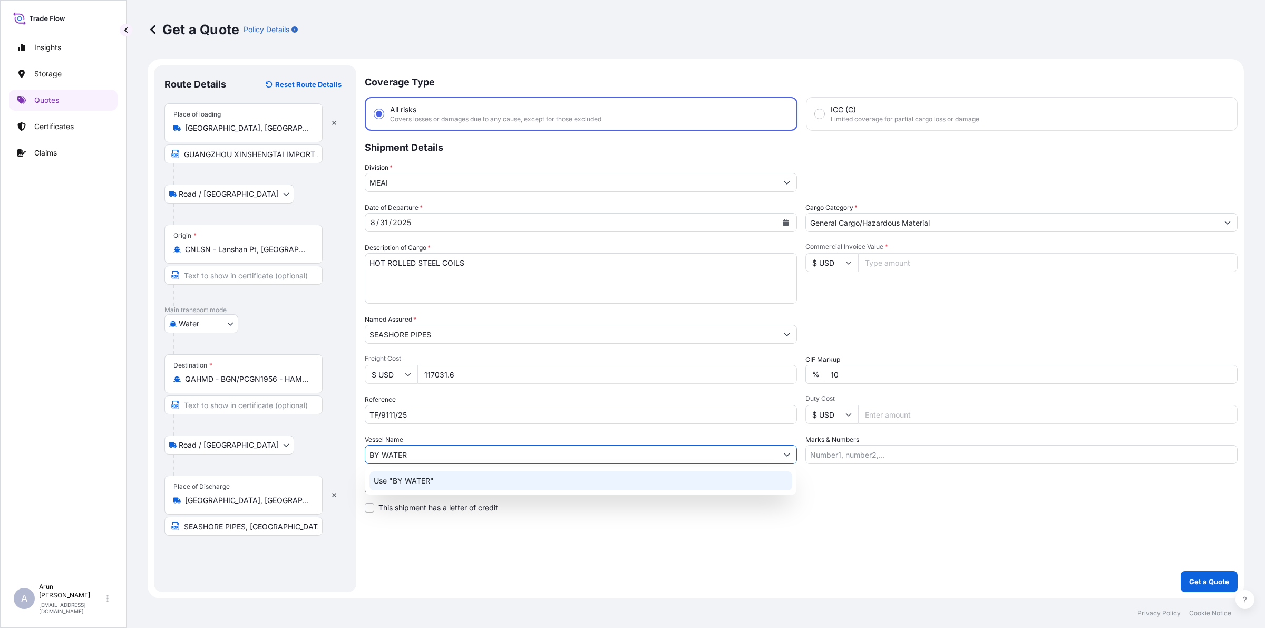
click at [412, 475] on p "Use "BY WATER"" at bounding box center [404, 480] width 60 height 11
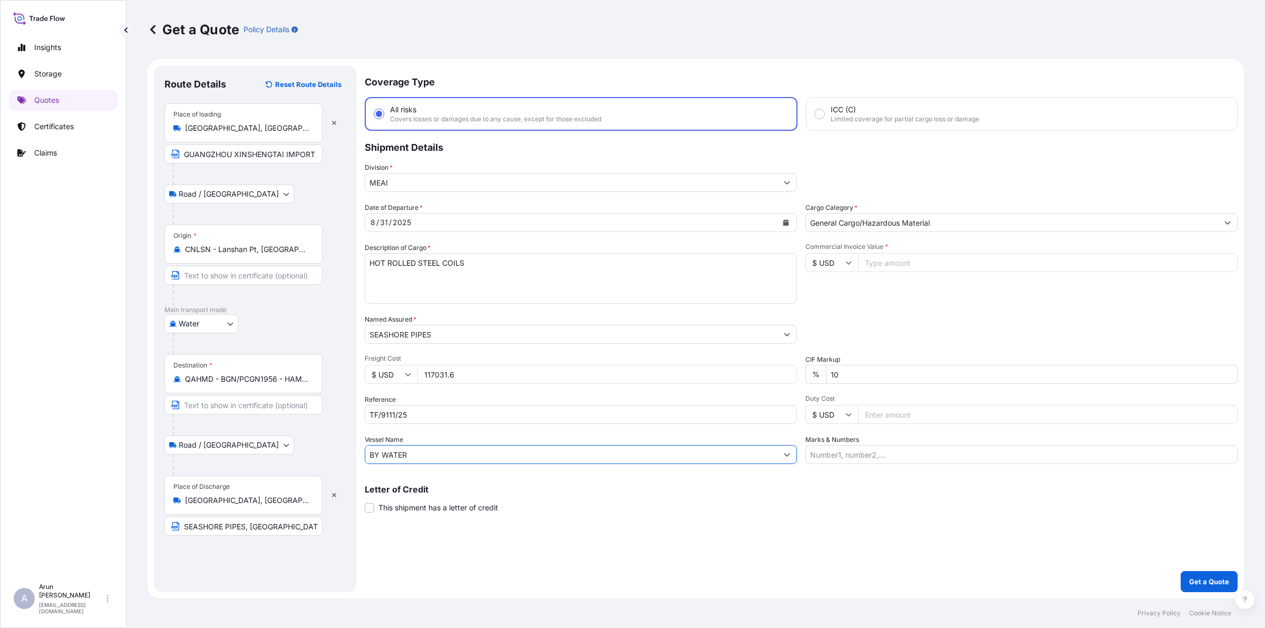
type input "BY WATER"
click at [839, 449] on input "Marks & Numbers" at bounding box center [1021, 454] width 432 height 19
drag, startPoint x: 859, startPoint y: 453, endPoint x: 901, endPoint y: 456, distance: 42.2
click at [901, 456] on input "INVOICE NO: CPI2025003 DATE: [DATE]" at bounding box center [1021, 454] width 432 height 19
paste input "TF/9111/25"
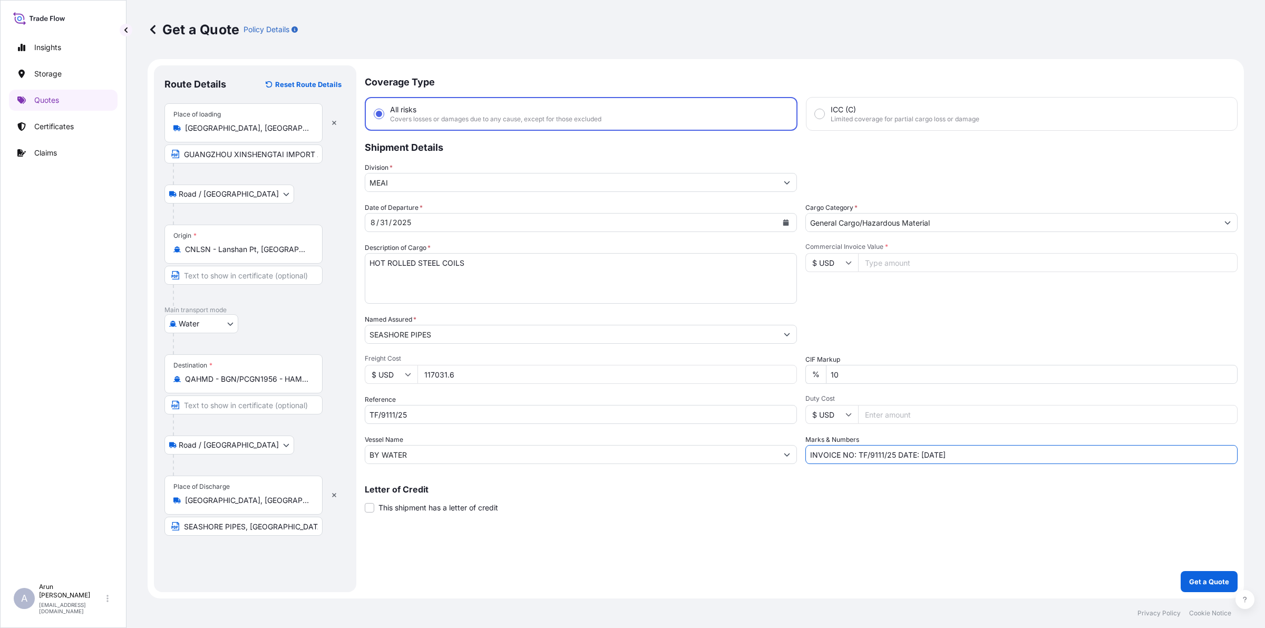
click at [925, 455] on input "INVOICE NO: TF/9111/25 DATE: [DATE]" at bounding box center [1021, 454] width 432 height 19
type input "INVOICE NO: TF/9111/25 DATE: [DATE]"
click at [881, 265] on input "Commercial Invoice Value *" at bounding box center [1047, 262] width 379 height 19
type input "754212.22"
click at [790, 222] on button "Calendar" at bounding box center [785, 222] width 17 height 17
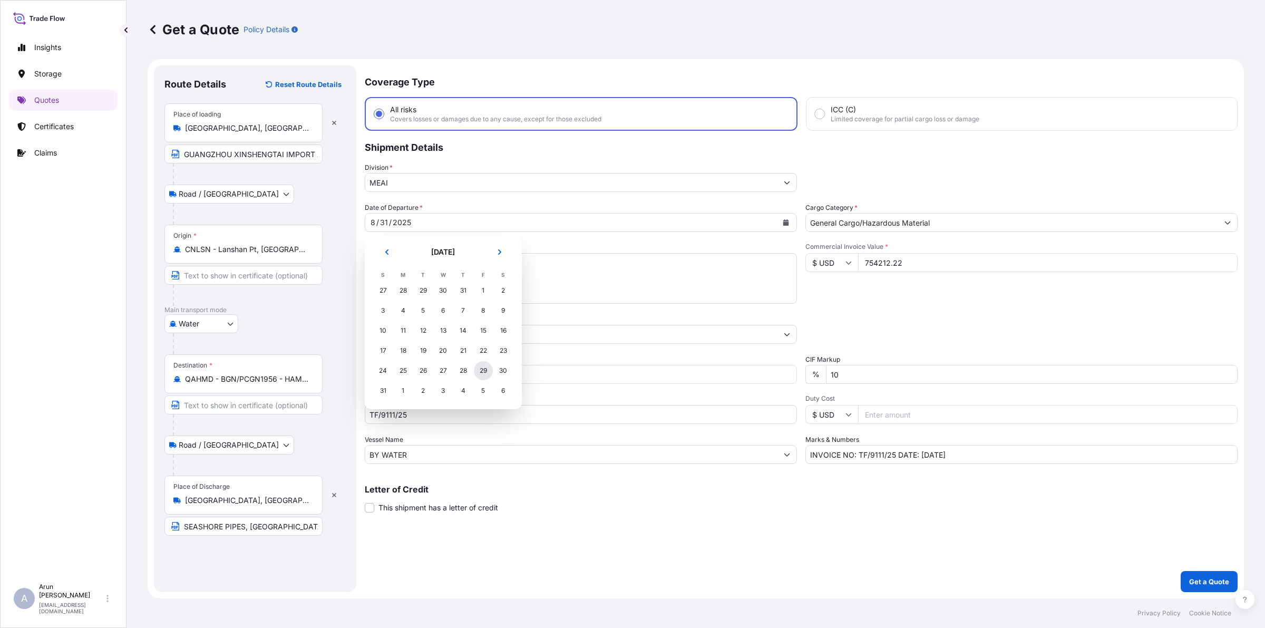
click at [486, 374] on div "29" at bounding box center [483, 370] width 19 height 19
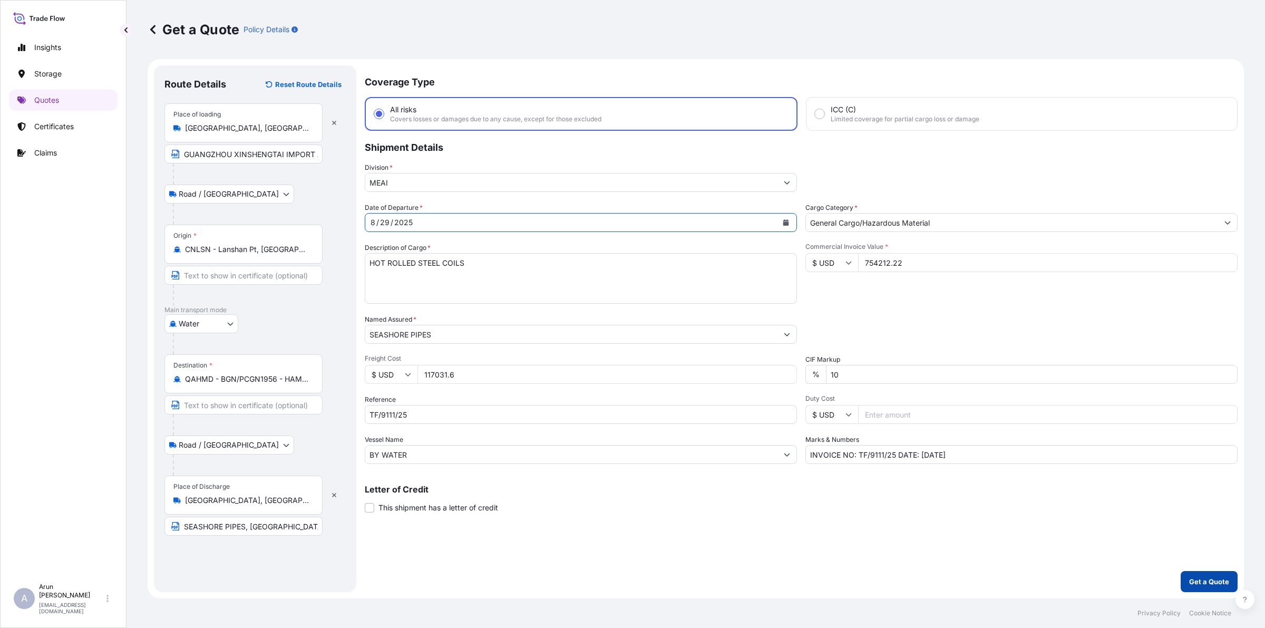
click at [1193, 585] on p "Get a Quote" at bounding box center [1209, 581] width 40 height 11
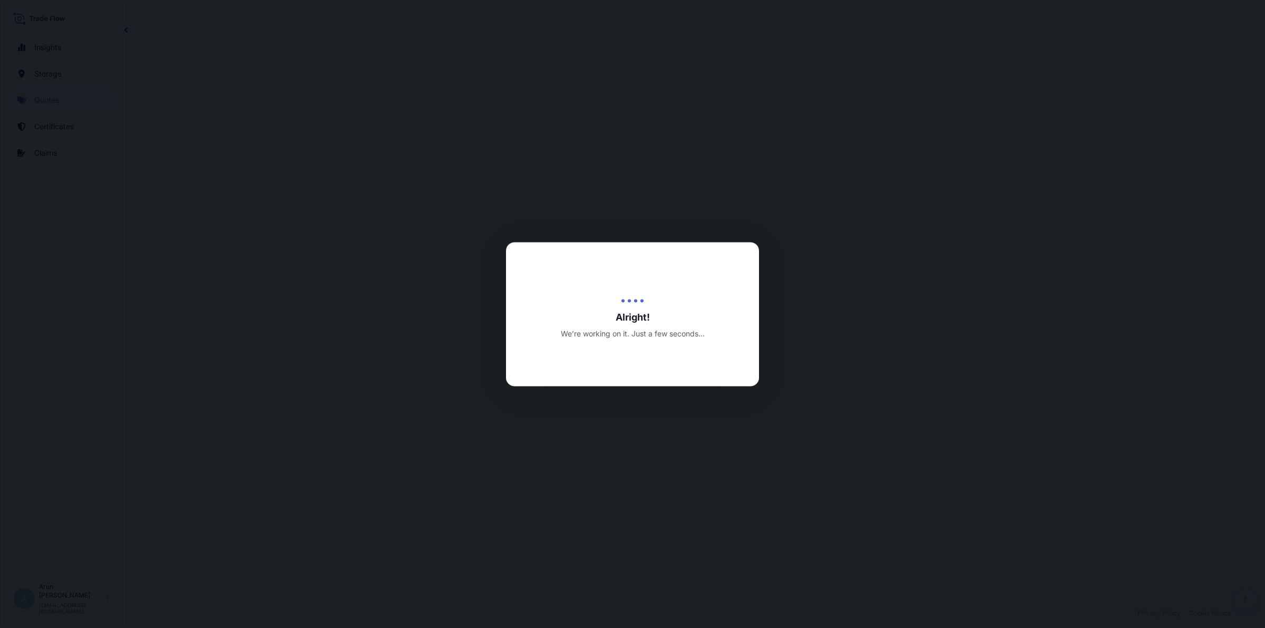
select select "Road / [GEOGRAPHIC_DATA]"
select select "Water"
select select "Road / [GEOGRAPHIC_DATA]"
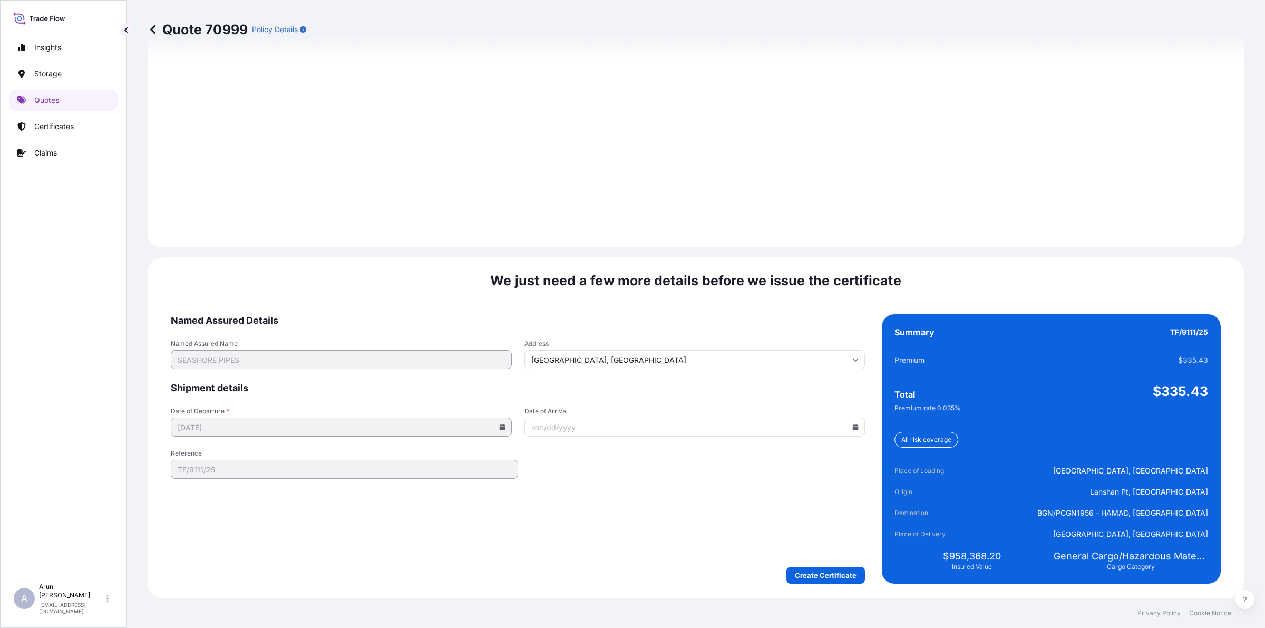
scroll to position [1456, 0]
click at [846, 584] on div "We just need a few more details before we issue the certificate Named Assured D…" at bounding box center [696, 427] width 1096 height 341
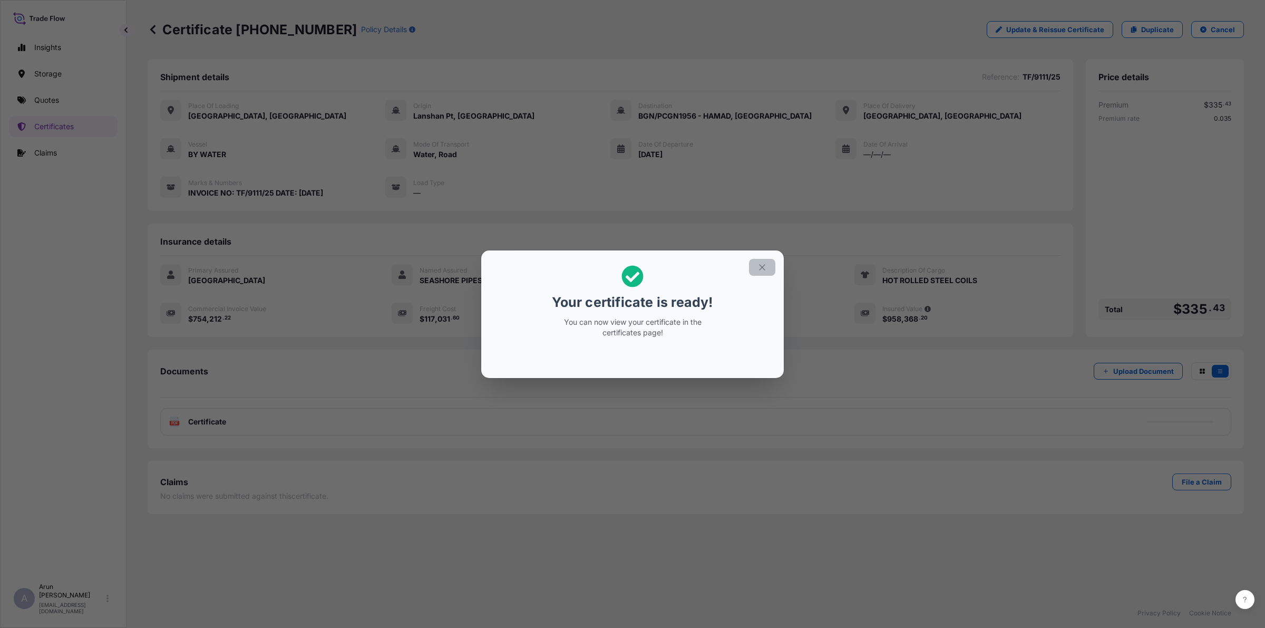
click at [757, 272] on button "button" at bounding box center [762, 267] width 26 height 17
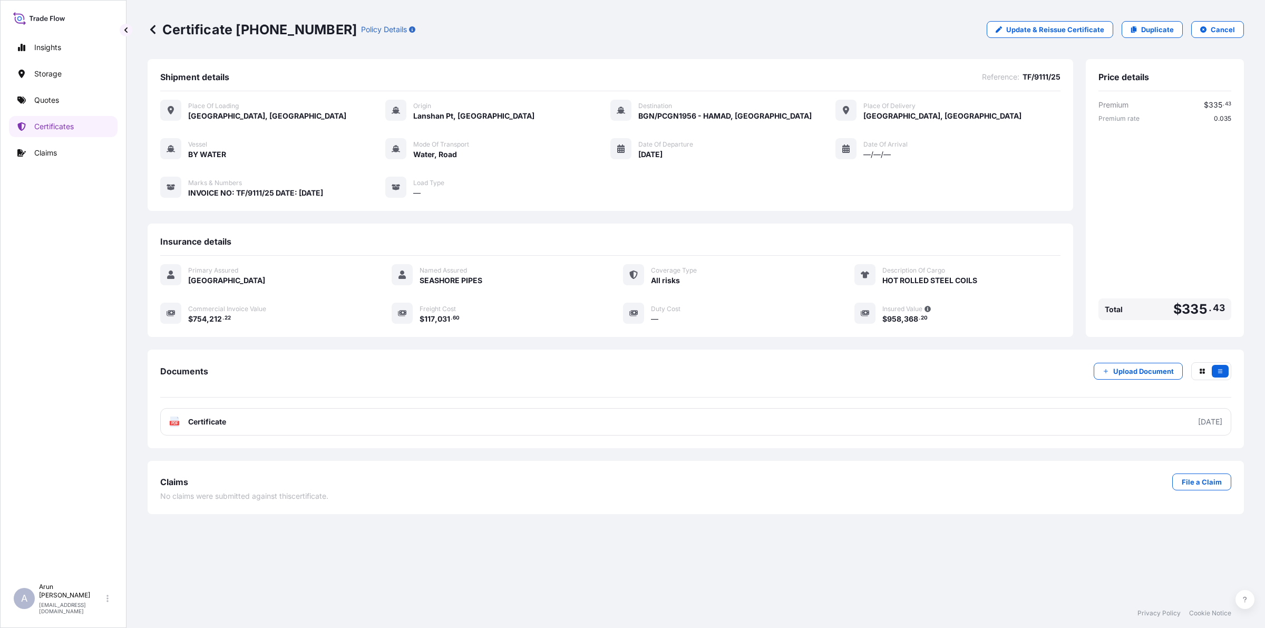
click at [244, 430] on link "PDF Certificate [DATE]" at bounding box center [695, 421] width 1071 height 27
